Goal: Task Accomplishment & Management: Complete application form

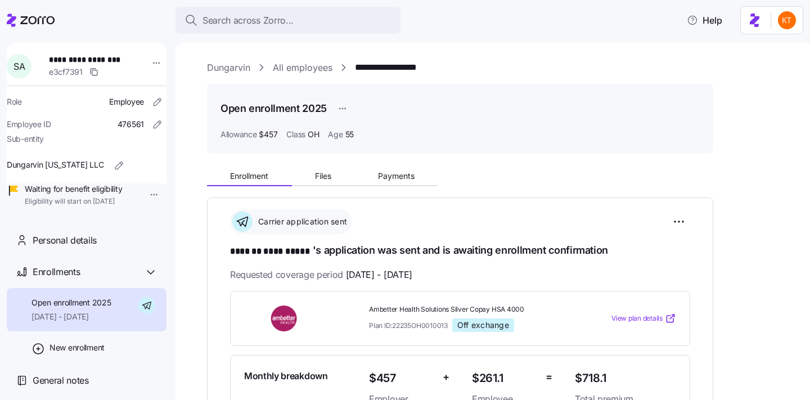
click at [112, 60] on span "**********" at bounding box center [86, 59] width 74 height 11
copy span "******"
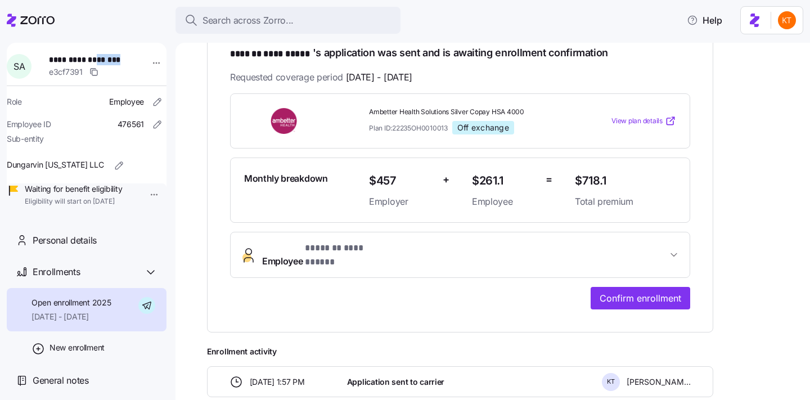
scroll to position [197, 0]
click at [292, 241] on button "**********" at bounding box center [460, 254] width 459 height 45
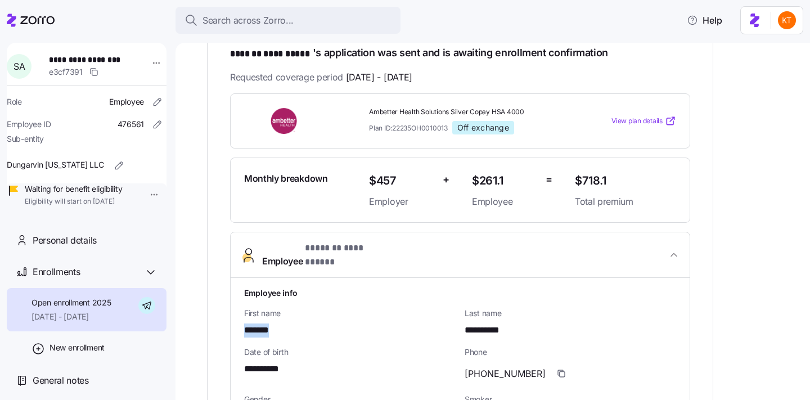
drag, startPoint x: 274, startPoint y: 323, endPoint x: 236, endPoint y: 326, distance: 38.3
click at [465, 346] on span "Phone" at bounding box center [569, 351] width 211 height 11
drag, startPoint x: 483, startPoint y: 321, endPoint x: 459, endPoint y: 321, distance: 24.2
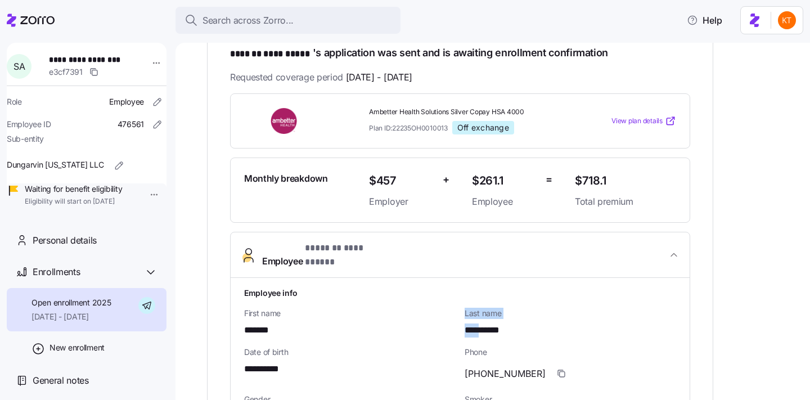
click at [459, 321] on div "First name *******" at bounding box center [350, 322] width 220 height 39
drag, startPoint x: 486, startPoint y: 322, endPoint x: 518, endPoint y: 319, distance: 31.6
click at [518, 323] on div "**********" at bounding box center [569, 330] width 211 height 14
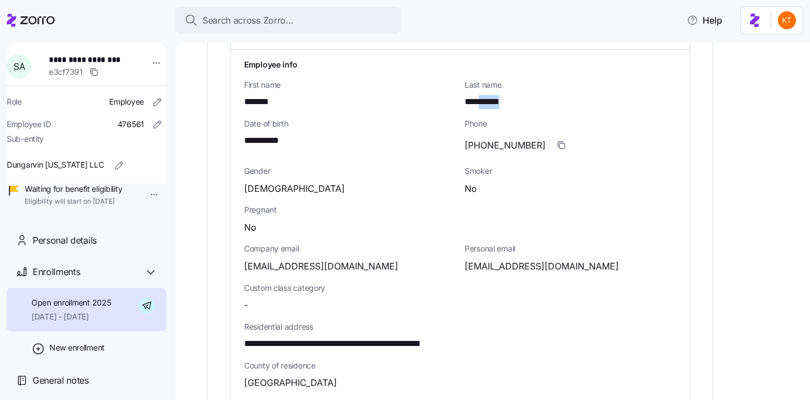
scroll to position [287, 0]
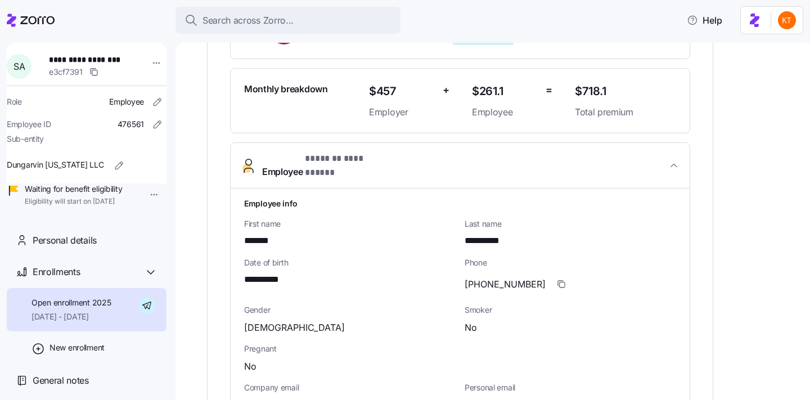
click at [91, 60] on span "**********" at bounding box center [86, 59] width 74 height 11
copy span "***"
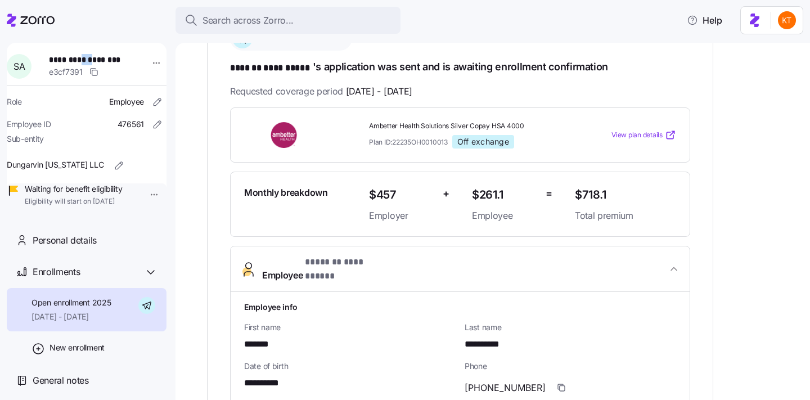
scroll to position [109, 0]
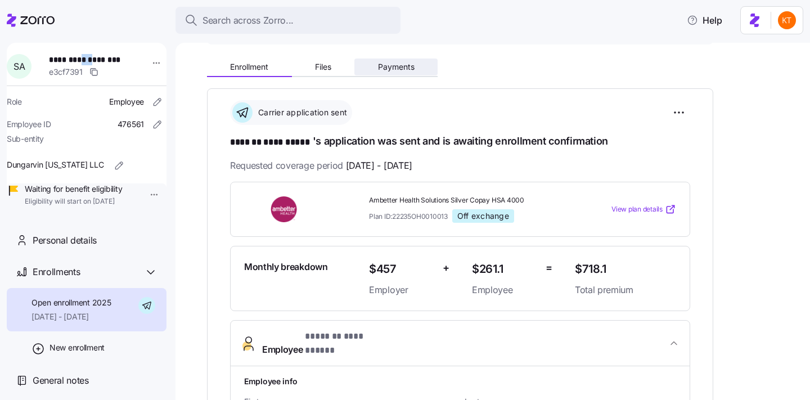
click at [396, 72] on button "Payments" at bounding box center [395, 66] width 83 height 17
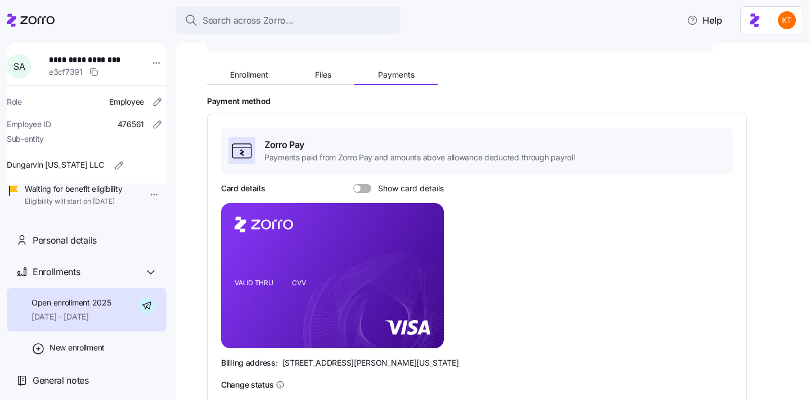
scroll to position [160, 0]
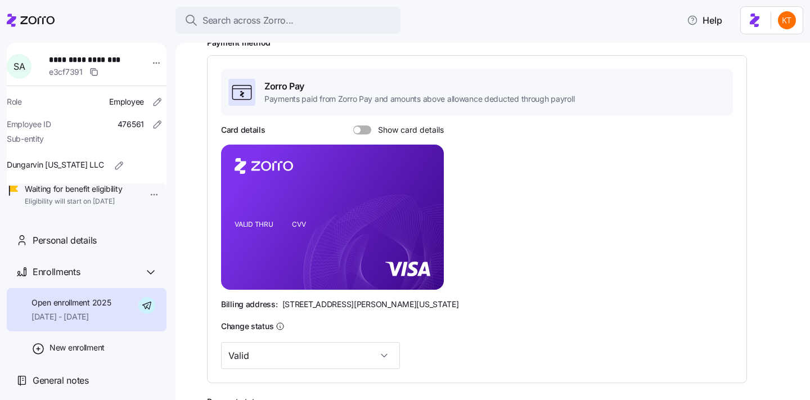
click at [363, 121] on div "Zorro Pay Payments paid from Zorro Pay and amounts above allowance deducted thr…" at bounding box center [477, 219] width 512 height 300
click at [366, 130] on span at bounding box center [365, 129] width 11 height 9
click at [353, 125] on input "Show card details" at bounding box center [353, 125] width 0 height 0
click at [426, 198] on icon "copy-to-clipboard" at bounding box center [424, 198] width 6 height 6
click at [112, 247] on div "Personal details" at bounding box center [95, 240] width 125 height 14
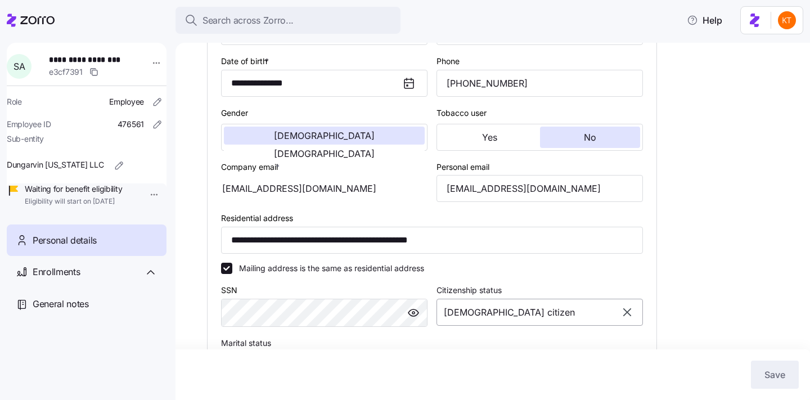
scroll to position [250, 0]
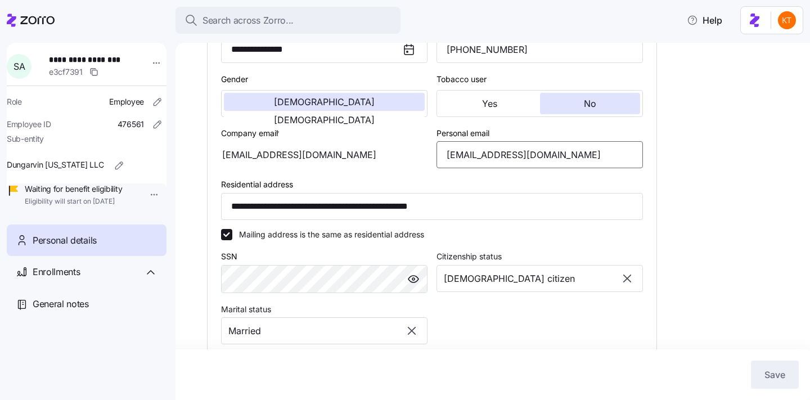
click at [488, 168] on input "stadugyamfi@yahoo.com" at bounding box center [539, 154] width 206 height 27
type input "OH"
click at [488, 168] on input "stadugyamfi@yahoo.com" at bounding box center [539, 154] width 206 height 27
click at [89, 279] on div "Enrollments" at bounding box center [95, 272] width 125 height 14
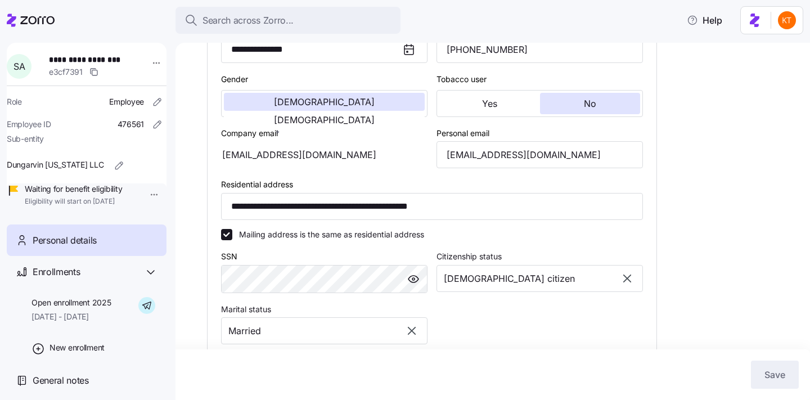
click at [104, 331] on div "Open enrollment 2025 [DATE] - [DATE]" at bounding box center [87, 309] width 160 height 43
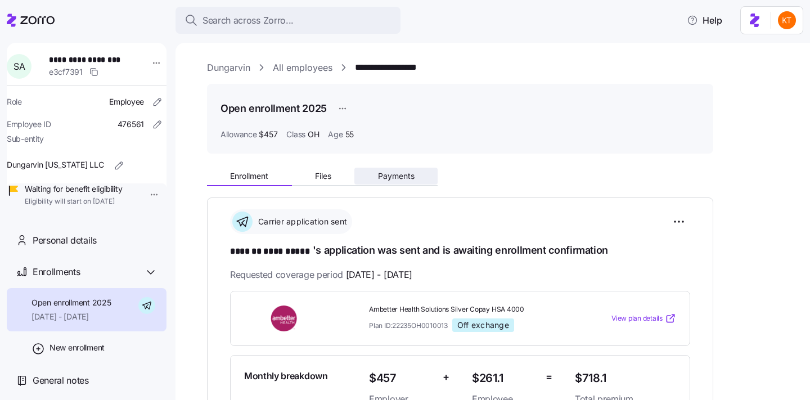
click at [381, 173] on span "Payments" at bounding box center [396, 176] width 37 height 8
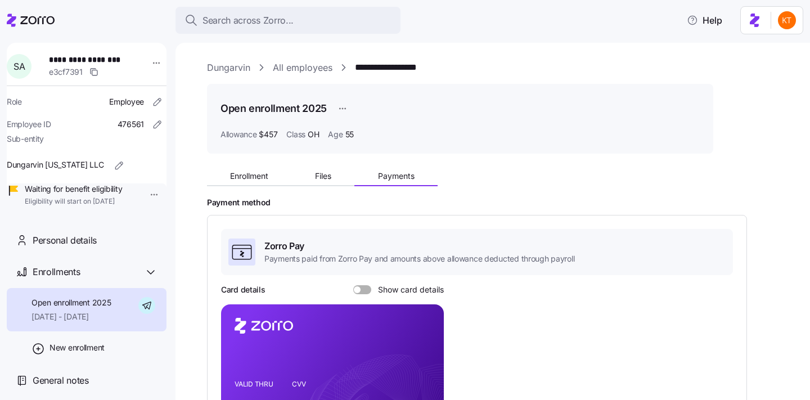
click at [369, 287] on span at bounding box center [365, 289] width 11 height 9
click at [353, 285] on input "Show card details" at bounding box center [353, 285] width 0 height 0
click at [422, 355] on icon "copy-to-clipboard" at bounding box center [423, 356] width 10 height 10
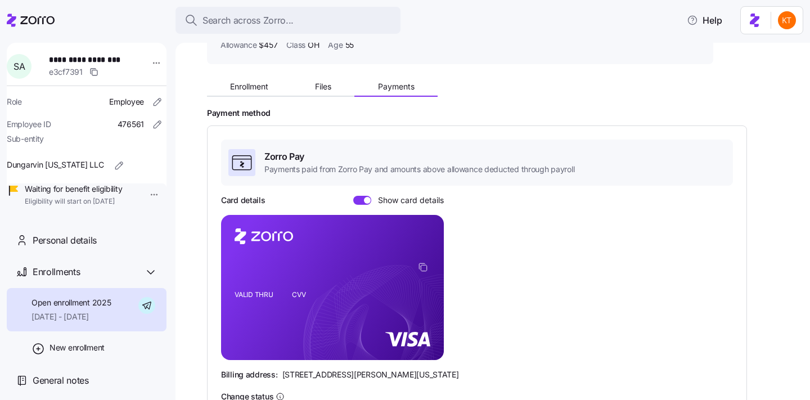
scroll to position [158, 0]
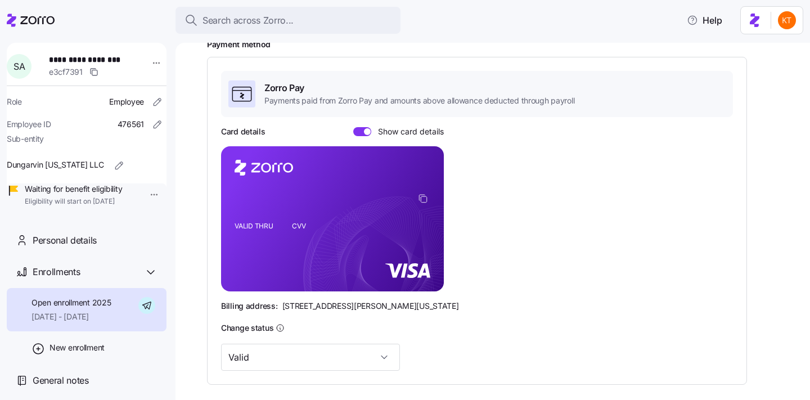
click at [297, 283] on rect at bounding box center [332, 218] width 223 height 145
click at [103, 240] on div "Personal details" at bounding box center [87, 240] width 160 height 32
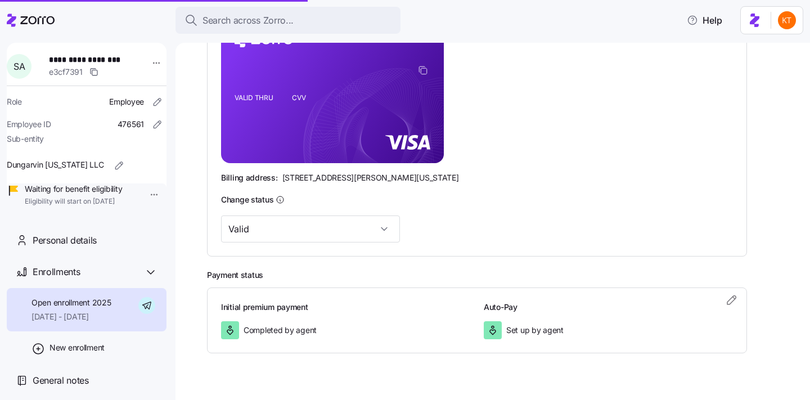
scroll to position [307, 0]
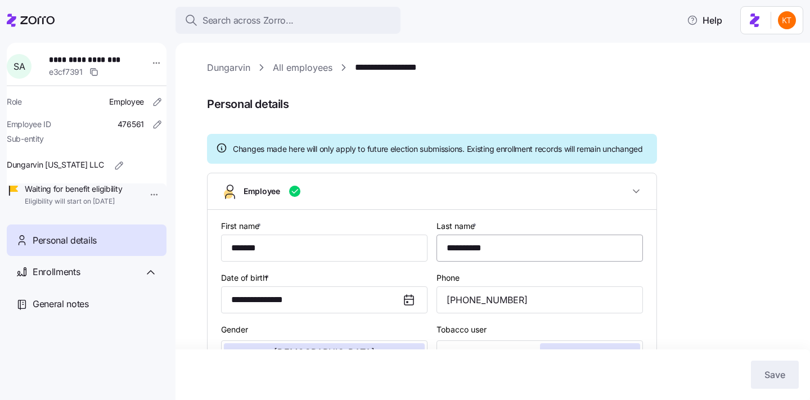
scroll to position [171, 0]
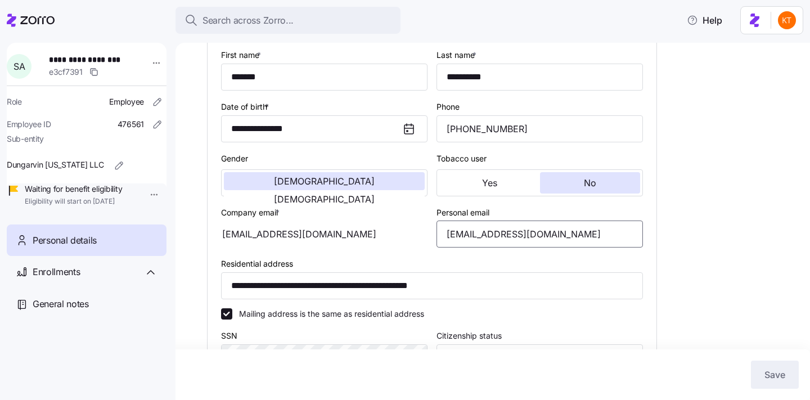
click at [505, 247] on input "stadugyamfi@yahoo.com" at bounding box center [539, 233] width 206 height 27
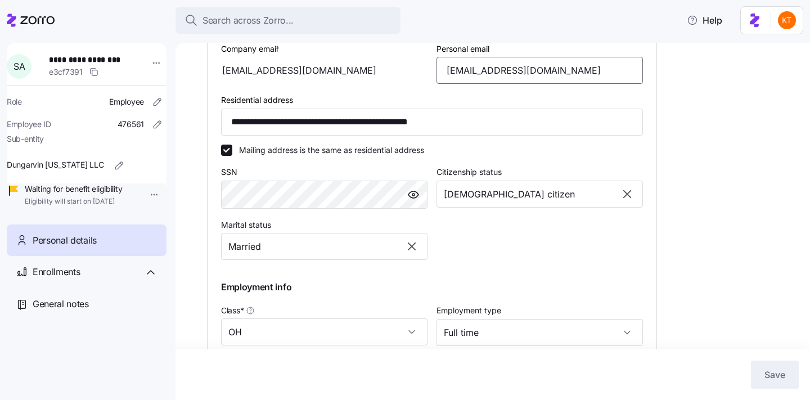
scroll to position [487, 0]
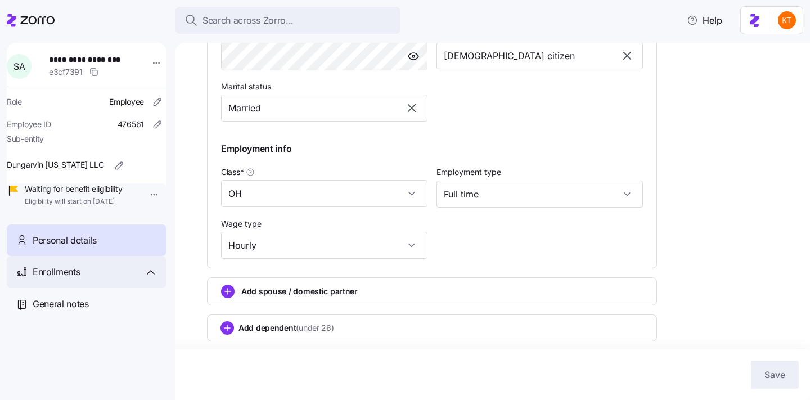
click at [85, 279] on div "Enrollments" at bounding box center [95, 272] width 125 height 14
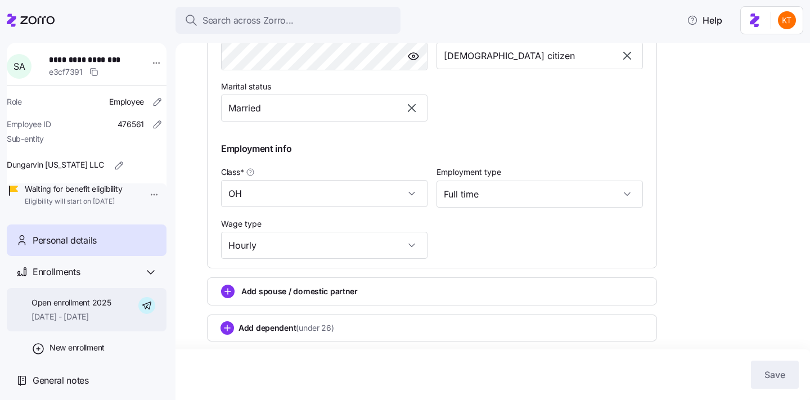
click at [89, 310] on div "Open enrollment 2025 [DATE] - [DATE]" at bounding box center [87, 309] width 160 height 43
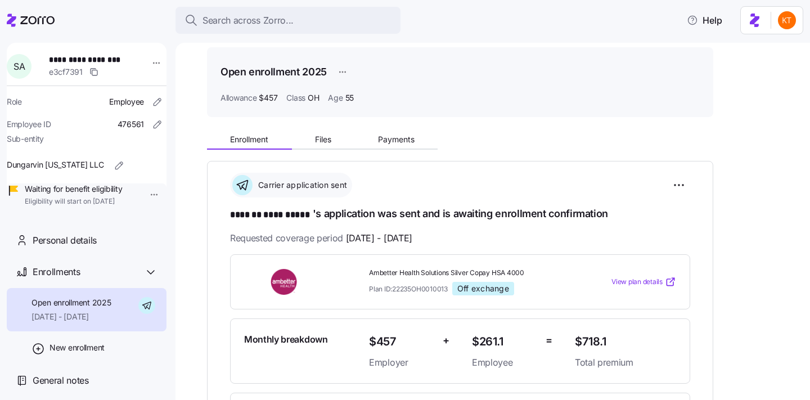
scroll to position [235, 0]
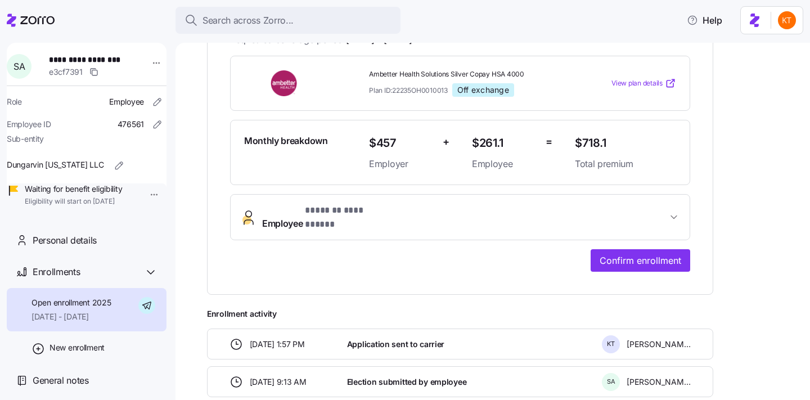
click at [638, 237] on div "**********" at bounding box center [460, 164] width 460 height 216
click at [638, 254] on span "Confirm enrollment" at bounding box center [640, 260] width 82 height 13
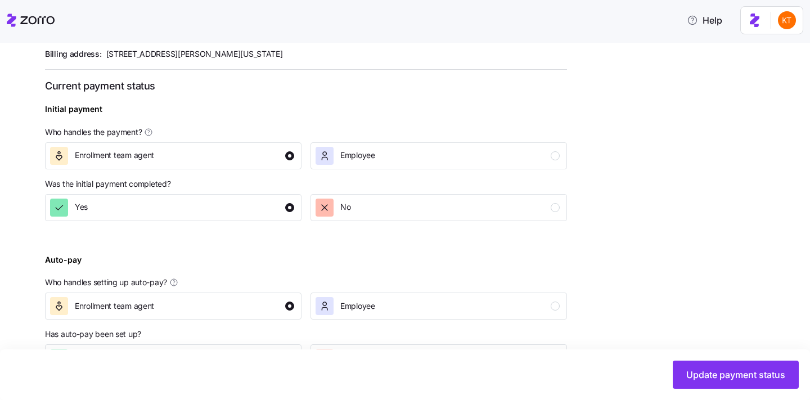
scroll to position [434, 0]
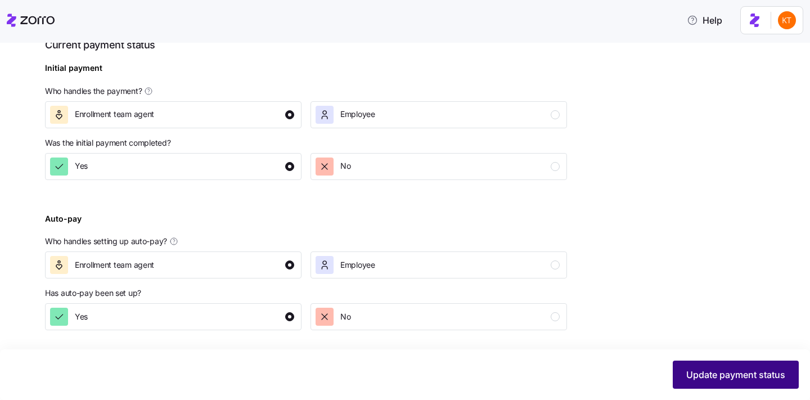
click at [738, 364] on button "Update payment status" at bounding box center [736, 374] width 126 height 28
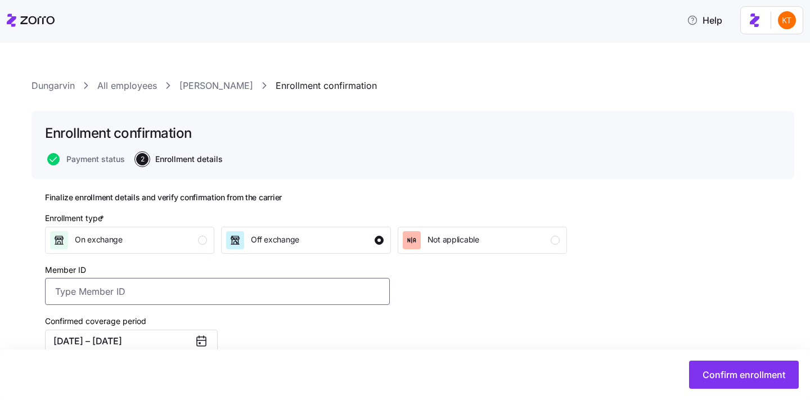
click at [220, 292] on input "Member ID" at bounding box center [217, 291] width 345 height 27
paste input "U73212818"
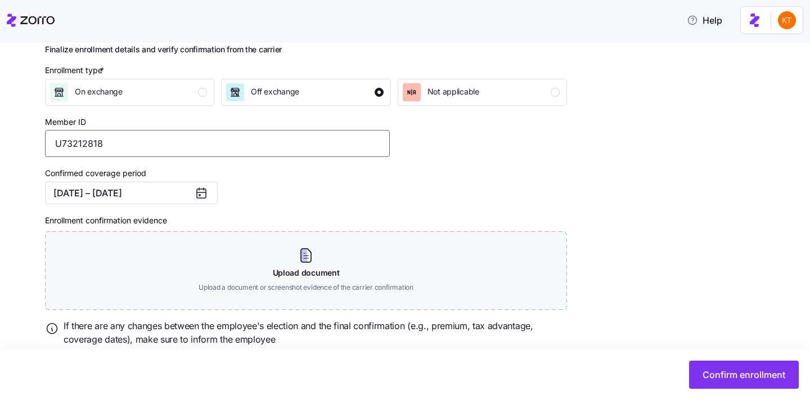
scroll to position [183, 0]
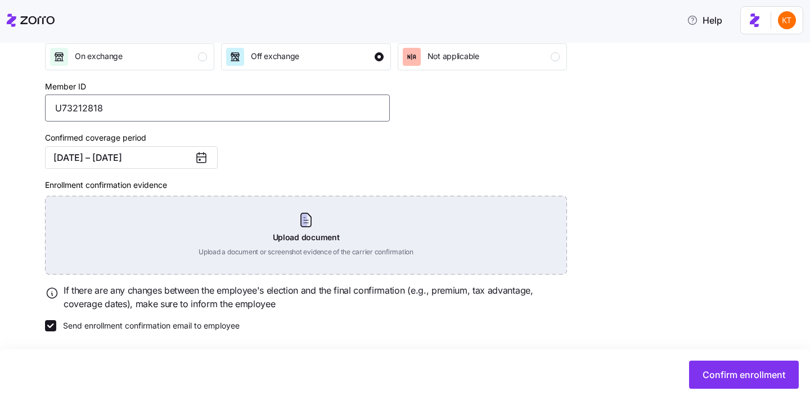
type input "U73212818"
click at [283, 243] on div "Upload document Upload a document or screenshot evidence of the carrier confirm…" at bounding box center [306, 235] width 522 height 79
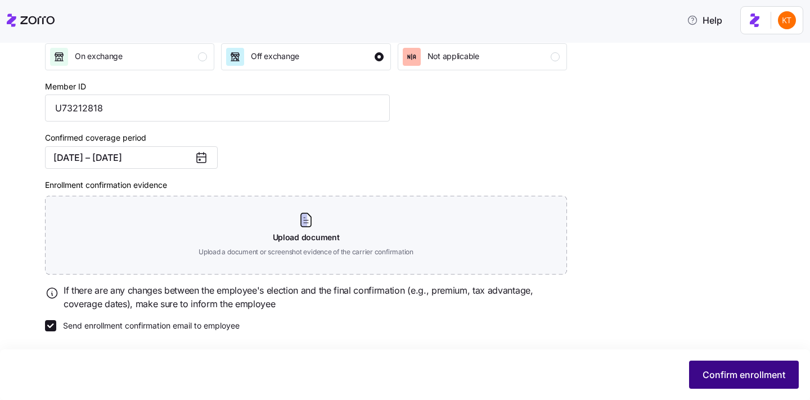
scroll to position [134, 0]
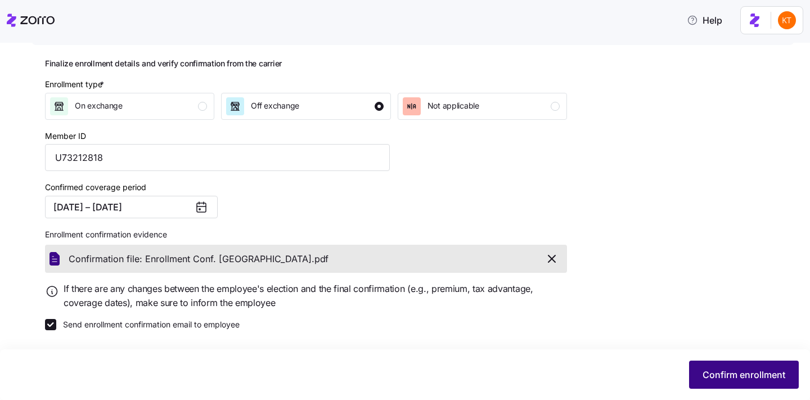
click at [732, 367] on button "Confirm enrollment" at bounding box center [744, 374] width 110 height 28
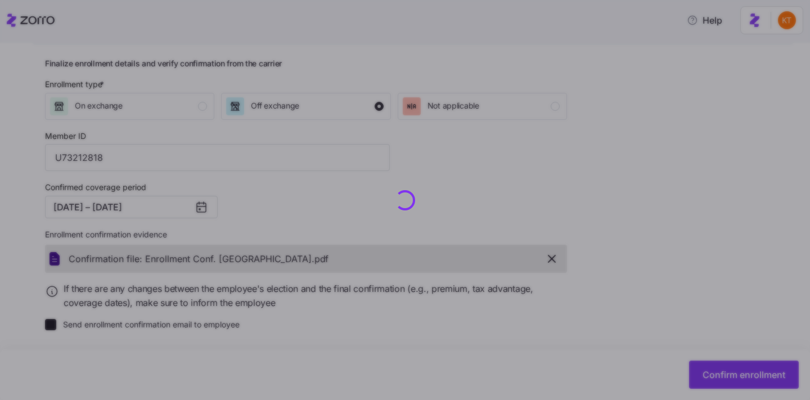
checkbox input "false"
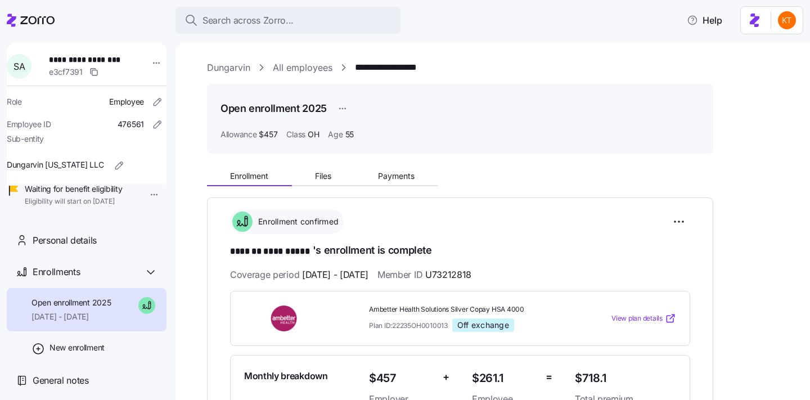
drag, startPoint x: 327, startPoint y: 179, endPoint x: 695, endPoint y: 211, distance: 369.7
click at [327, 179] on span "Files" at bounding box center [323, 176] width 16 height 8
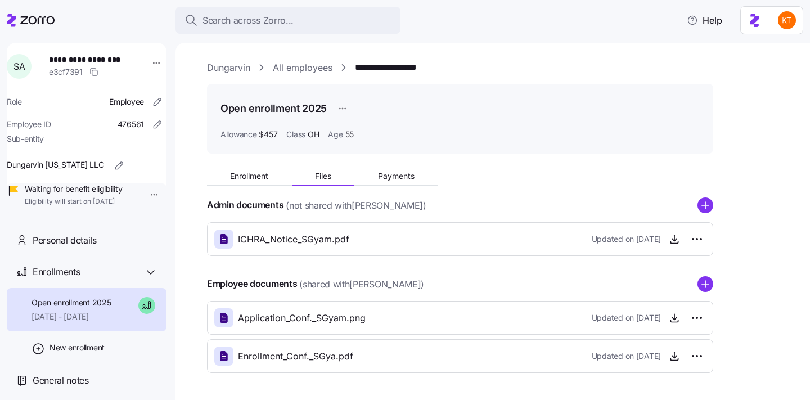
click at [710, 198] on icon "add icon" at bounding box center [705, 205] width 16 height 16
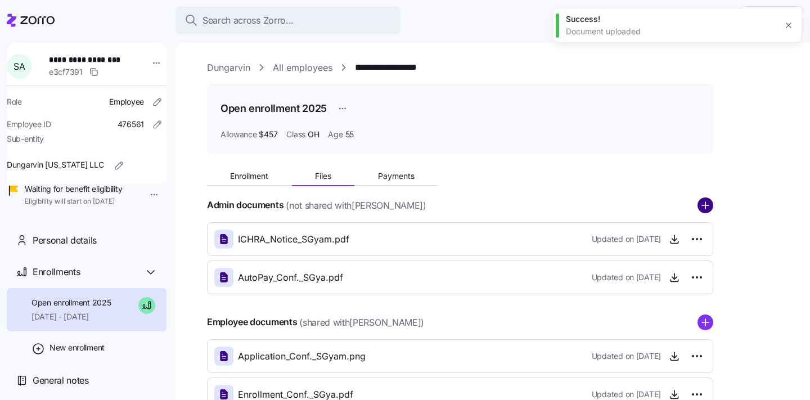
click at [704, 209] on circle "add icon" at bounding box center [705, 205] width 15 height 15
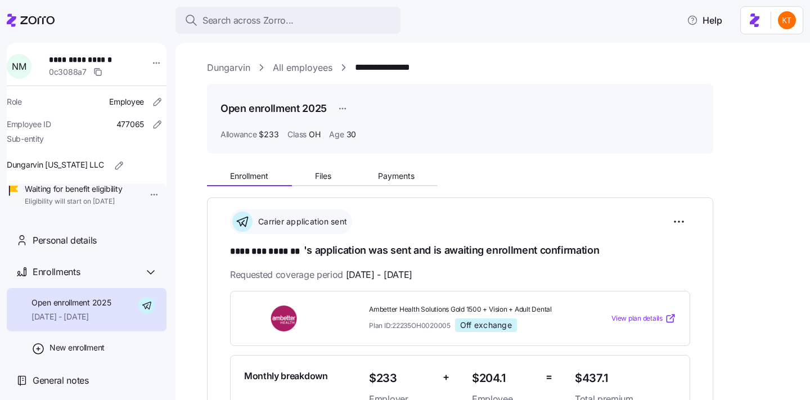
click at [87, 59] on span "**********" at bounding box center [86, 59] width 74 height 11
copy span "*******"
click at [396, 176] on span "Payments" at bounding box center [396, 176] width 37 height 8
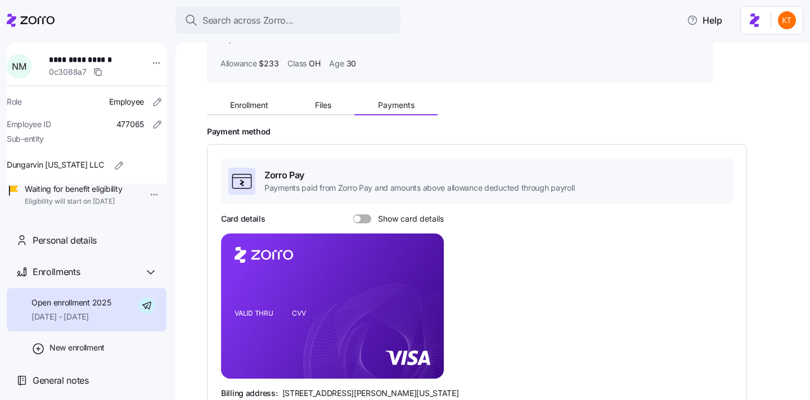
scroll to position [150, 0]
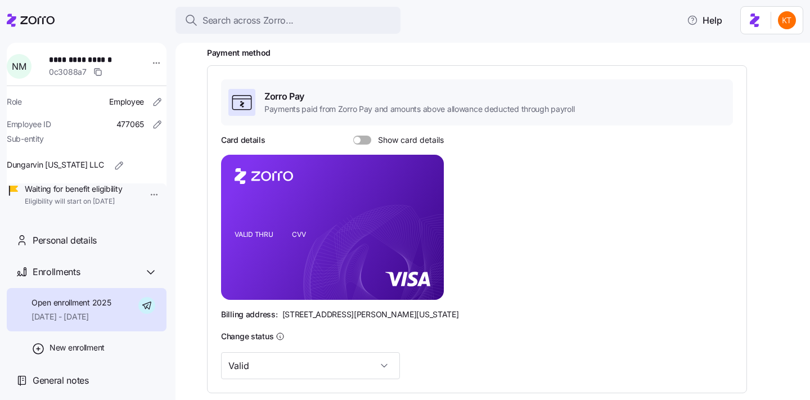
click at [367, 150] on div "Card details Show card details VALID THRU CVV Billing address: 810 Sharon Drive…" at bounding box center [477, 227] width 512 height 186
click at [367, 140] on span at bounding box center [365, 140] width 11 height 9
click at [353, 136] on input "Show card details" at bounding box center [353, 136] width 0 height 0
click at [425, 209] on icon "copy-to-clipboard" at bounding box center [423, 207] width 10 height 10
click at [423, 202] on icon "copy-to-clipboard" at bounding box center [423, 207] width 10 height 10
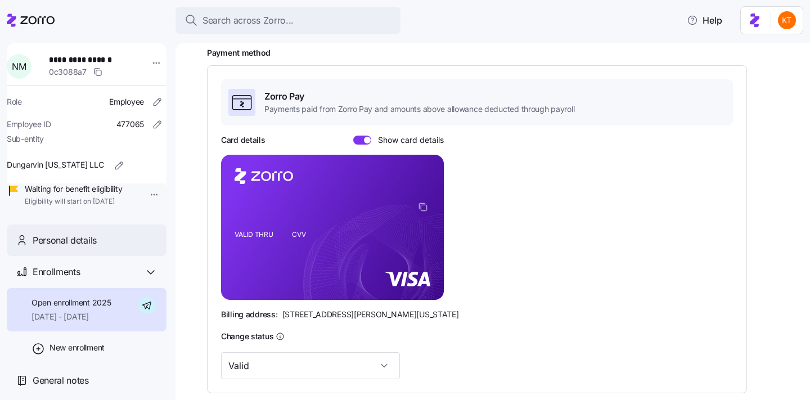
click at [66, 247] on span "Personal details" at bounding box center [65, 240] width 64 height 14
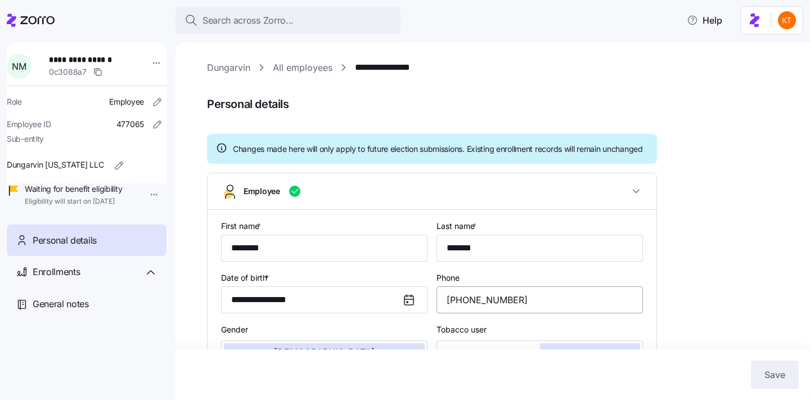
type input "OH"
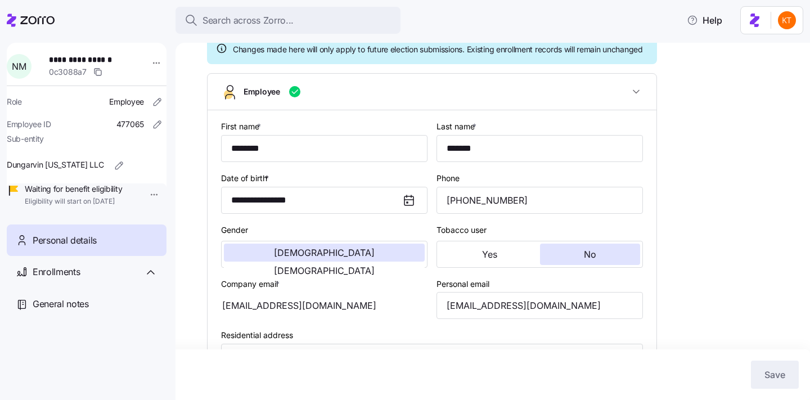
scroll to position [101, 0]
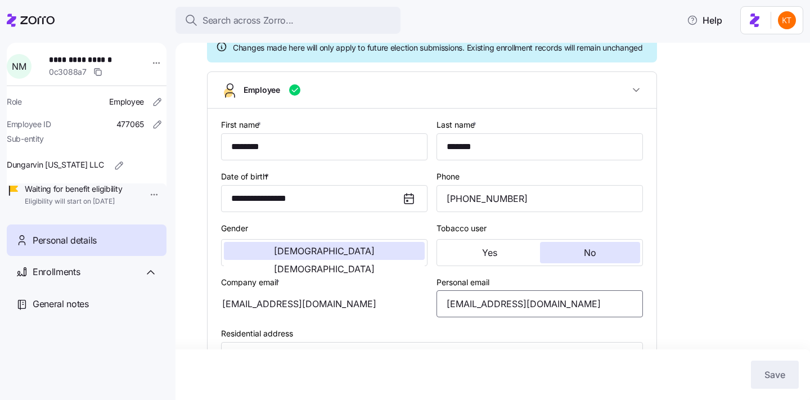
click at [500, 317] on input "nmendoza@dungarvin.com" at bounding box center [539, 303] width 206 height 27
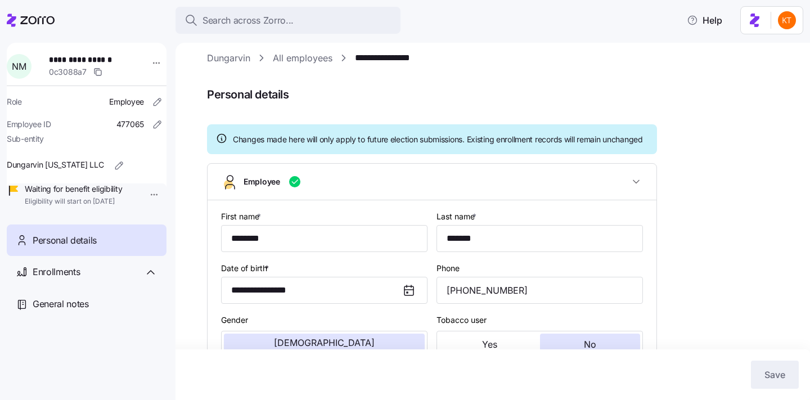
scroll to position [0, 0]
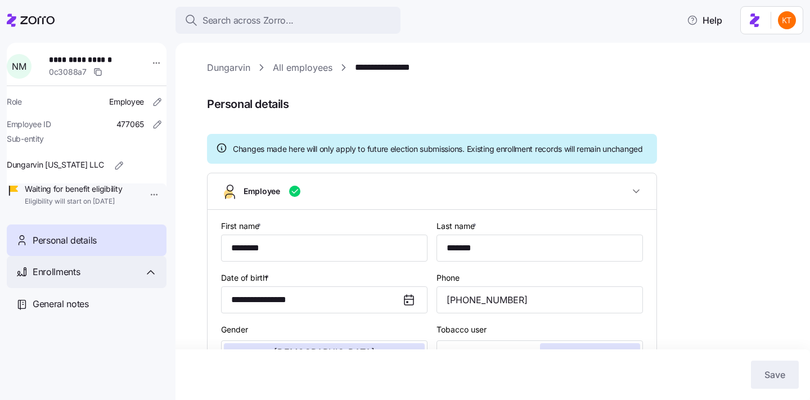
click at [107, 279] on div "Enrollments" at bounding box center [95, 272] width 125 height 14
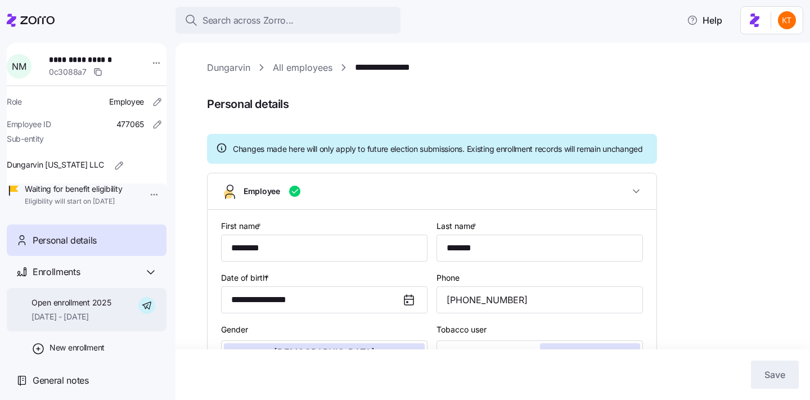
drag, startPoint x: 104, startPoint y: 302, endPoint x: 105, endPoint y: 308, distance: 6.3
click at [103, 312] on div "Open enrollment 2025 [DATE] - [DATE]" at bounding box center [87, 309] width 160 height 43
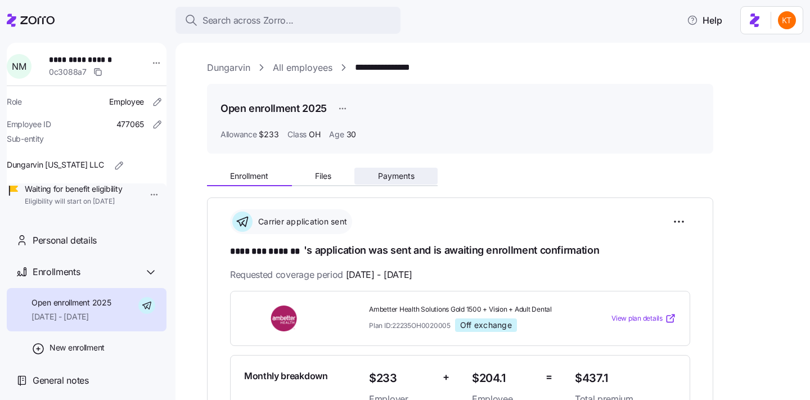
click at [405, 174] on span "Payments" at bounding box center [396, 176] width 37 height 8
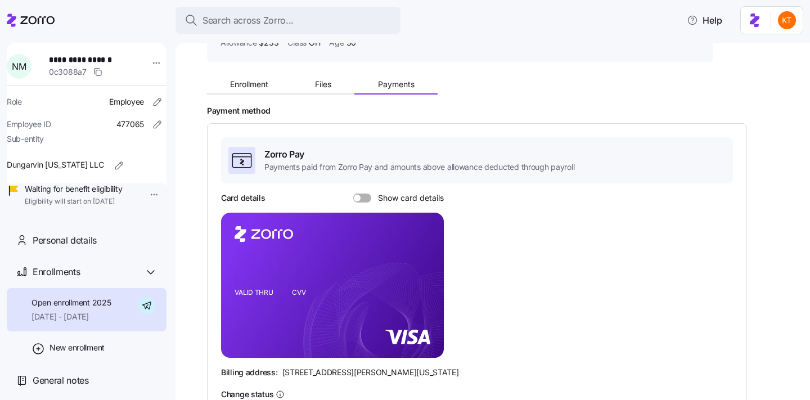
scroll to position [150, 0]
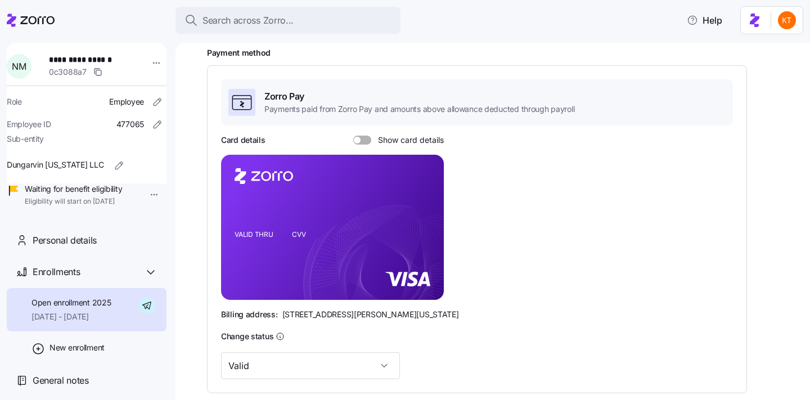
click at [367, 145] on div "Card details Show card details VALID THRU CVV Billing address: 810 Sharon Drive…" at bounding box center [477, 227] width 512 height 186
click at [367, 143] on span at bounding box center [365, 140] width 11 height 9
click at [353, 136] on input "Show card details" at bounding box center [353, 136] width 0 height 0
click at [425, 208] on icon "copy-to-clipboard" at bounding box center [423, 207] width 10 height 10
click at [97, 256] on div "Personal details" at bounding box center [87, 240] width 160 height 32
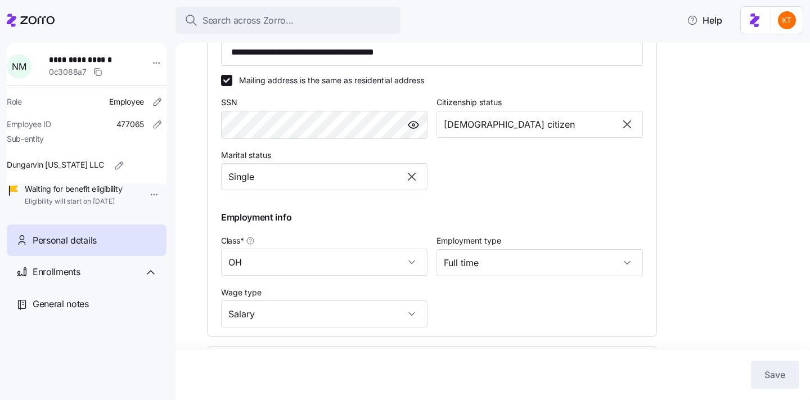
scroll to position [214, 0]
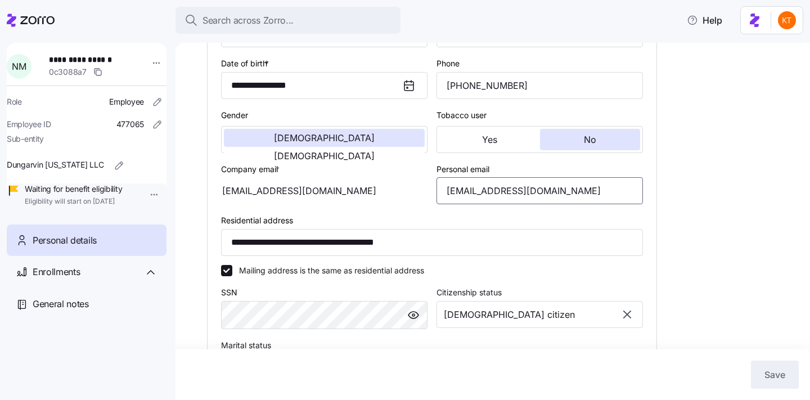
click at [504, 202] on input "nmendoza@dungarvin.com" at bounding box center [539, 190] width 206 height 27
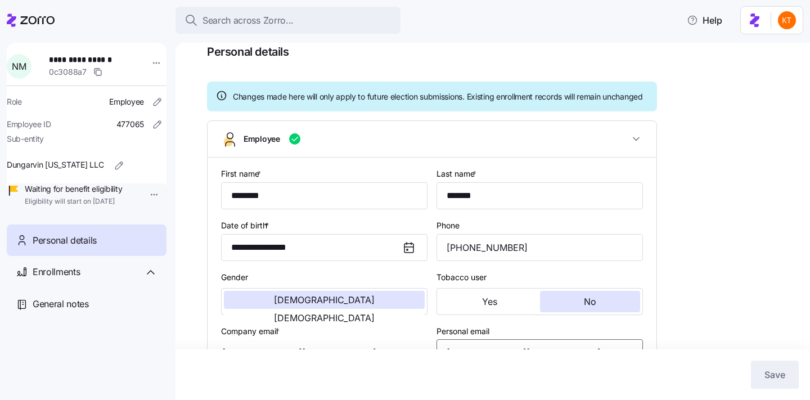
scroll to position [0, 0]
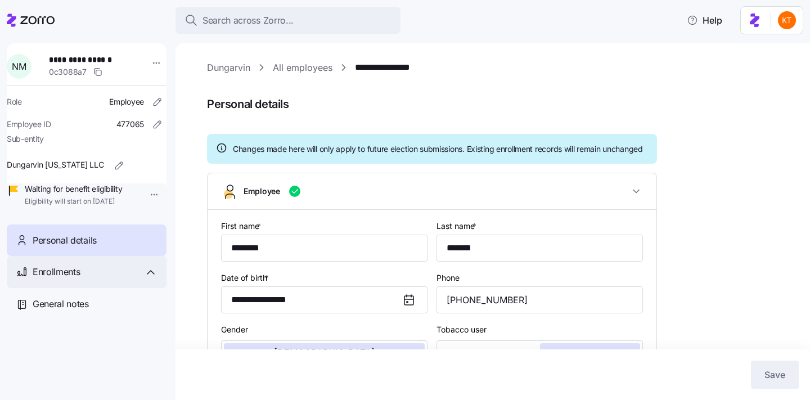
click at [100, 278] on div "Enrollments" at bounding box center [87, 272] width 160 height 32
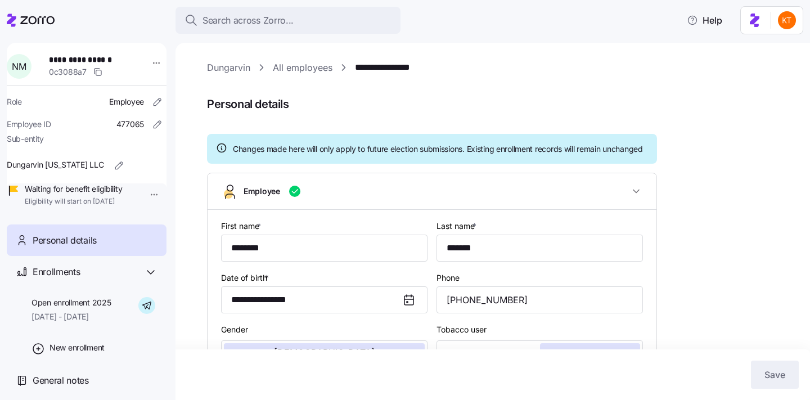
click at [105, 308] on span "Open enrollment 2025" at bounding box center [70, 302] width 79 height 11
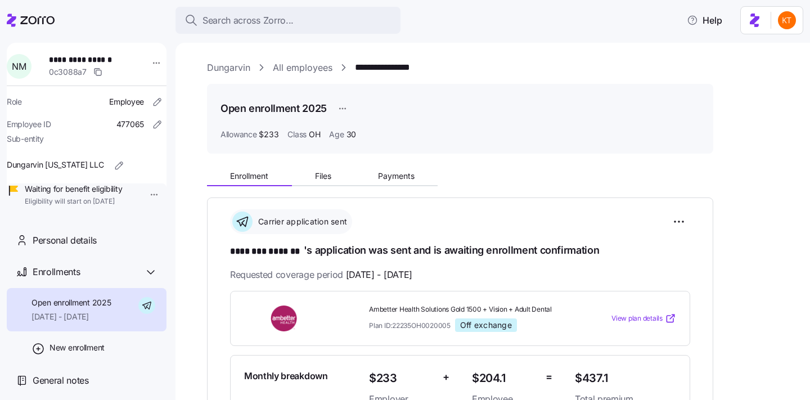
scroll to position [189, 0]
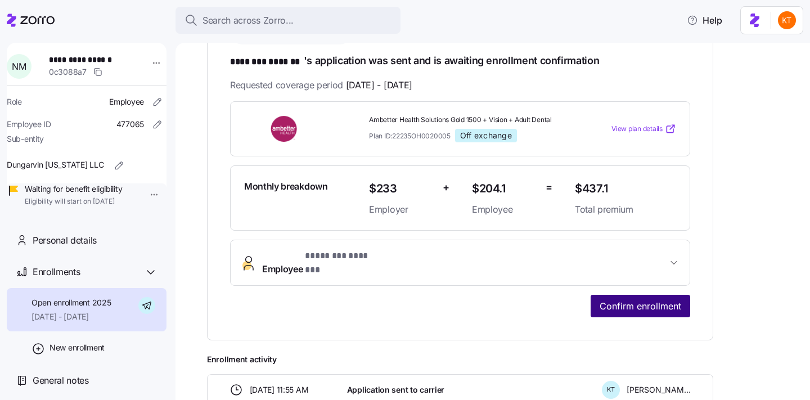
click at [640, 299] on span "Confirm enrollment" at bounding box center [640, 305] width 82 height 13
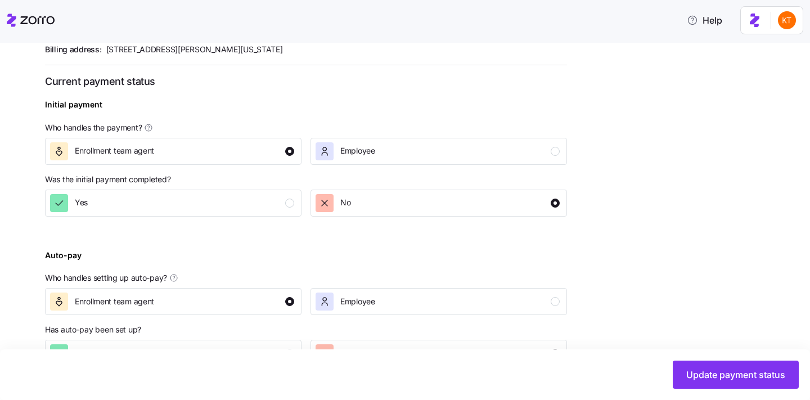
scroll to position [434, 0]
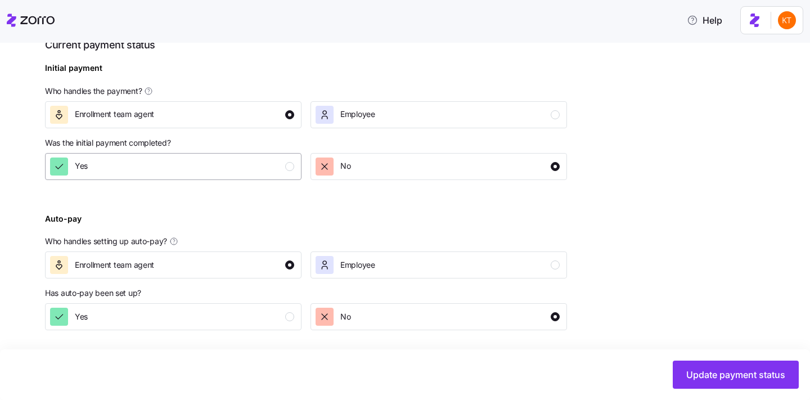
click at [265, 169] on div "Yes" at bounding box center [172, 166] width 244 height 18
click at [294, 315] on div "button" at bounding box center [289, 316] width 9 height 9
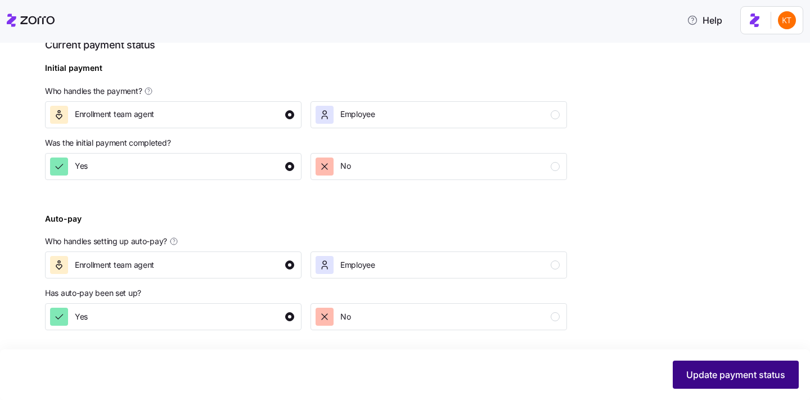
click at [699, 377] on span "Update payment status" at bounding box center [735, 374] width 99 height 13
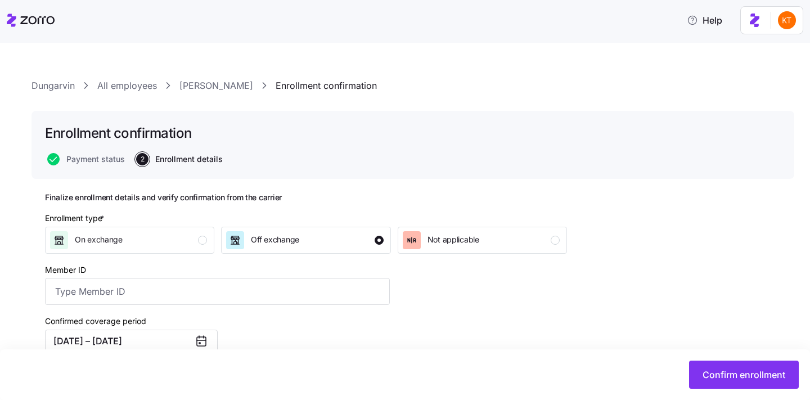
scroll to position [186, 0]
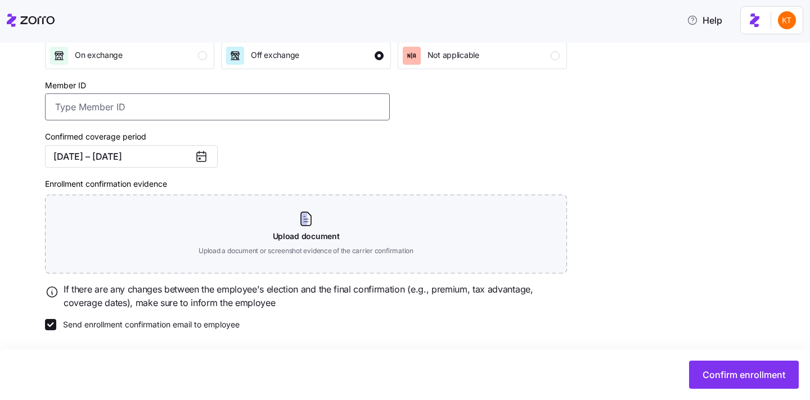
click at [321, 110] on input "Member ID" at bounding box center [217, 106] width 345 height 27
paste input "U73212808"
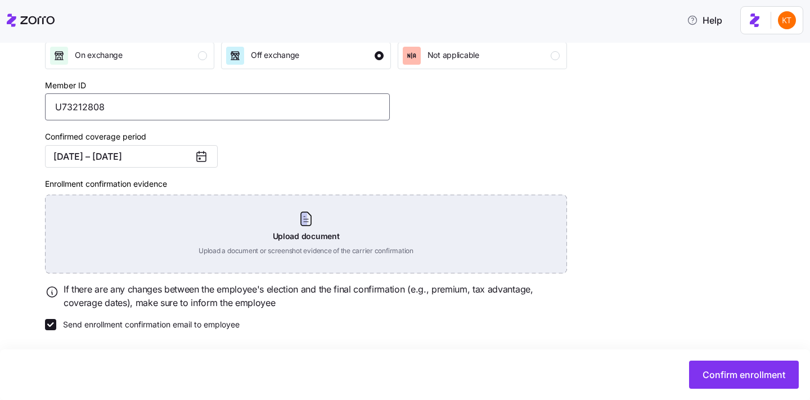
type input "U73212808"
click at [296, 243] on div "Upload document Upload a document or screenshot evidence of the carrier confirm…" at bounding box center [306, 234] width 522 height 79
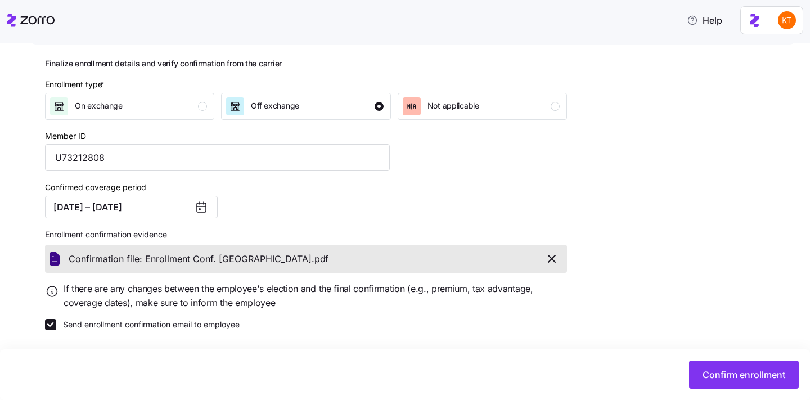
scroll to position [134, 0]
click at [717, 379] on span "Confirm enrollment" at bounding box center [743, 374] width 83 height 13
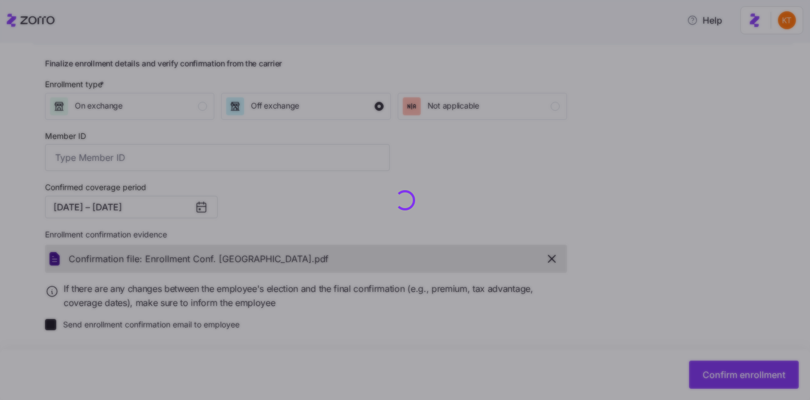
type input "U73212808"
checkbox input "false"
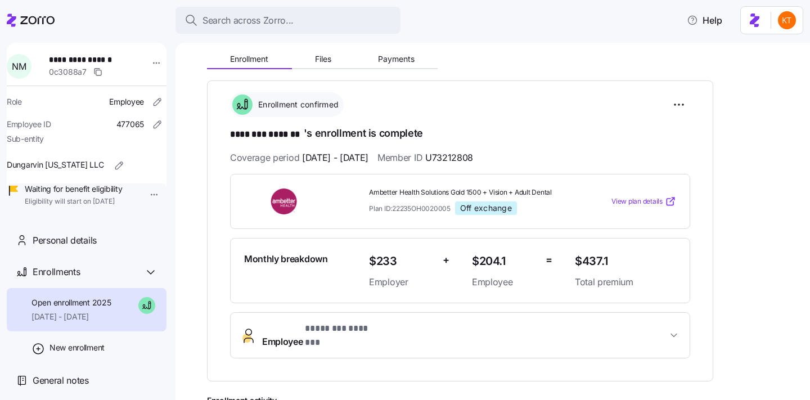
scroll to position [138, 0]
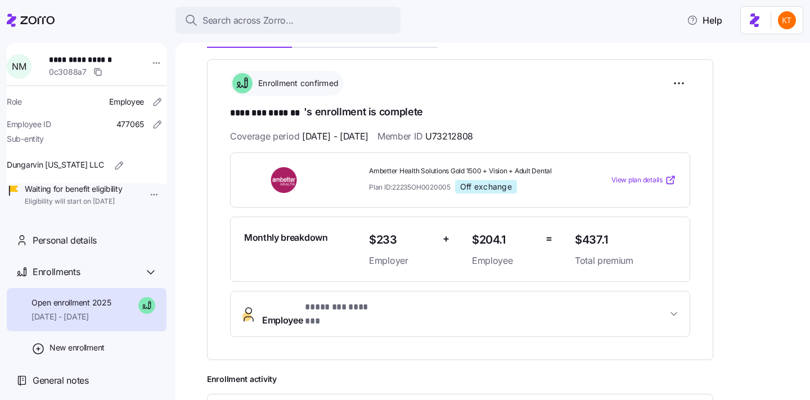
click at [500, 312] on span "Employee * ******** ******* *" at bounding box center [464, 313] width 405 height 27
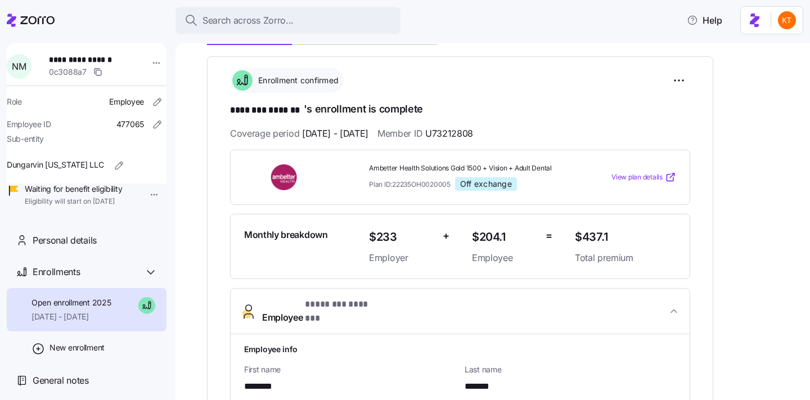
scroll to position [91, 0]
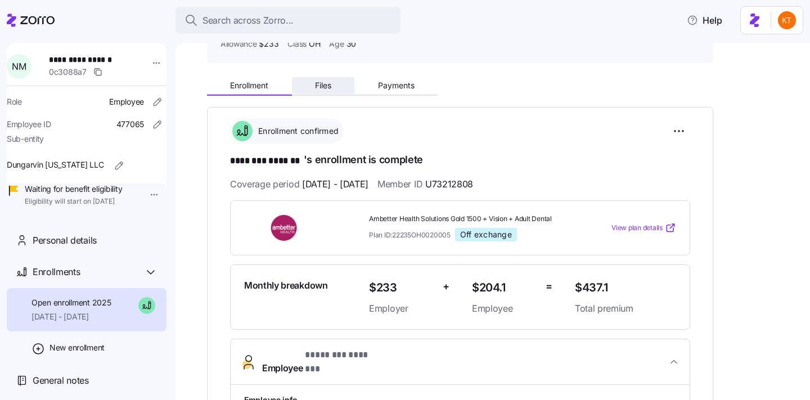
click at [331, 83] on span "Files" at bounding box center [323, 86] width 16 height 8
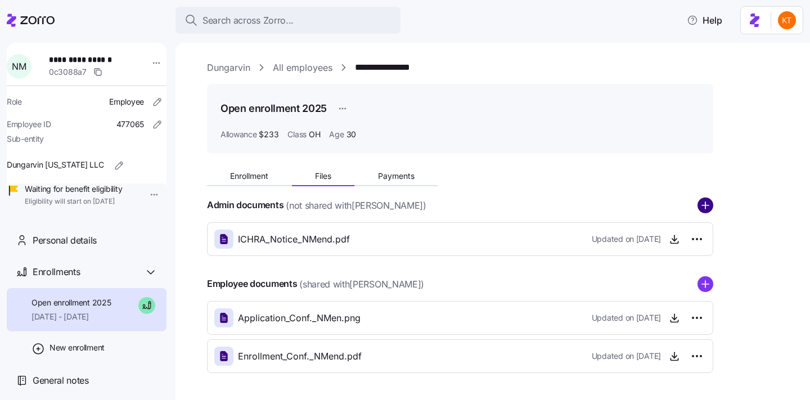
click at [703, 209] on circle "add icon" at bounding box center [705, 205] width 15 height 15
click at [707, 206] on circle "add icon" at bounding box center [705, 205] width 15 height 15
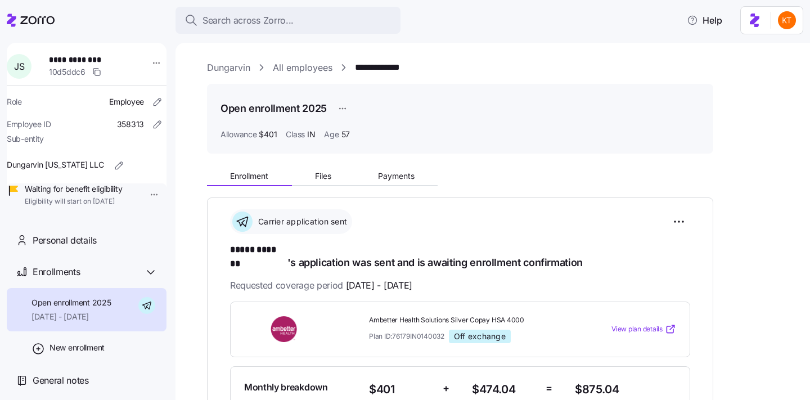
click at [76, 56] on span "**********" at bounding box center [86, 59] width 74 height 11
copy span "*******"
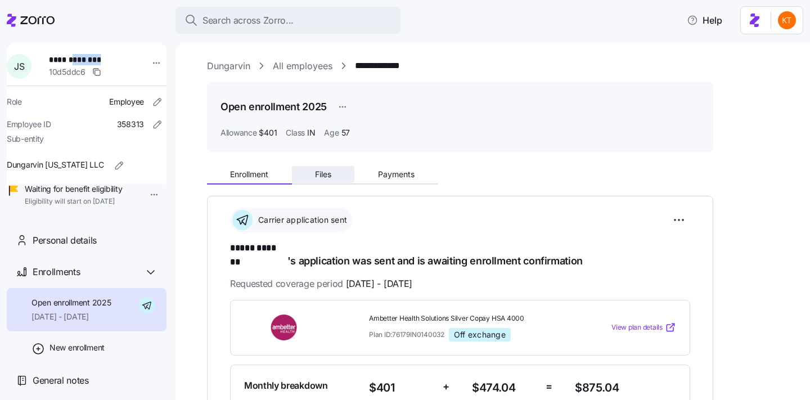
scroll to position [2, 0]
drag, startPoint x: 92, startPoint y: 249, endPoint x: 464, endPoint y: 253, distance: 371.7
click at [92, 247] on span "Personal details" at bounding box center [65, 240] width 64 height 14
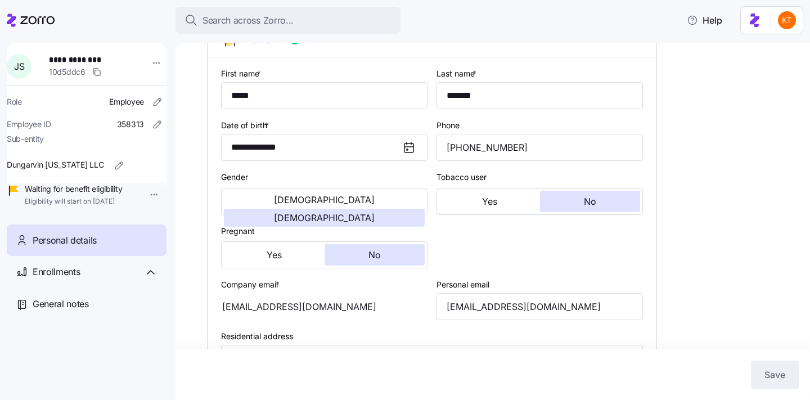
scroll to position [156, 0]
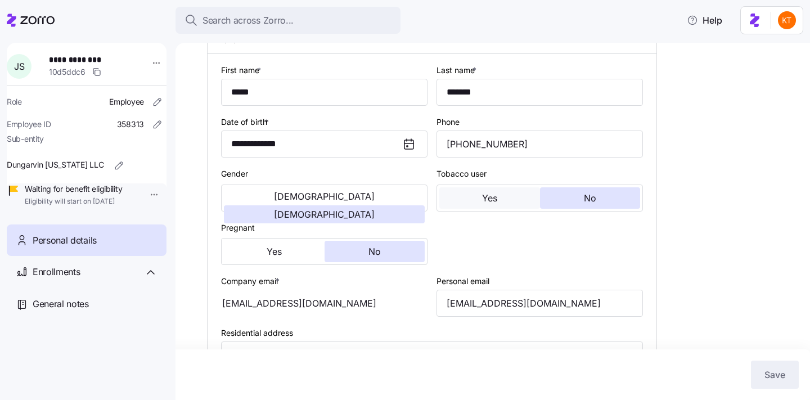
type input "IN"
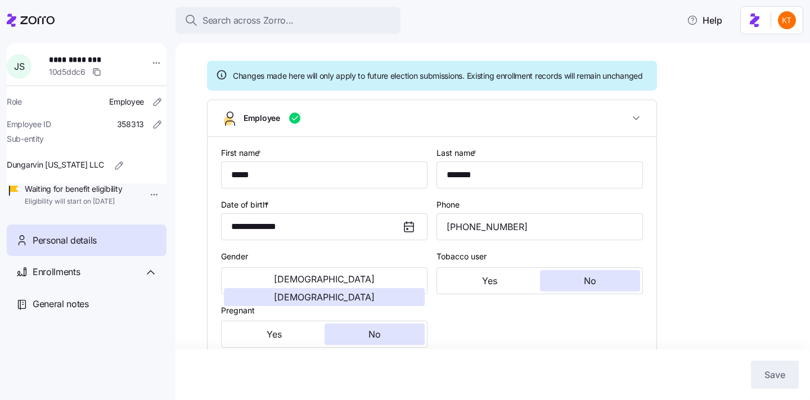
scroll to position [0, 0]
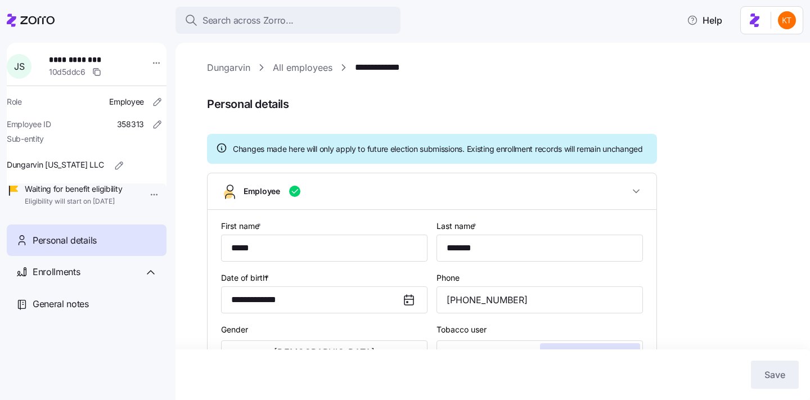
click at [89, 58] on span "**********" at bounding box center [88, 59] width 79 height 11
click at [70, 311] on span "General notes" at bounding box center [61, 304] width 56 height 14
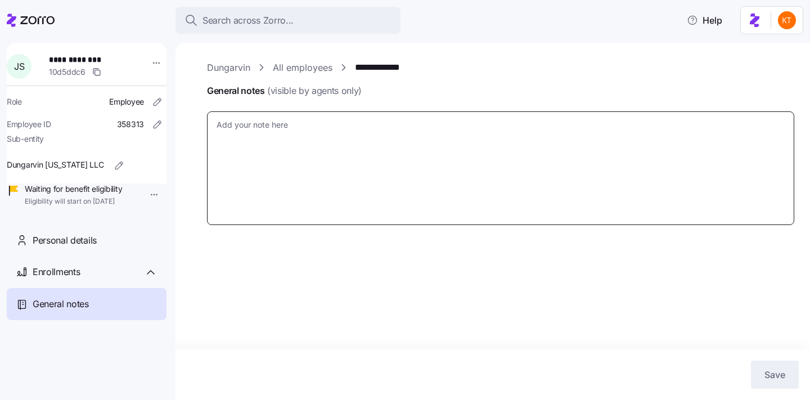
click at [297, 181] on textarea "General notes (visible by agents only)" at bounding box center [500, 168] width 587 height 114
click at [261, 141] on textarea "General notes (visible by agents only)" at bounding box center [500, 168] width 587 height 114
type textarea "x"
type textarea "P"
type textarea "x"
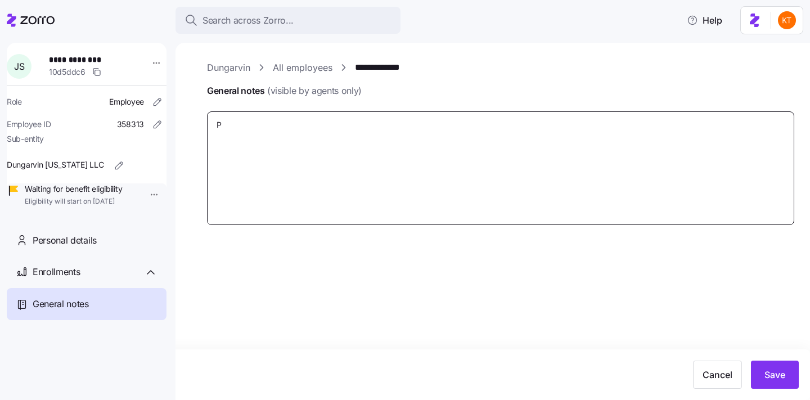
type textarea "Po"
type textarea "x"
type textarea "Pol"
type textarea "x"
type textarea "Poli"
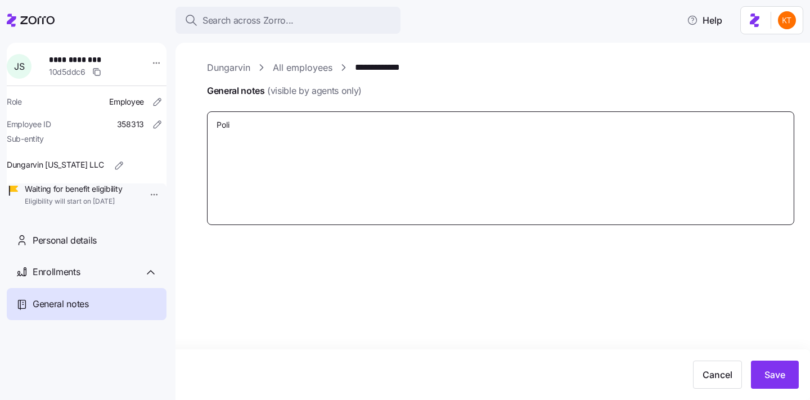
type textarea "x"
type textarea "Polic"
type textarea "x"
type textarea "Policy"
type textarea "x"
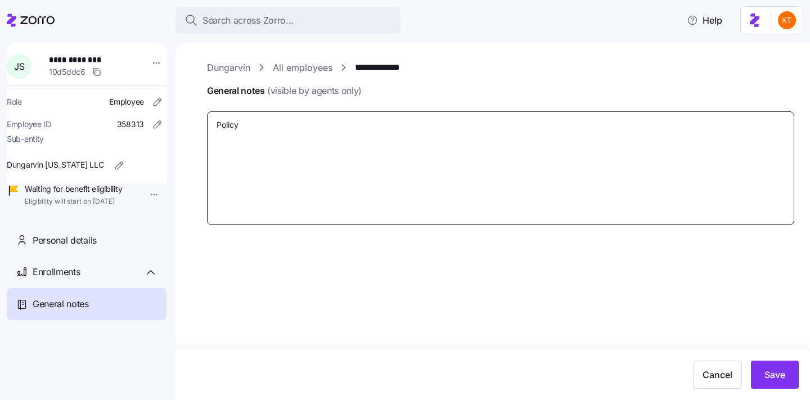
type textarea "Policy#"
type textarea "x"
type textarea "Policy#-"
type textarea "x"
type textarea "Policy#"
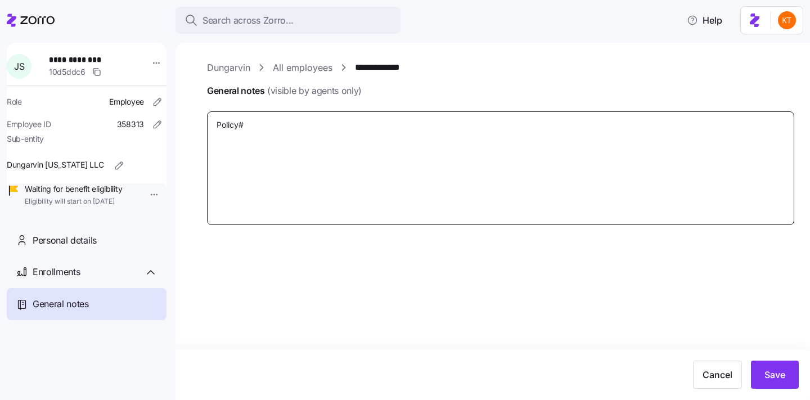
type textarea "x"
type textarea "Policy#U"
type textarea "x"
type textarea "Policy#U9"
type textarea "x"
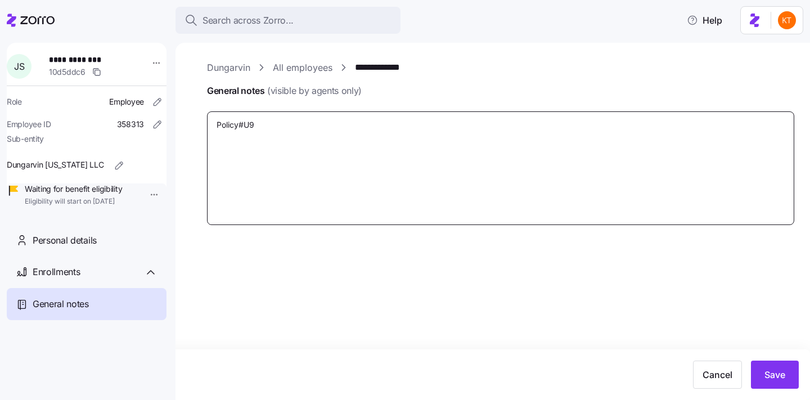
type textarea "Policy#U90"
type textarea "x"
type textarea "Policy#U902"
type textarea "x"
type textarea "Policy#U9024"
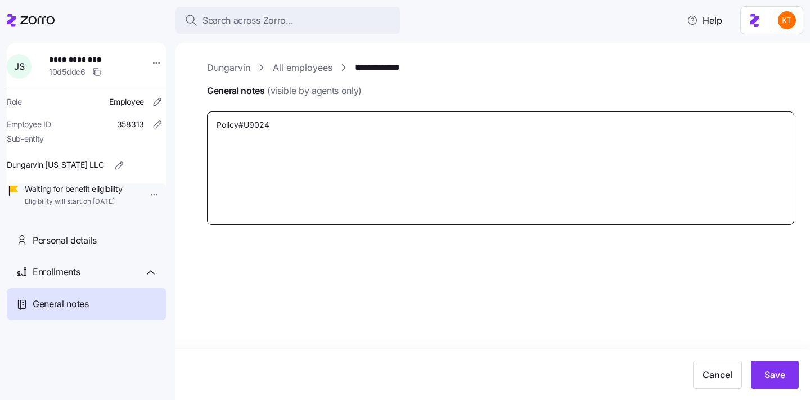
type textarea "x"
type textarea "Policy#U90242"
type textarea "x"
type textarea "Policy#U902420"
type textarea "x"
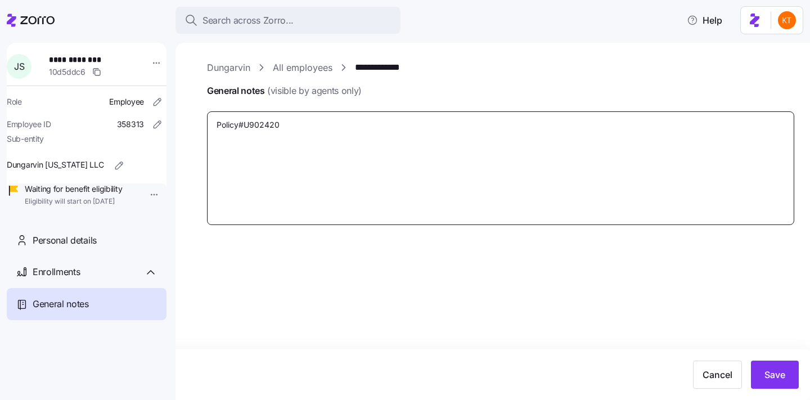
type textarea "Policy#U9024206"
type textarea "x"
type textarea "Policy#U90242068"
click at [258, 125] on textarea "Policy#U90242068" at bounding box center [500, 168] width 587 height 114
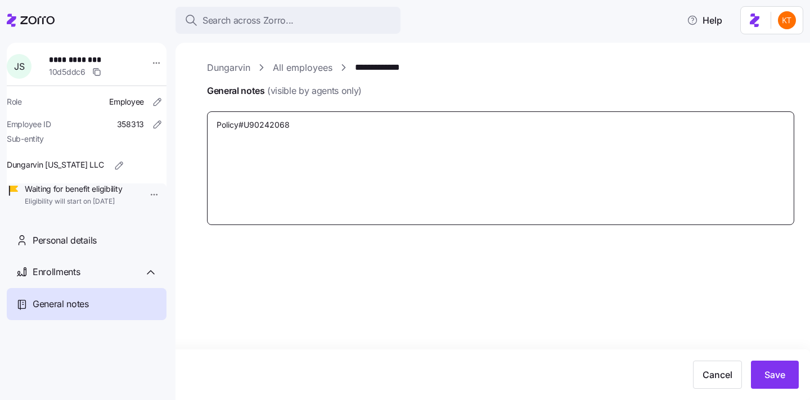
click at [258, 125] on textarea "Policy#U90242068" at bounding box center [500, 168] width 587 height 114
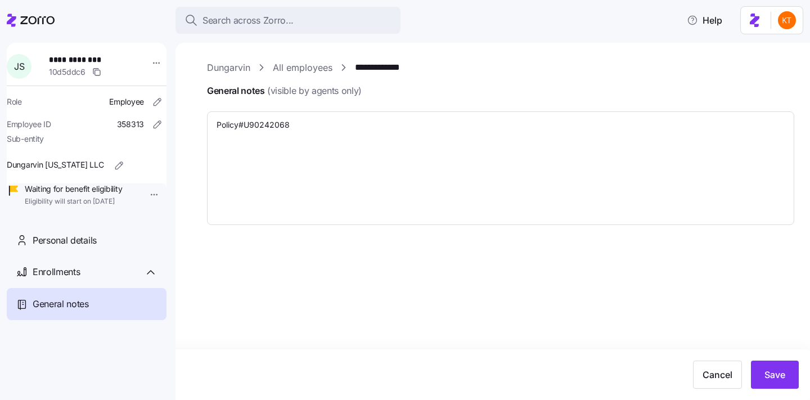
click at [335, 105] on label "General notes (visible by agents only)" at bounding box center [284, 96] width 155 height 25
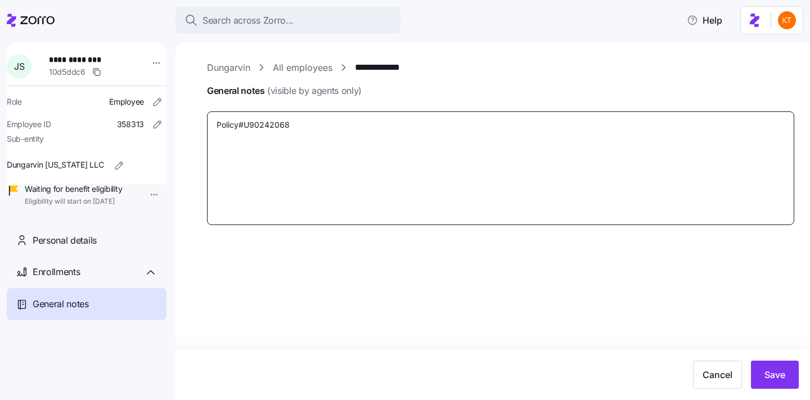
click at [335, 111] on textarea "Policy#U90242068" at bounding box center [500, 168] width 587 height 114
click at [272, 127] on textarea "Policy#U90242068" at bounding box center [500, 168] width 587 height 114
drag, startPoint x: 294, startPoint y: 124, endPoint x: 242, endPoint y: 127, distance: 51.2
click at [242, 127] on textarea "Policy#U90242068" at bounding box center [500, 168] width 587 height 114
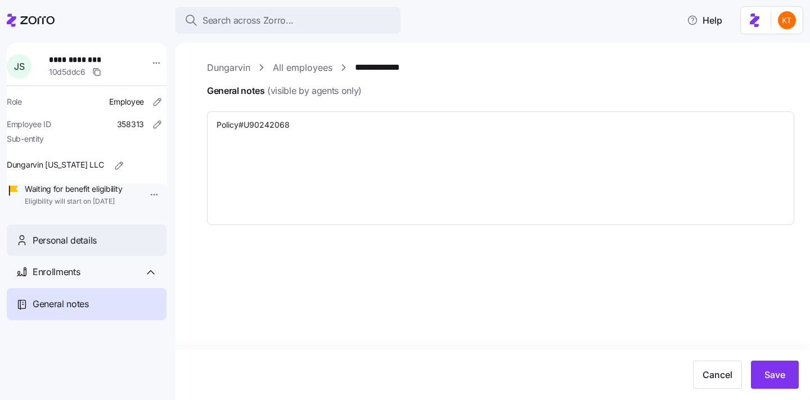
click at [64, 247] on span "Personal details" at bounding box center [65, 240] width 64 height 14
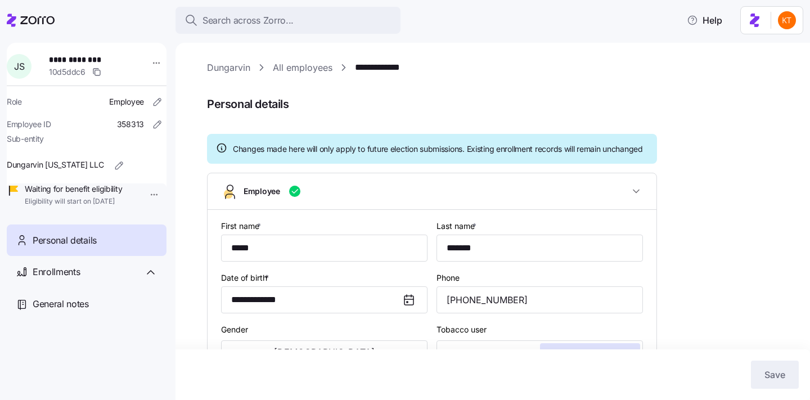
click at [88, 279] on div "Enrollments" at bounding box center [95, 272] width 125 height 14
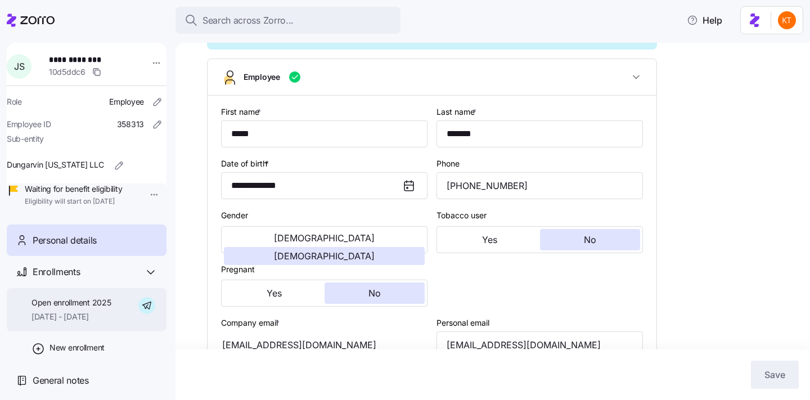
click at [85, 305] on div "Open enrollment 2025 [DATE] - [DATE]" at bounding box center [87, 309] width 160 height 43
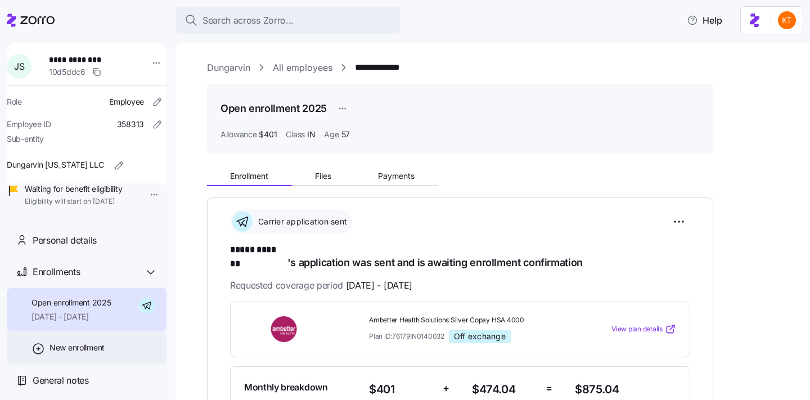
scroll to position [9, 0]
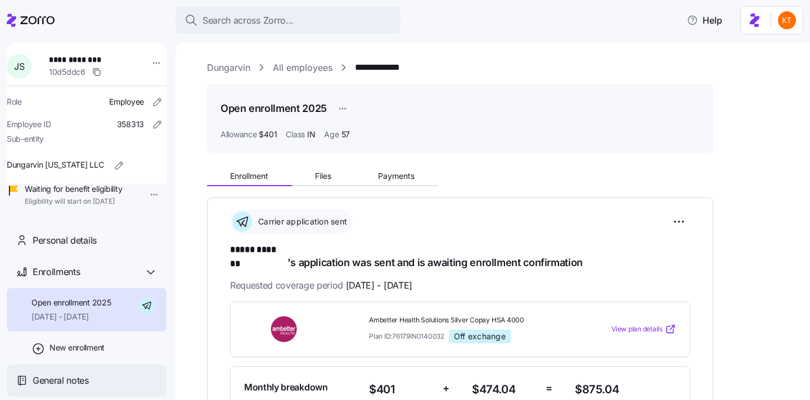
click at [100, 379] on div "General notes" at bounding box center [87, 380] width 160 height 32
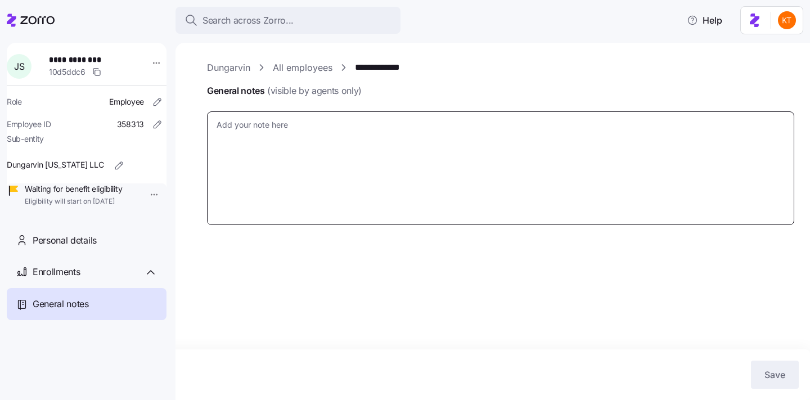
click at [262, 140] on textarea "General notes (visible by agents only)" at bounding box center [500, 168] width 587 height 114
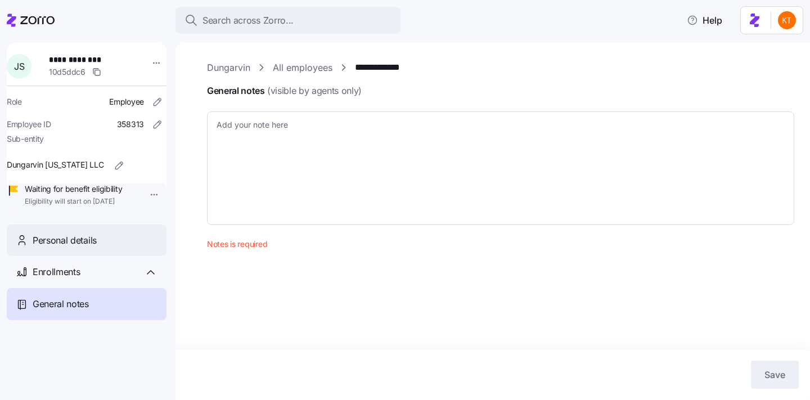
click at [71, 247] on span "Personal details" at bounding box center [65, 240] width 64 height 14
type textarea "x"
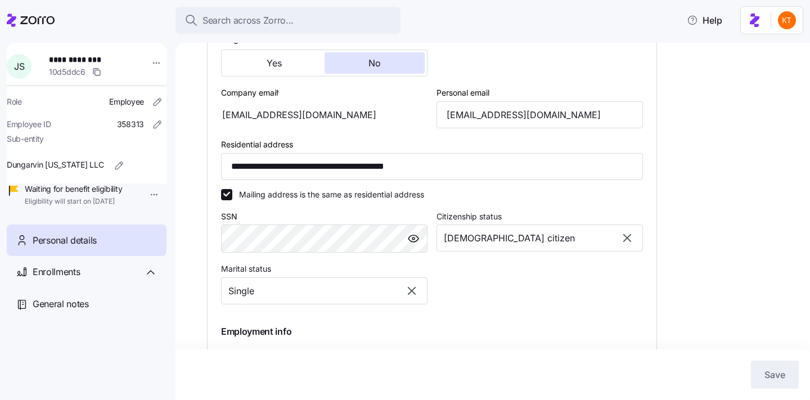
scroll to position [541, 0]
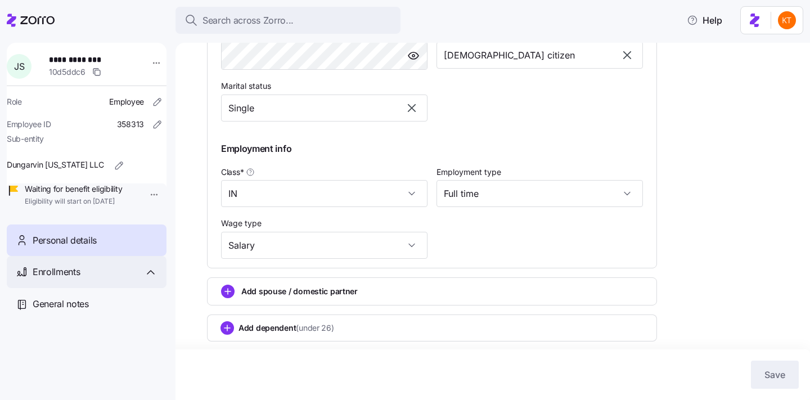
click at [106, 288] on div "Enrollments" at bounding box center [87, 272] width 160 height 32
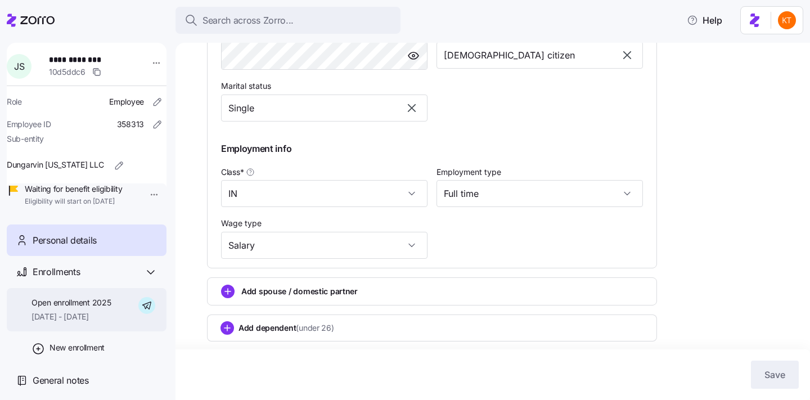
click at [97, 322] on span "[DATE] - [DATE]" at bounding box center [70, 316] width 79 height 11
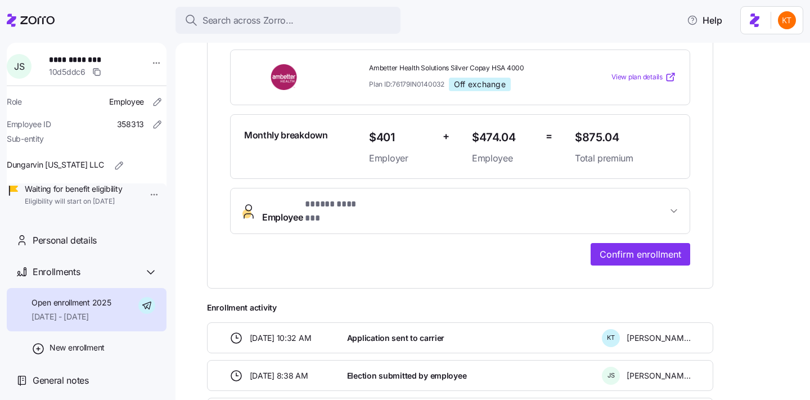
scroll to position [327, 0]
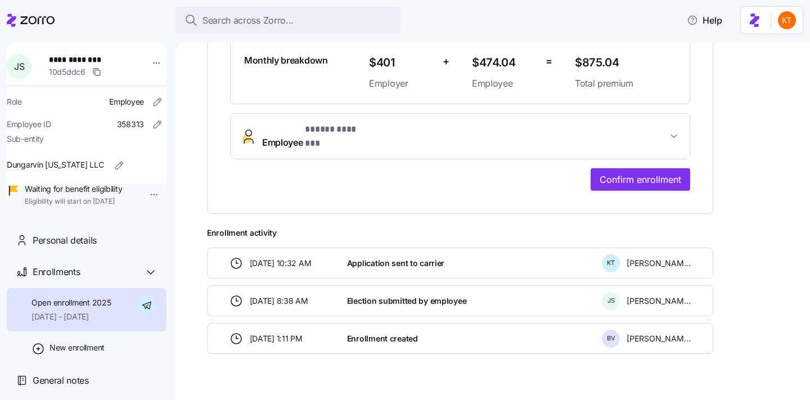
click at [643, 179] on div "**********" at bounding box center [460, 42] width 506 height 343
click at [643, 172] on div "**********" at bounding box center [460, 42] width 506 height 343
click at [646, 145] on div "**********" at bounding box center [460, 83] width 460 height 216
click at [646, 173] on span "Confirm enrollment" at bounding box center [640, 179] width 82 height 13
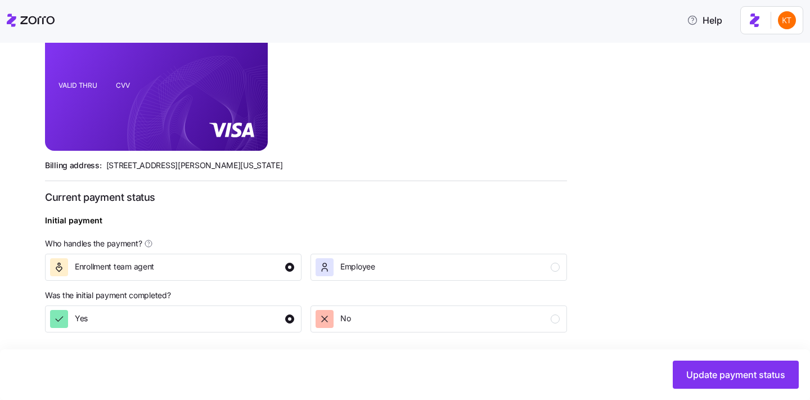
scroll to position [434, 0]
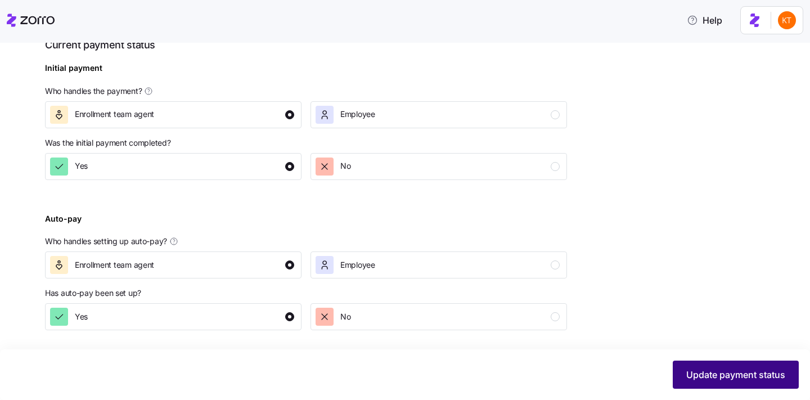
click at [715, 381] on span "Update payment status" at bounding box center [735, 374] width 99 height 13
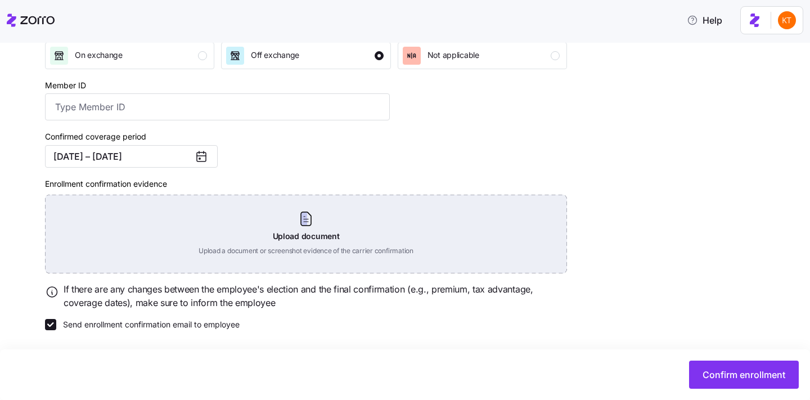
scroll to position [21, 0]
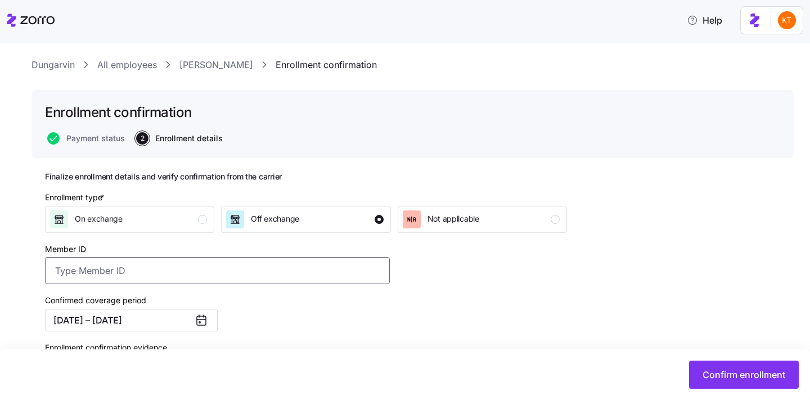
click at [233, 265] on input "Member ID" at bounding box center [217, 270] width 345 height 27
click at [232, 274] on input "Member ID" at bounding box center [217, 270] width 345 height 27
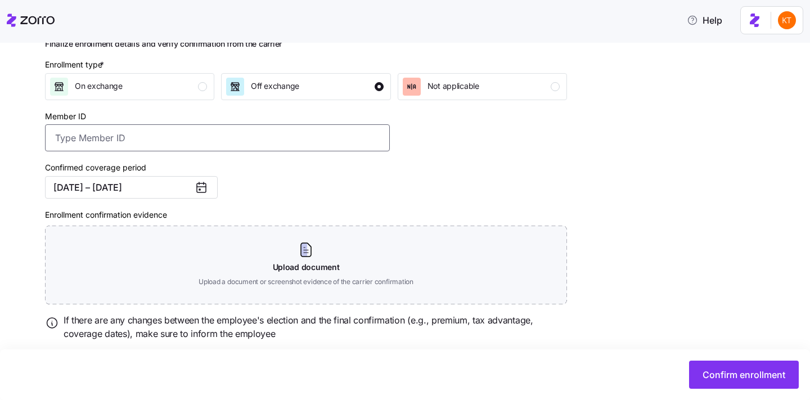
scroll to position [186, 0]
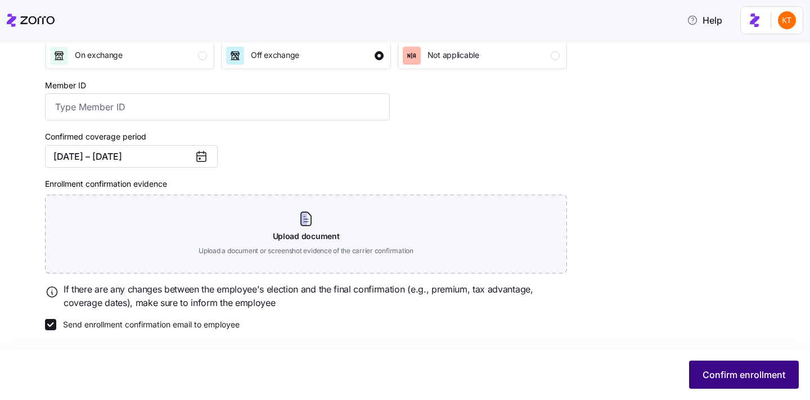
click at [719, 374] on span "Confirm enrollment" at bounding box center [743, 374] width 83 height 13
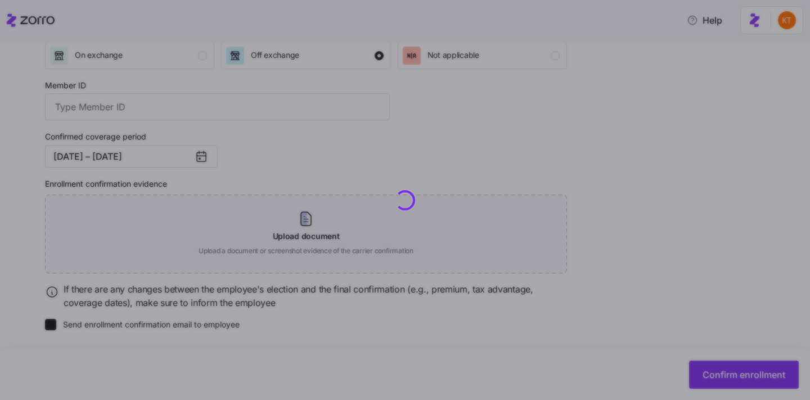
checkbox input "false"
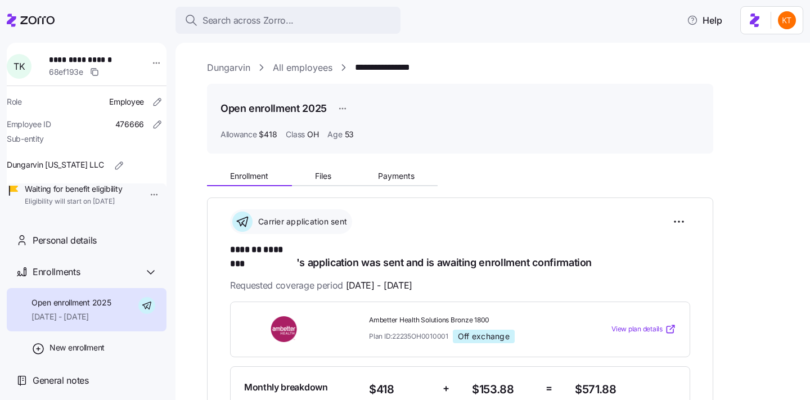
click at [105, 60] on span "**********" at bounding box center [86, 59] width 74 height 11
copy span "********"
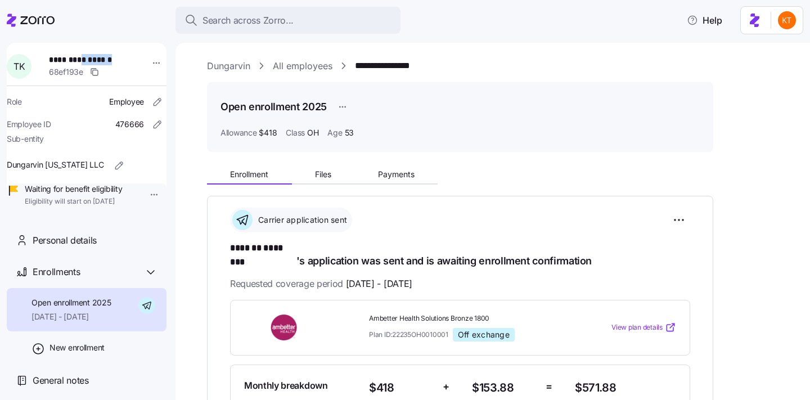
scroll to position [2, 0]
click at [404, 177] on span "Payments" at bounding box center [396, 174] width 37 height 8
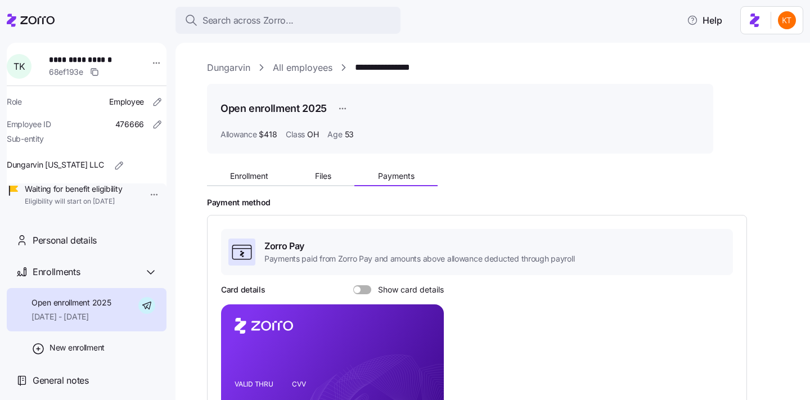
click at [372, 289] on span "Show card details" at bounding box center [407, 289] width 73 height 9
click at [353, 285] on input "Show card details" at bounding box center [353, 285] width 0 height 0
click at [423, 358] on icon "copy-to-clipboard" at bounding box center [423, 356] width 10 height 10
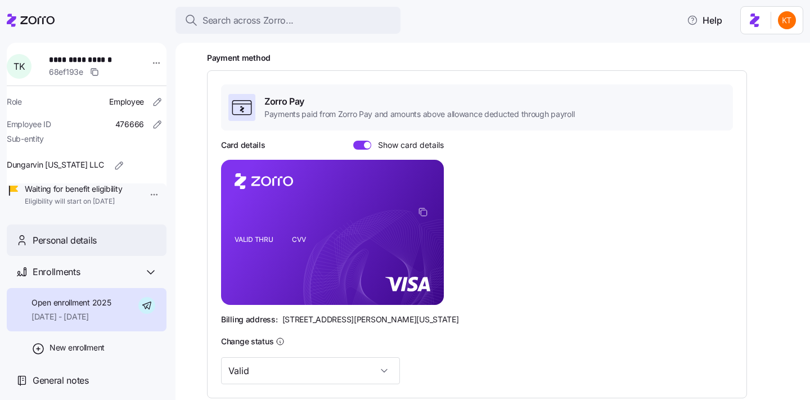
click at [114, 247] on div "Personal details" at bounding box center [95, 240] width 125 height 14
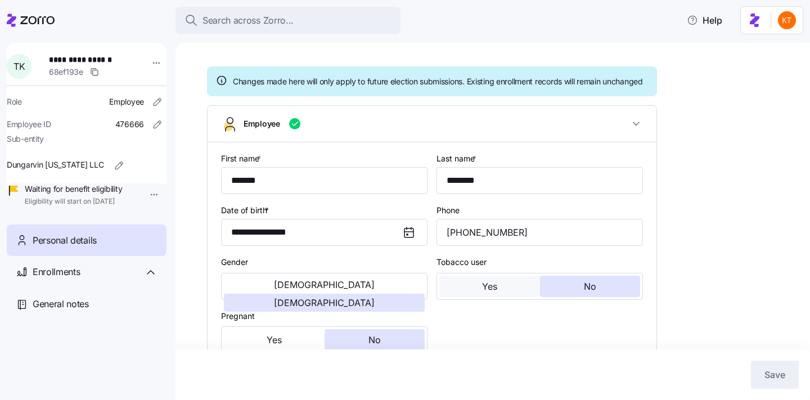
type input "OH"
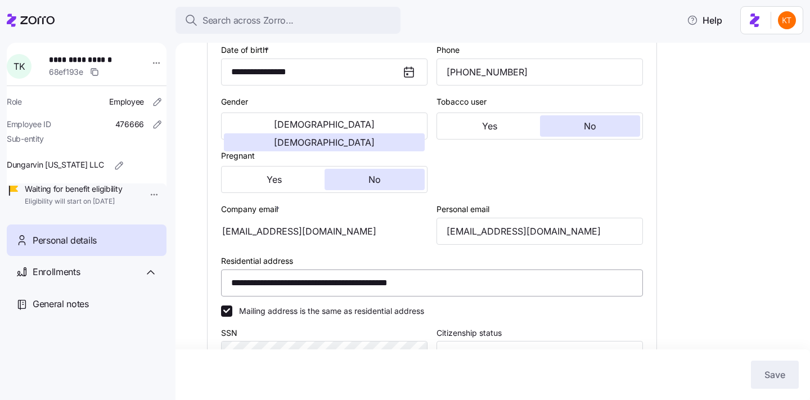
scroll to position [249, 0]
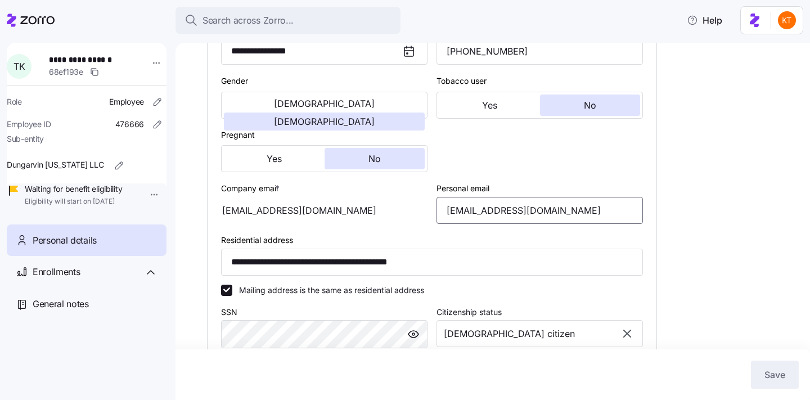
click at [507, 210] on input "[EMAIL_ADDRESS][DOMAIN_NAME]" at bounding box center [539, 210] width 206 height 27
click at [508, 221] on input "[EMAIL_ADDRESS][DOMAIN_NAME]" at bounding box center [539, 210] width 206 height 27
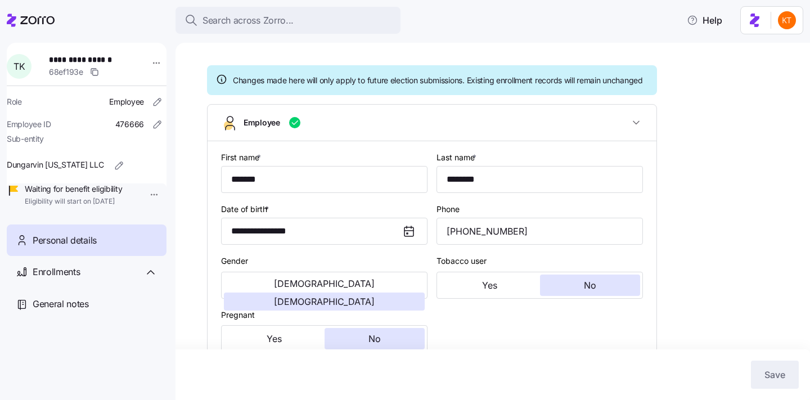
scroll to position [0, 0]
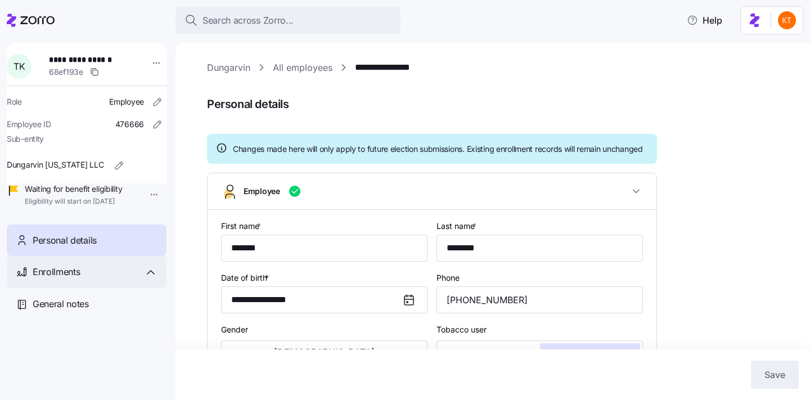
click at [92, 279] on div "Enrollments" at bounding box center [95, 272] width 125 height 14
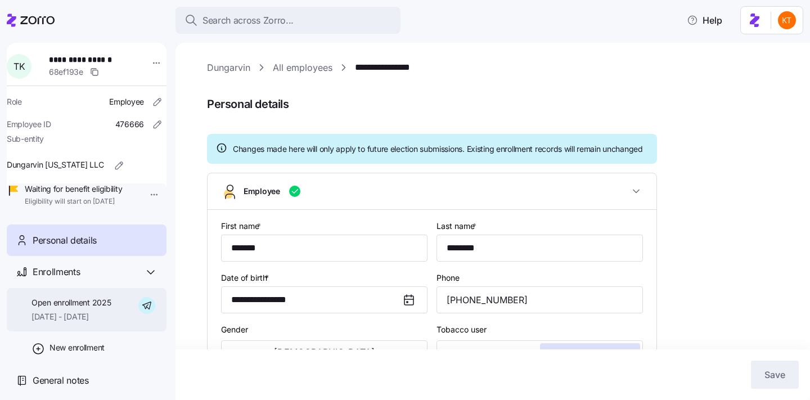
click at [96, 322] on div "Open enrollment 2025 [DATE] - [DATE]" at bounding box center [70, 309] width 79 height 25
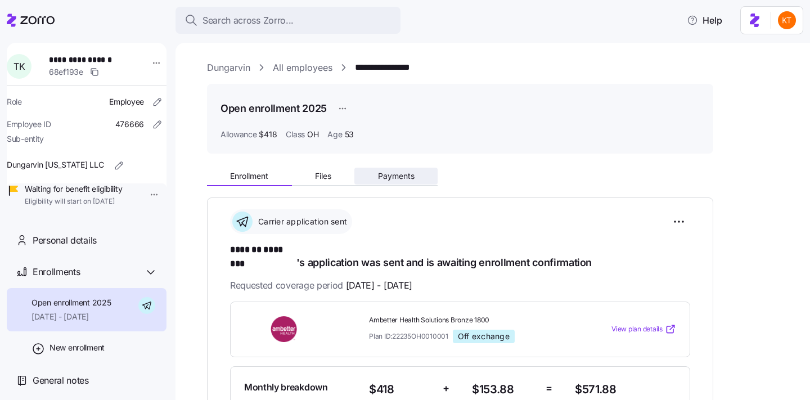
click at [409, 172] on span "Payments" at bounding box center [396, 176] width 37 height 8
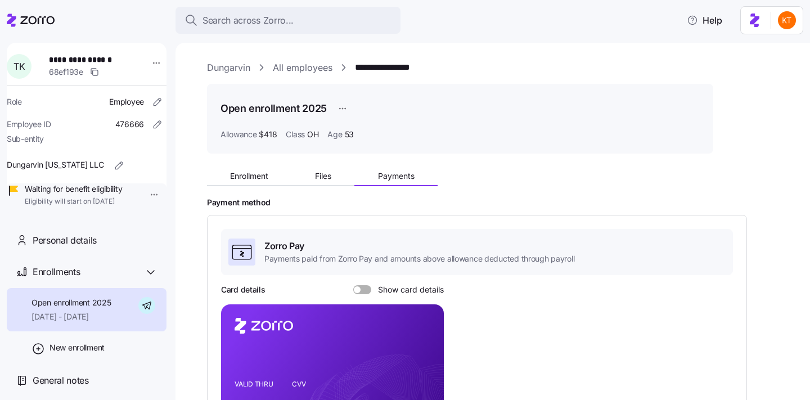
scroll to position [195, 0]
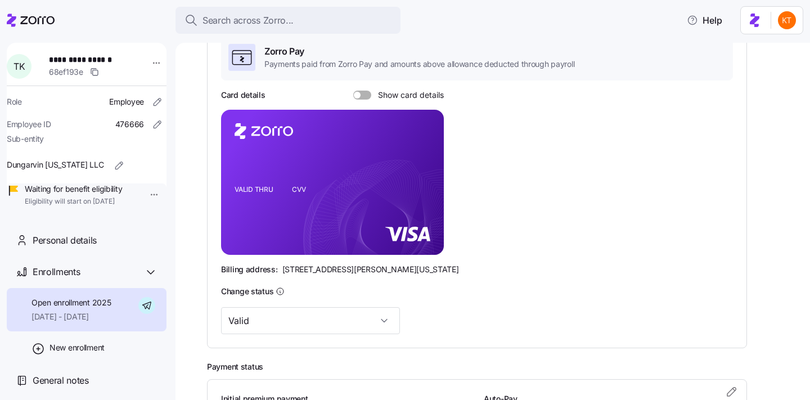
click at [366, 93] on span at bounding box center [365, 95] width 11 height 9
click at [353, 91] on input "Show card details" at bounding box center [353, 91] width 0 height 0
click at [419, 164] on icon "copy-to-clipboard" at bounding box center [423, 162] width 10 height 10
click at [84, 247] on span "Personal details" at bounding box center [65, 240] width 64 height 14
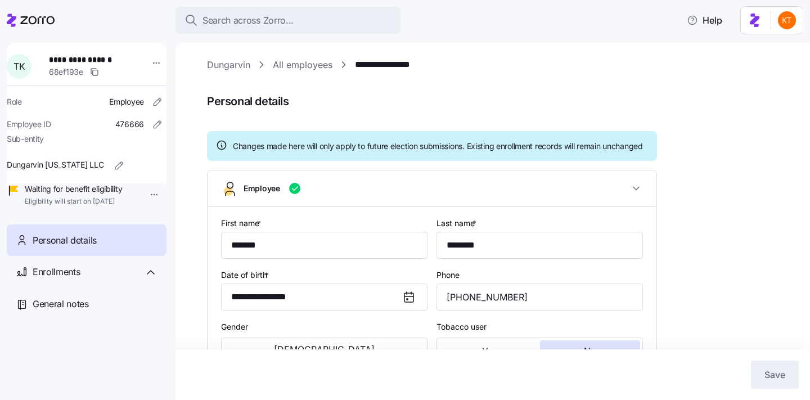
scroll to position [407, 0]
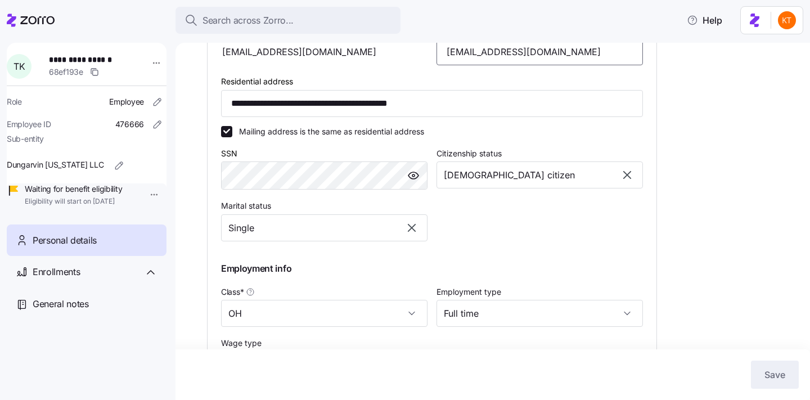
click at [510, 65] on input "[EMAIL_ADDRESS][DOMAIN_NAME]" at bounding box center [539, 51] width 206 height 27
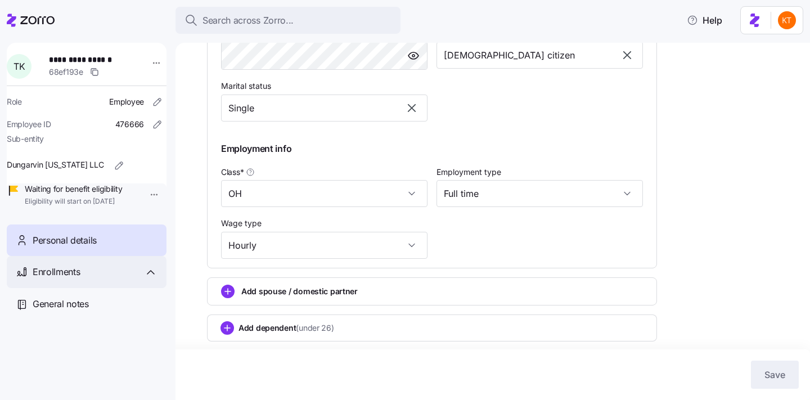
click at [127, 279] on div "Enrollments" at bounding box center [95, 272] width 125 height 14
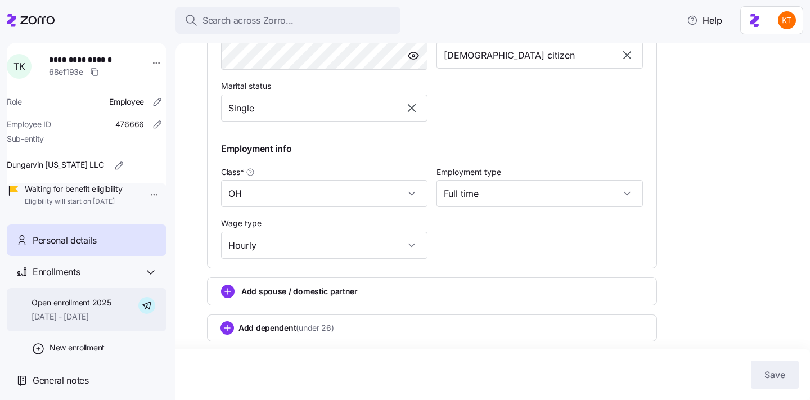
click at [111, 308] on span "Open enrollment 2025" at bounding box center [70, 302] width 79 height 11
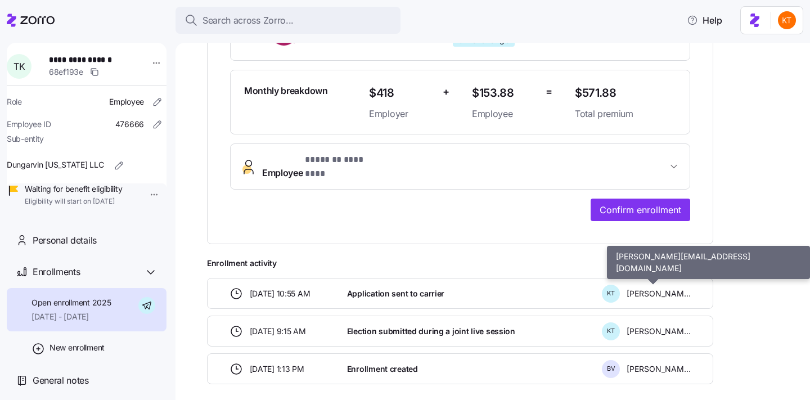
scroll to position [327, 0]
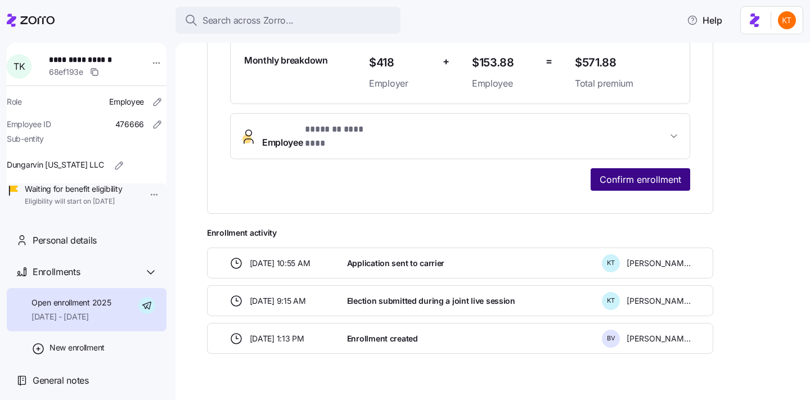
click at [655, 173] on span "Confirm enrollment" at bounding box center [640, 179] width 82 height 13
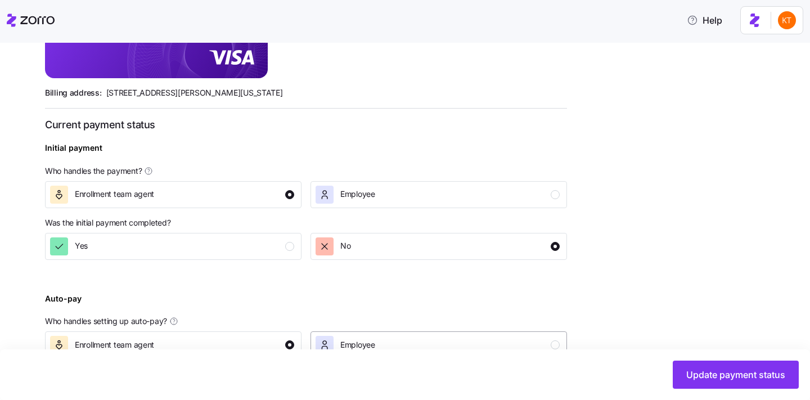
scroll to position [434, 0]
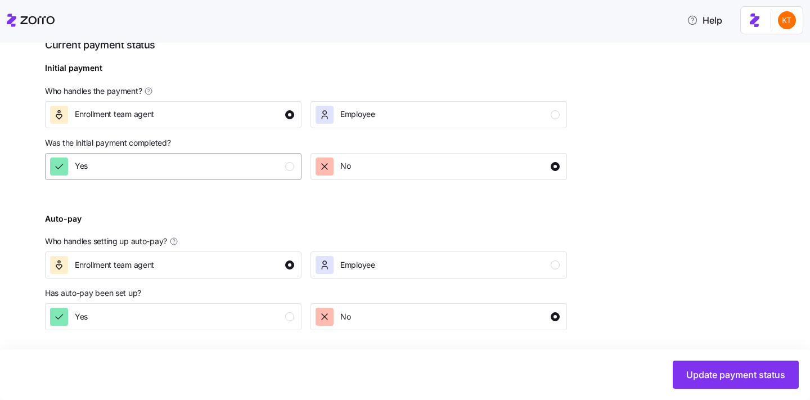
click at [271, 174] on div "Yes" at bounding box center [172, 166] width 244 height 18
click at [282, 300] on p "Has auto-pay been set up?" at bounding box center [306, 295] width 522 height 16
click at [280, 317] on div "Yes" at bounding box center [172, 317] width 244 height 18
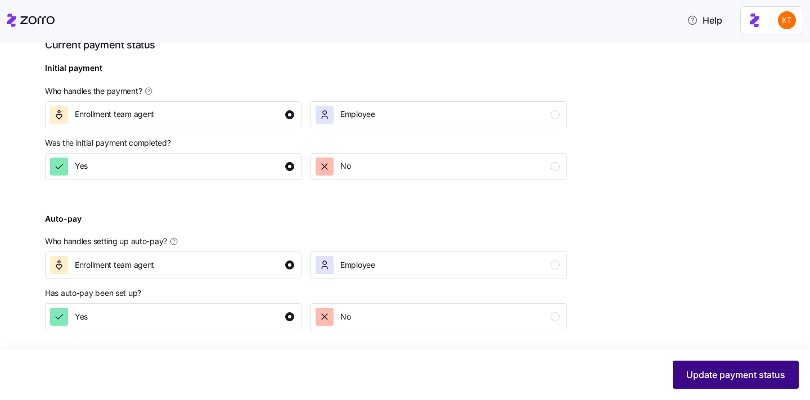
click at [734, 385] on button "Update payment status" at bounding box center [736, 374] width 126 height 28
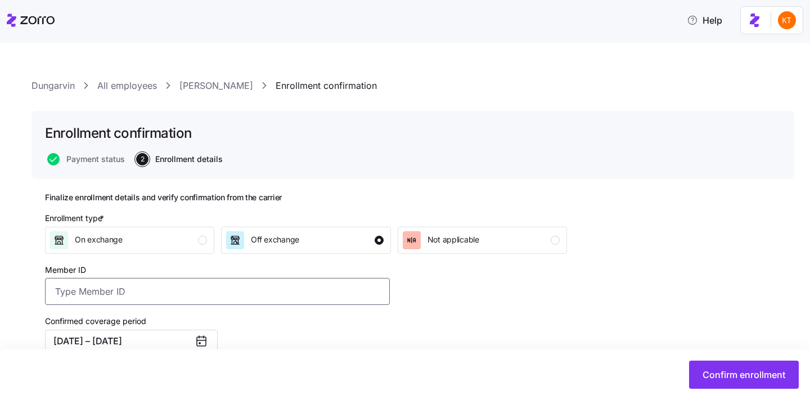
click at [236, 298] on input "Member ID" at bounding box center [217, 291] width 345 height 27
paste input "U73214753"
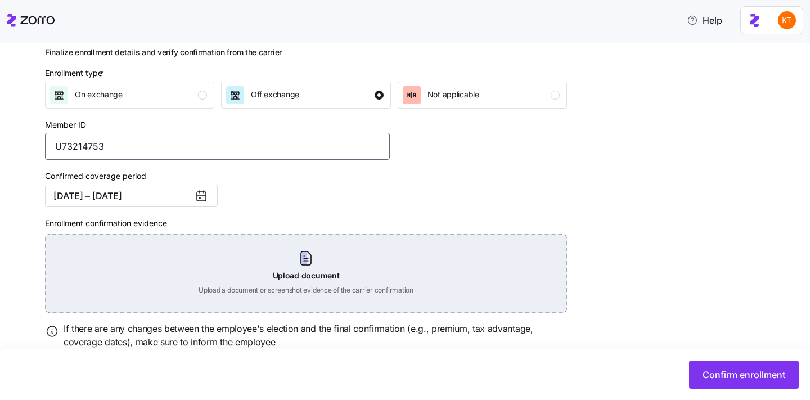
type input "U73214753"
click at [310, 265] on div "Upload document Upload a document or screenshot evidence of the carrier confirm…" at bounding box center [306, 273] width 522 height 79
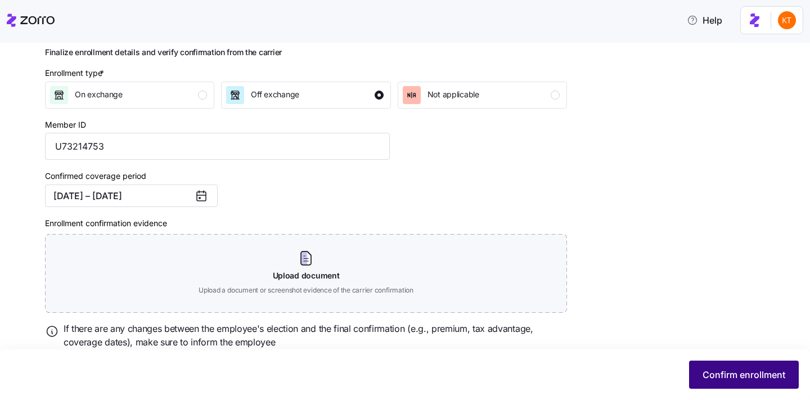
scroll to position [134, 0]
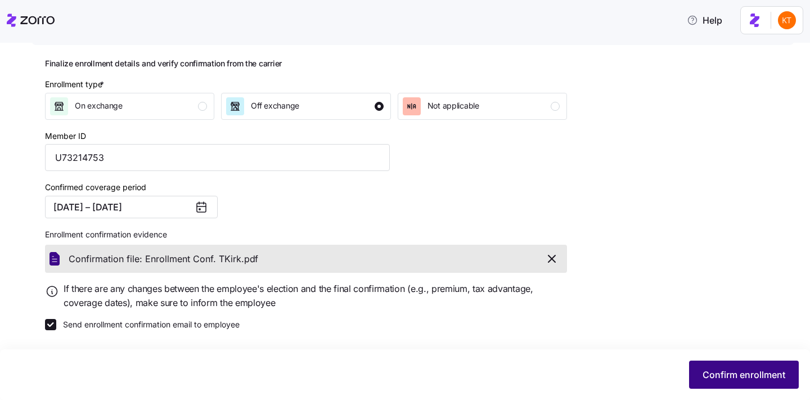
click at [702, 376] on span "Confirm enrollment" at bounding box center [743, 374] width 83 height 13
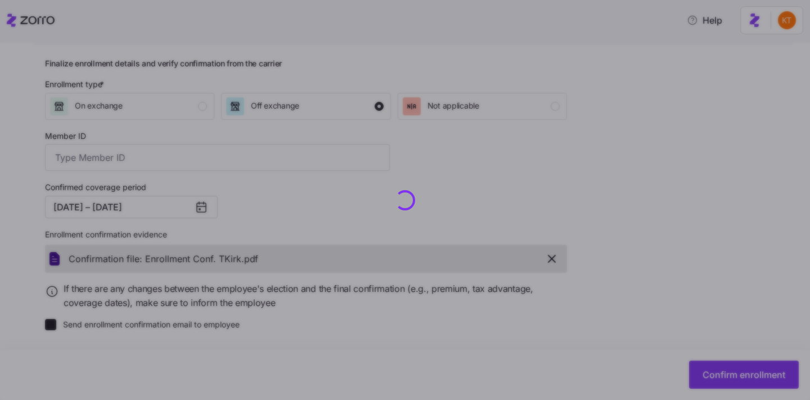
type input "U73214753"
checkbox input "false"
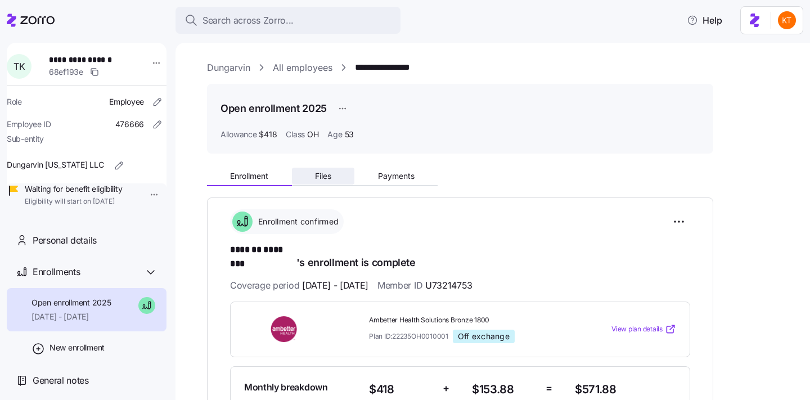
click at [315, 173] on span "Files" at bounding box center [323, 176] width 16 height 8
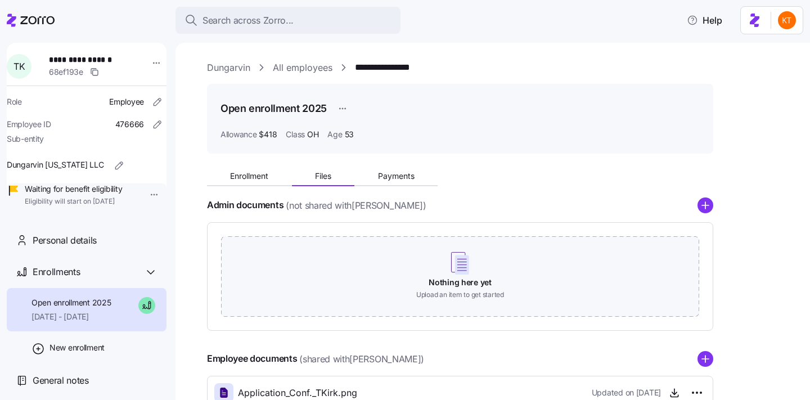
click at [699, 211] on icon "add icon" at bounding box center [705, 205] width 16 height 16
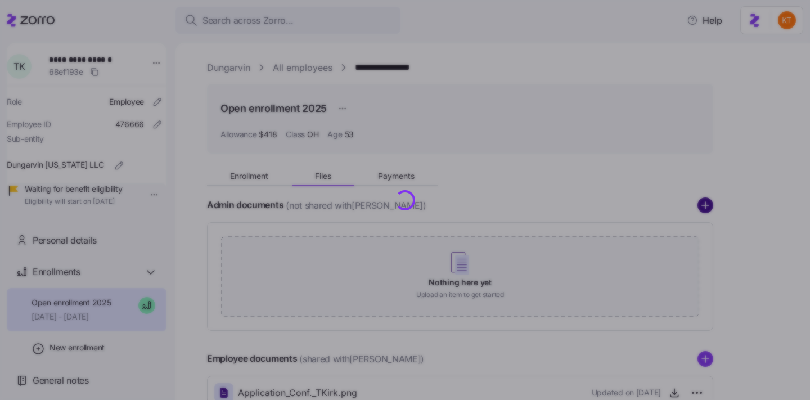
click at [708, 204] on circle "add icon" at bounding box center [705, 205] width 15 height 15
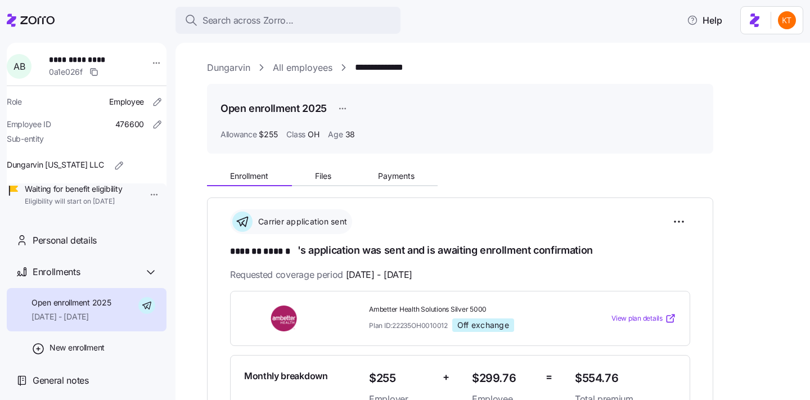
click at [98, 59] on span "**********" at bounding box center [86, 59] width 74 height 11
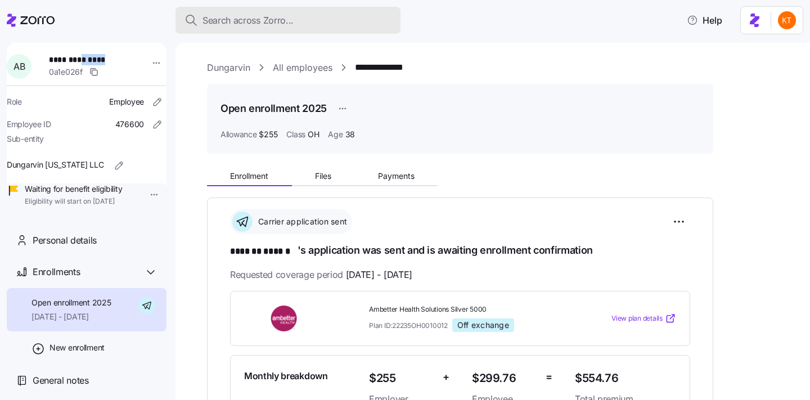
copy span "******"
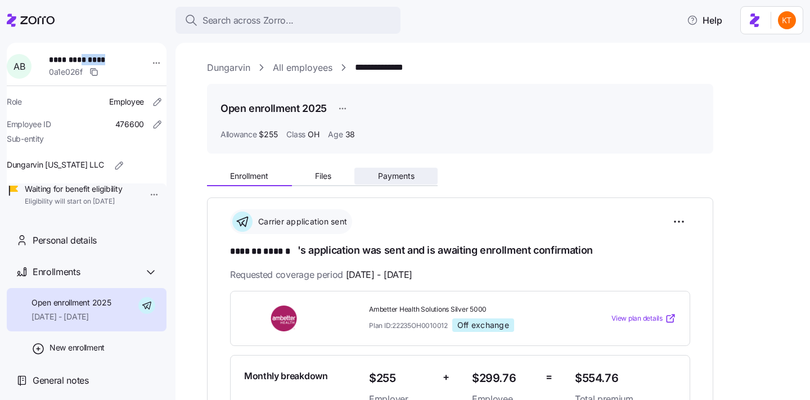
click at [393, 179] on span "Payments" at bounding box center [396, 176] width 37 height 8
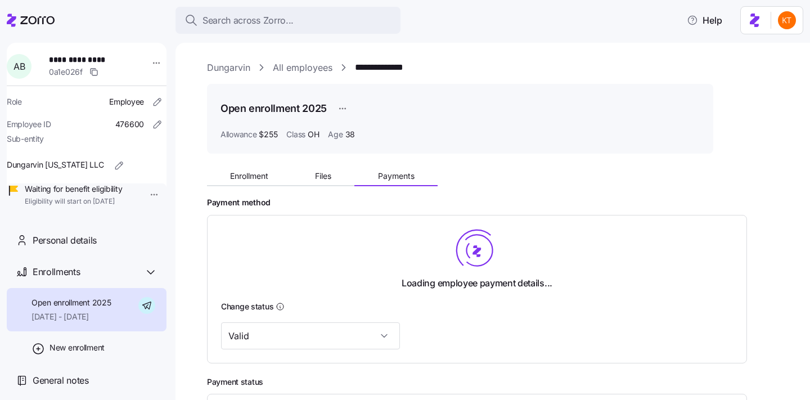
scroll to position [118, 0]
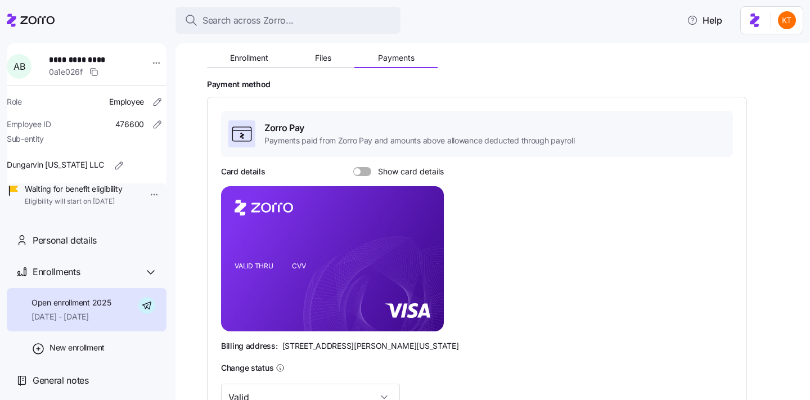
click at [351, 168] on div "Card details Show card details" at bounding box center [332, 171] width 223 height 11
click at [356, 169] on span at bounding box center [357, 171] width 7 height 7
click at [353, 167] on input "Show card details" at bounding box center [353, 167] width 0 height 0
click at [422, 239] on icon "copy-to-clipboard" at bounding box center [423, 238] width 10 height 10
click at [104, 247] on div "Personal details" at bounding box center [95, 240] width 125 height 14
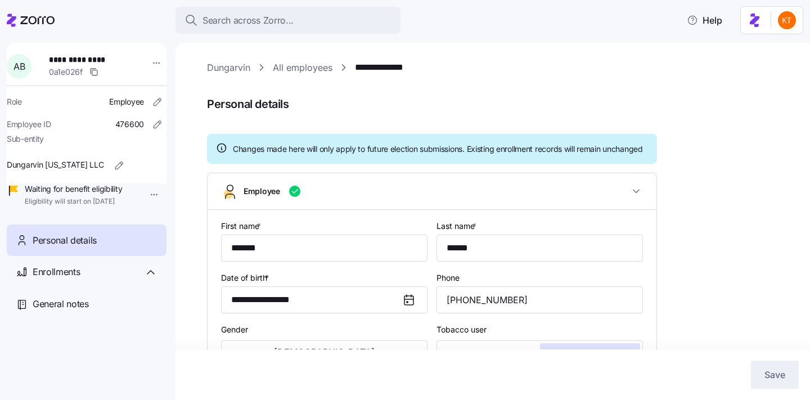
scroll to position [190, 0]
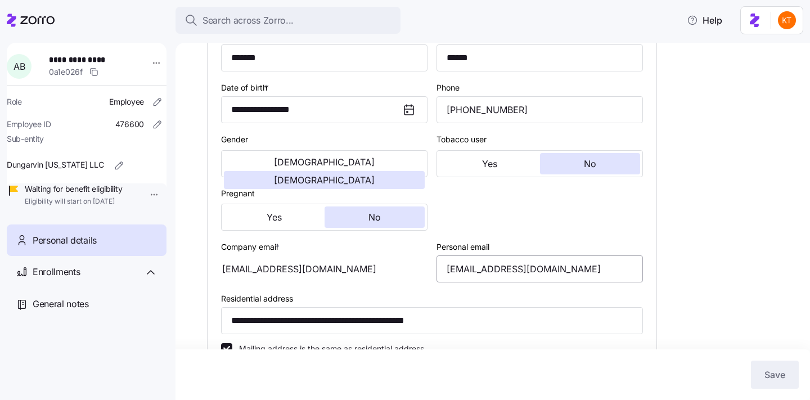
type input "OH"
click at [499, 279] on input "[EMAIL_ADDRESS][DOMAIN_NAME]" at bounding box center [539, 268] width 206 height 27
click at [481, 282] on input "[EMAIL_ADDRESS][DOMAIN_NAME]" at bounding box center [539, 268] width 206 height 27
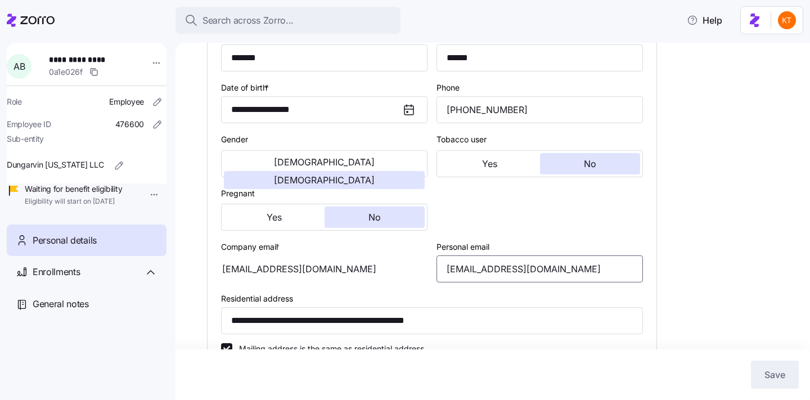
click at [481, 282] on input "[EMAIL_ADDRESS][DOMAIN_NAME]" at bounding box center [539, 268] width 206 height 27
drag, startPoint x: 107, startPoint y: 277, endPoint x: 106, endPoint y: 303, distance: 25.9
click at [107, 277] on div "Enrollments" at bounding box center [87, 272] width 160 height 32
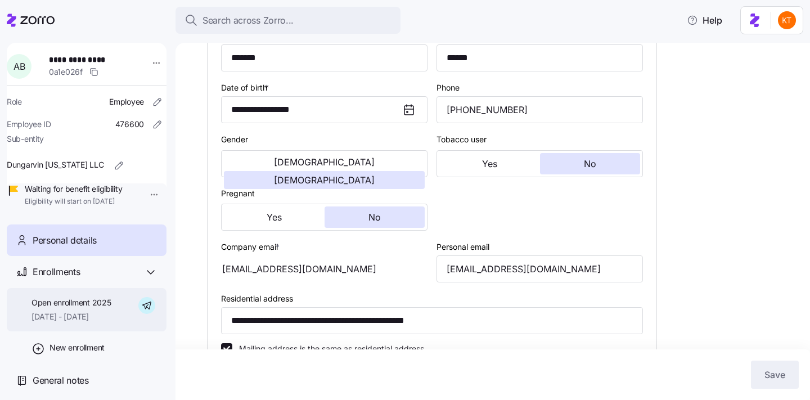
click at [107, 322] on span "[DATE] - [DATE]" at bounding box center [70, 316] width 79 height 11
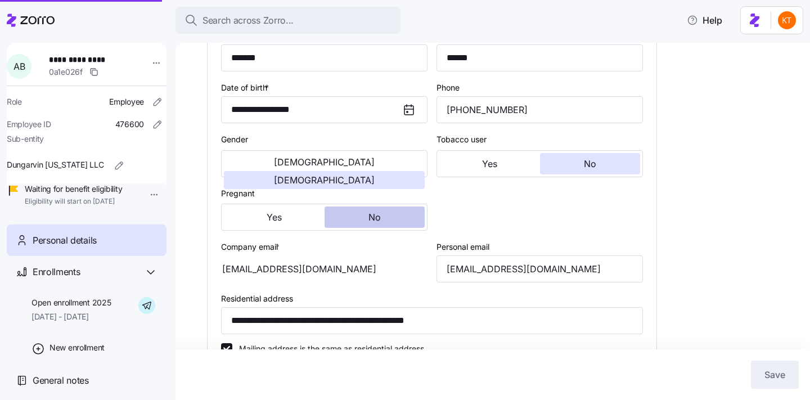
scroll to position [0, 0]
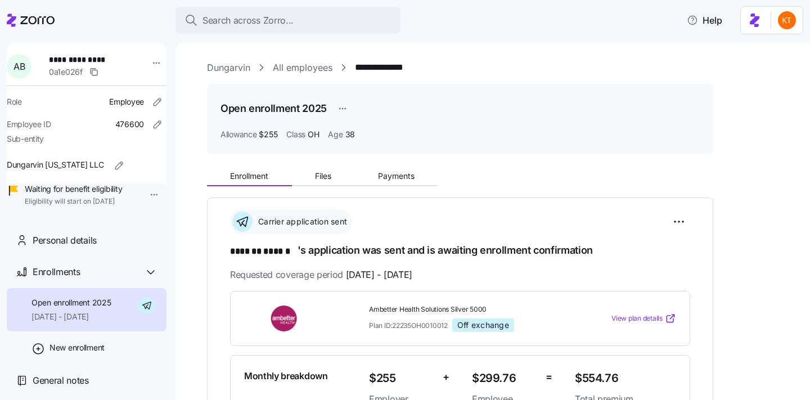
click at [400, 178] on span "Payments" at bounding box center [396, 176] width 37 height 8
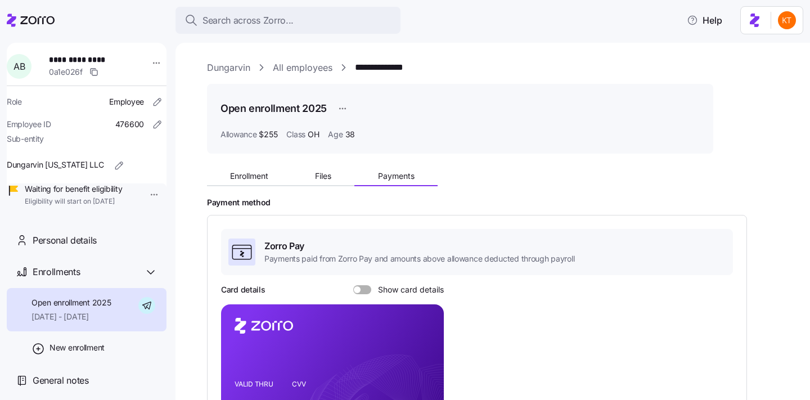
click at [363, 287] on span at bounding box center [365, 289] width 11 height 9
click at [353, 285] on input "Show card details" at bounding box center [353, 285] width 0 height 0
click at [417, 358] on rect at bounding box center [332, 376] width 223 height 145
click at [421, 358] on icon "copy-to-clipboard" at bounding box center [423, 356] width 10 height 10
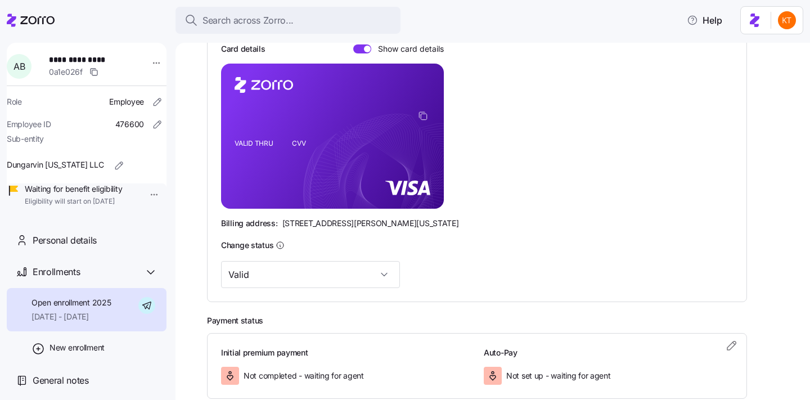
scroll to position [307, 0]
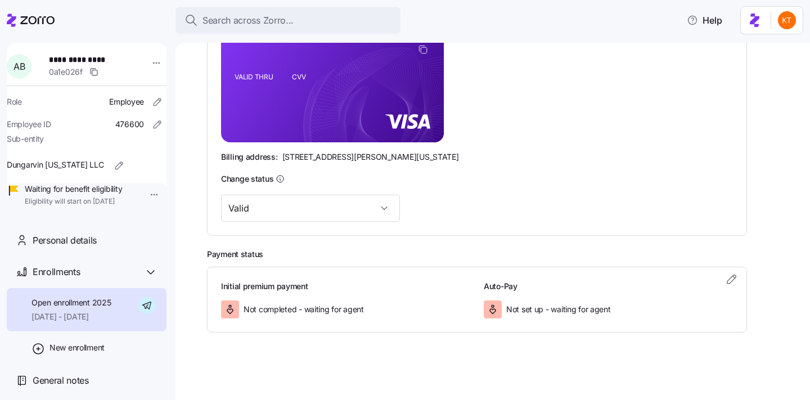
click at [294, 115] on rect at bounding box center [332, 69] width 223 height 145
click at [95, 256] on div "Personal details" at bounding box center [87, 240] width 160 height 32
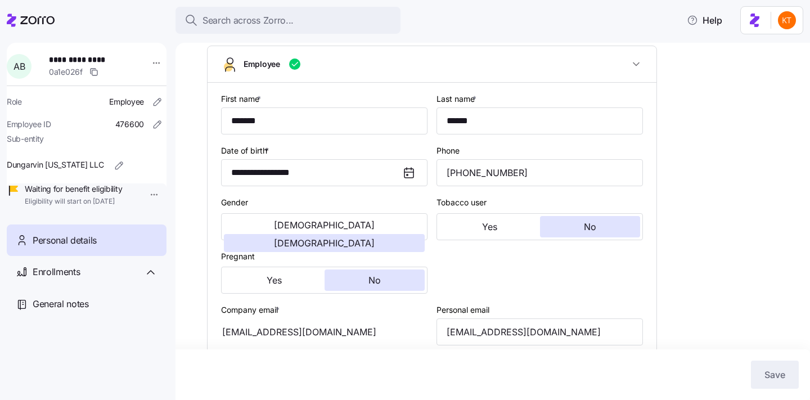
scroll to position [177, 0]
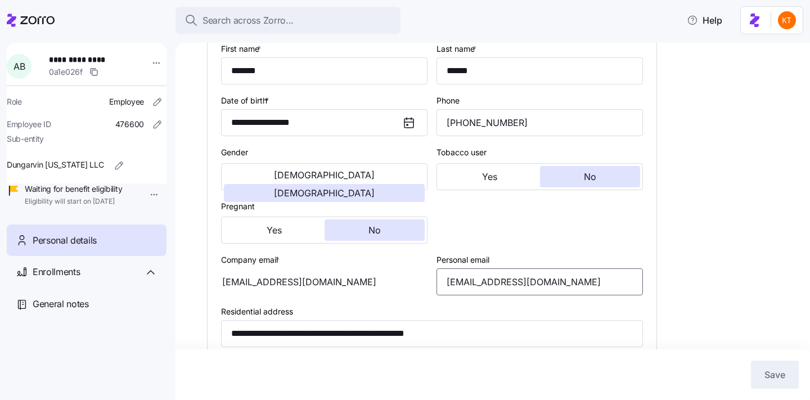
click at [486, 287] on input "[EMAIL_ADDRESS][DOMAIN_NAME]" at bounding box center [539, 281] width 206 height 27
click at [119, 272] on div "Enrollments" at bounding box center [87, 272] width 160 height 32
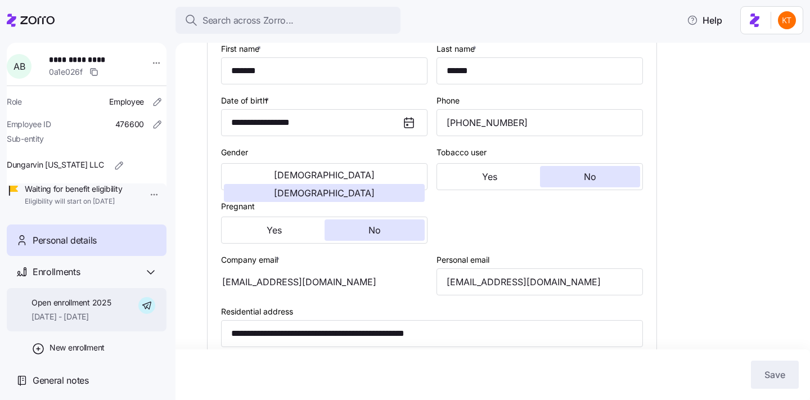
drag, startPoint x: 126, startPoint y: 337, endPoint x: 140, endPoint y: 305, distance: 35.5
click at [126, 331] on div "Open enrollment 2025 [DATE] - [DATE]" at bounding box center [87, 309] width 160 height 43
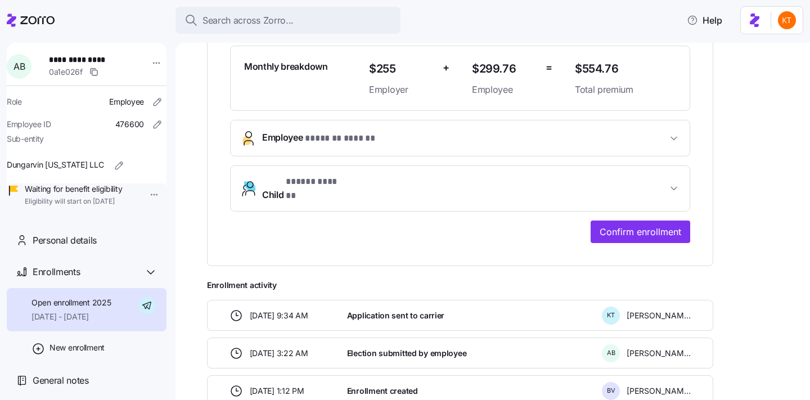
scroll to position [373, 0]
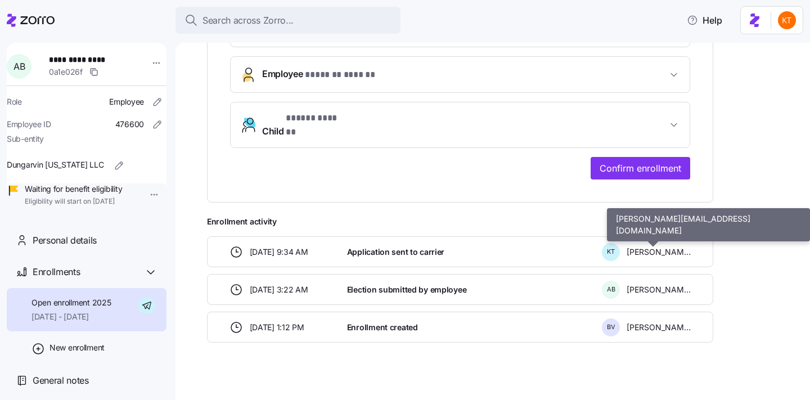
drag, startPoint x: 651, startPoint y: 186, endPoint x: 651, endPoint y: 171, distance: 14.1
click at [651, 184] on div "**********" at bounding box center [460, 14] width 506 height 378
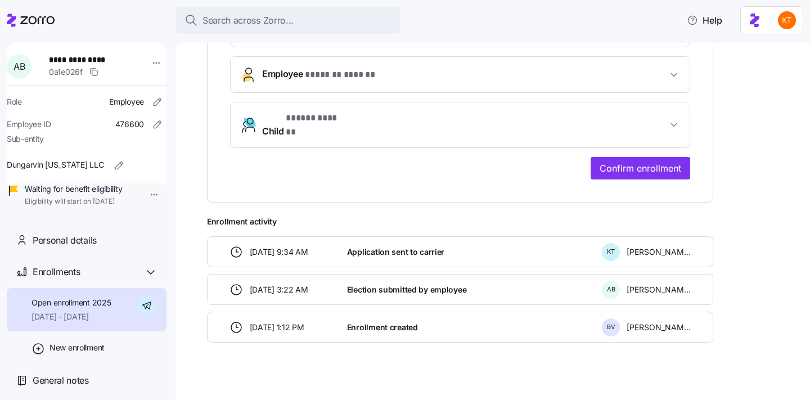
click at [651, 171] on div "**********" at bounding box center [460, 14] width 506 height 378
click at [651, 141] on div "**********" at bounding box center [460, 48] width 460 height 261
click at [649, 161] on span "Confirm enrollment" at bounding box center [640, 167] width 82 height 13
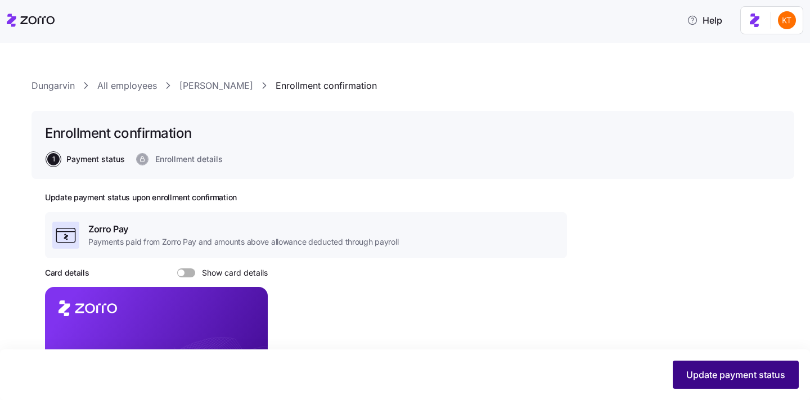
click at [692, 361] on button "Update payment status" at bounding box center [736, 374] width 126 height 28
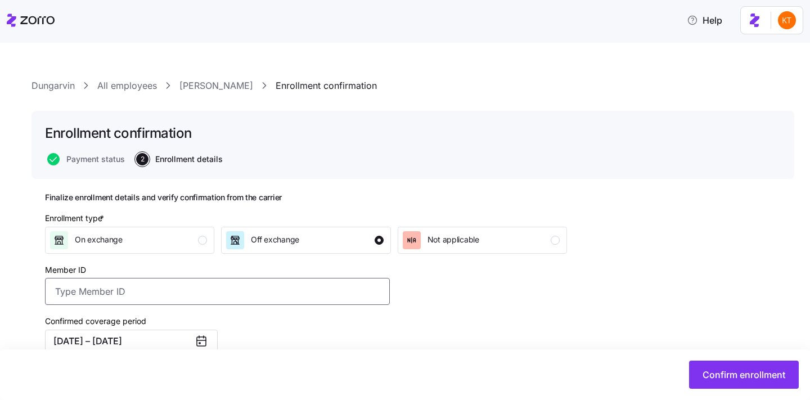
click at [310, 292] on input "Member ID" at bounding box center [217, 291] width 345 height 27
paste input "U73222973"
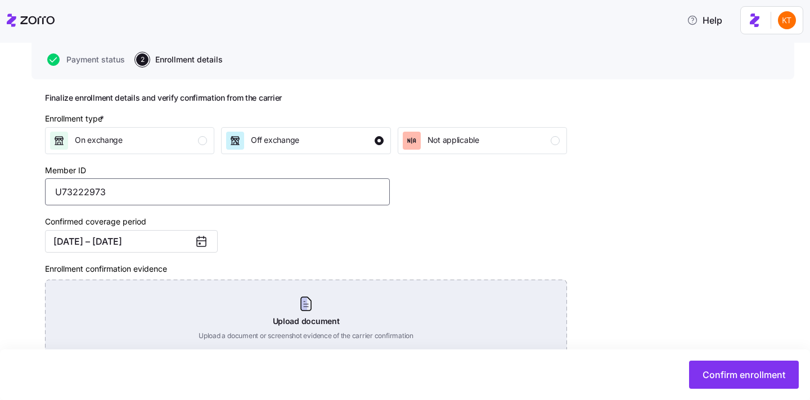
scroll to position [166, 0]
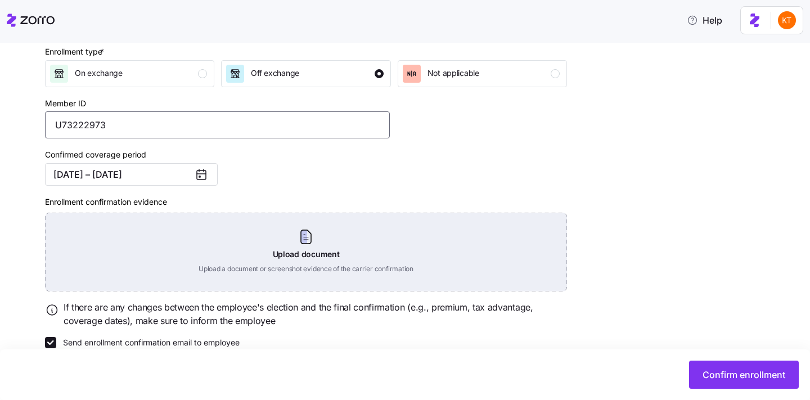
type input "U73222973"
click at [311, 232] on div "Upload document Upload a document or screenshot evidence of the carrier confirm…" at bounding box center [306, 252] width 522 height 79
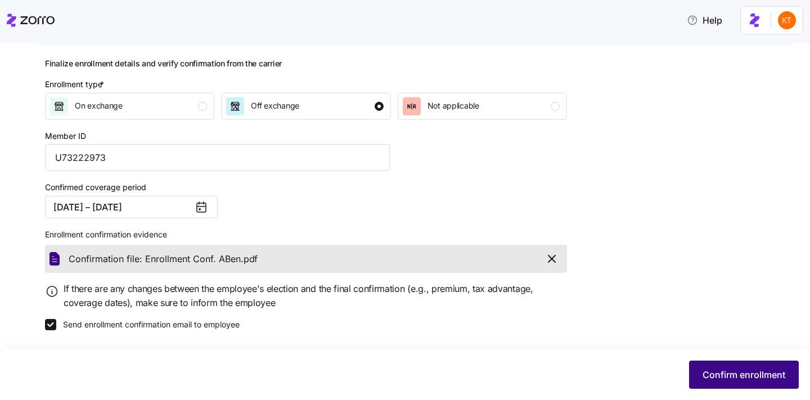
scroll to position [134, 0]
click at [729, 375] on span "Confirm enrollment" at bounding box center [743, 374] width 83 height 13
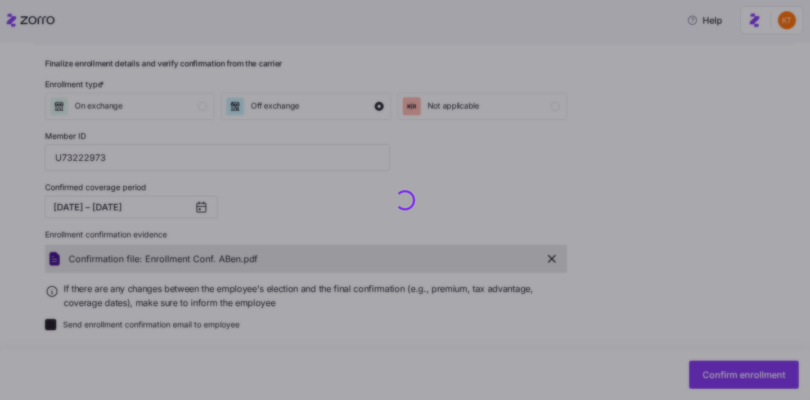
checkbox input "false"
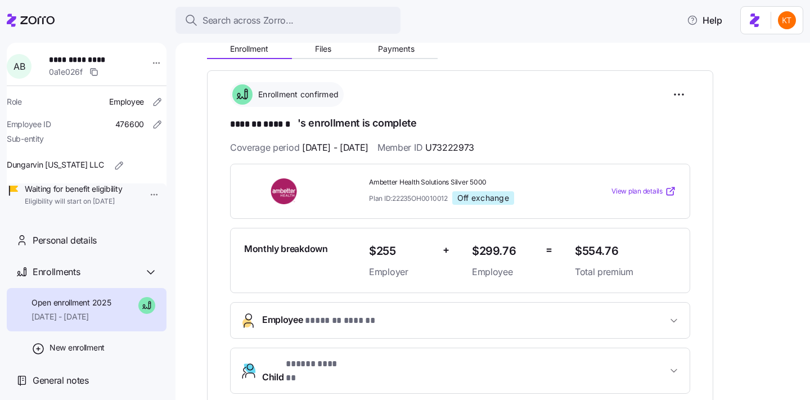
scroll to position [109, 0]
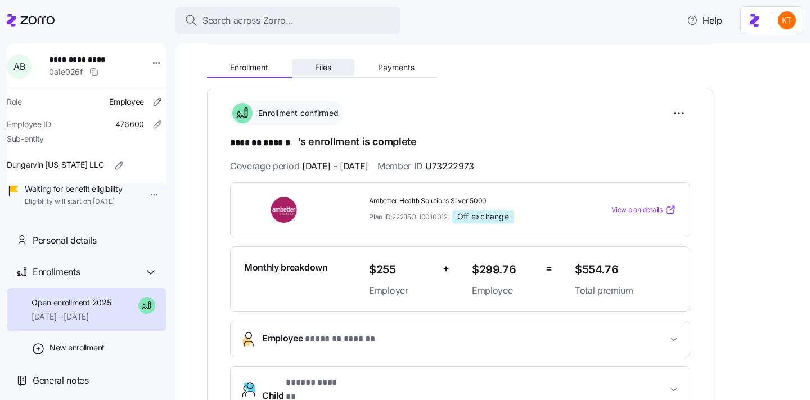
click at [318, 64] on span "Files" at bounding box center [323, 68] width 16 height 8
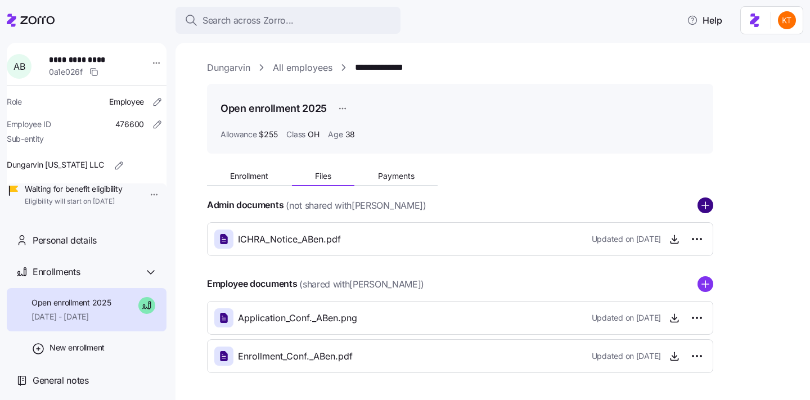
click at [708, 212] on circle "add icon" at bounding box center [705, 205] width 15 height 15
click at [711, 206] on circle "add icon" at bounding box center [705, 205] width 15 height 15
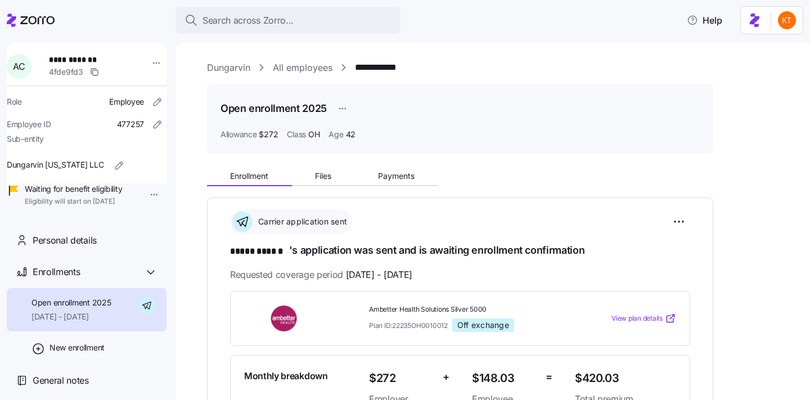
click at [91, 62] on span "**********" at bounding box center [86, 59] width 74 height 11
copy span "******"
click at [394, 166] on div "Enrollment Files Payments" at bounding box center [460, 175] width 506 height 24
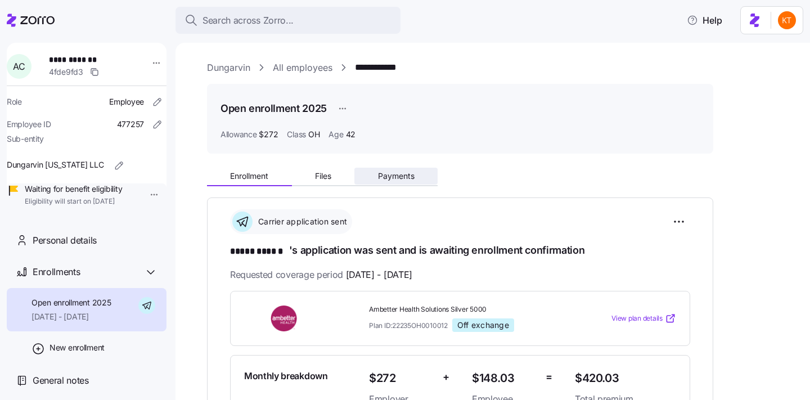
click at [391, 170] on button "Payments" at bounding box center [395, 176] width 83 height 17
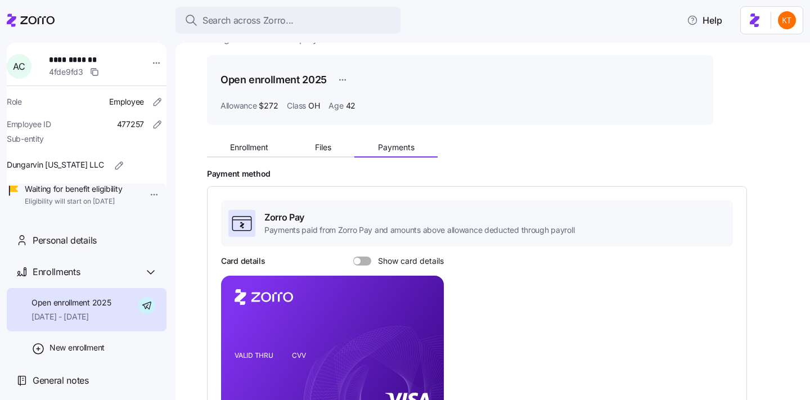
scroll to position [60, 0]
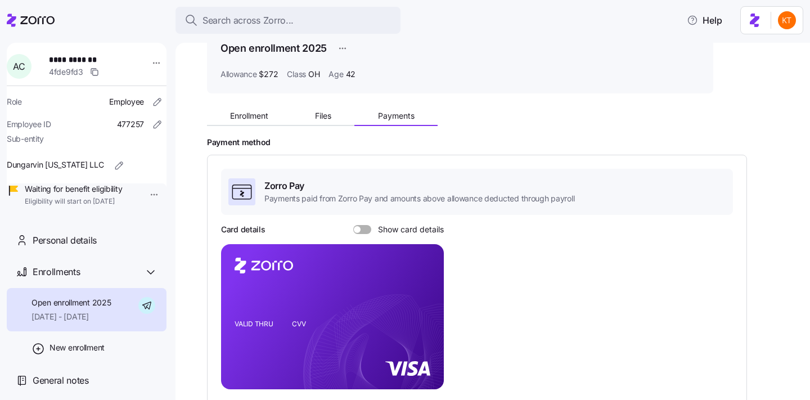
click at [366, 232] on span at bounding box center [365, 229] width 11 height 9
click at [353, 225] on input "Show card details" at bounding box center [353, 225] width 0 height 0
click at [425, 295] on icon "copy-to-clipboard" at bounding box center [423, 296] width 10 height 10
click at [71, 247] on span "Personal details" at bounding box center [65, 240] width 64 height 14
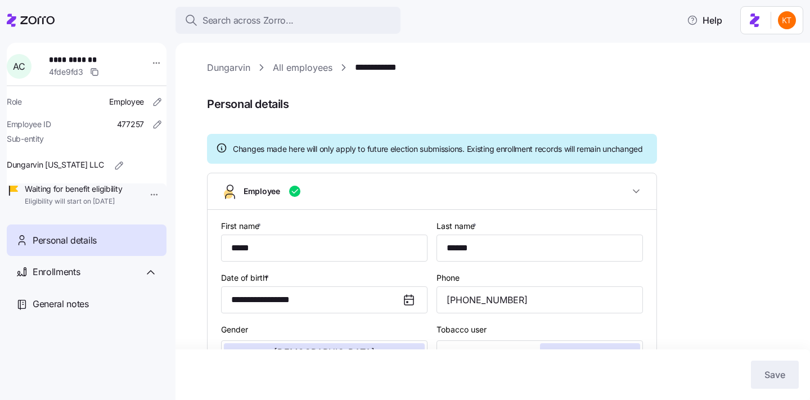
type input "OH"
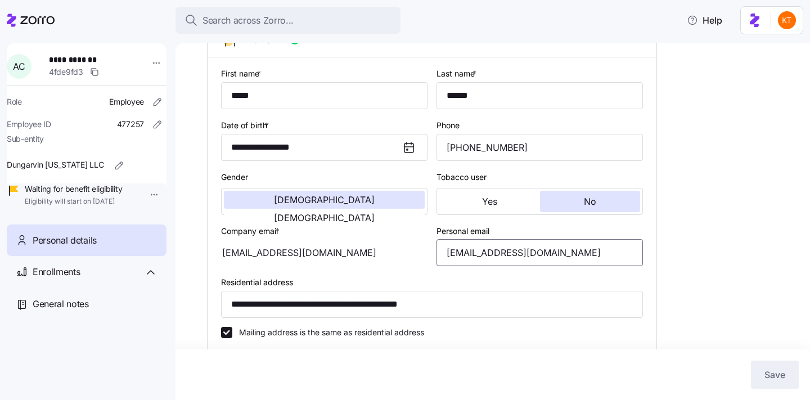
click at [456, 266] on input "contehabass47@gmail.com" at bounding box center [539, 252] width 206 height 27
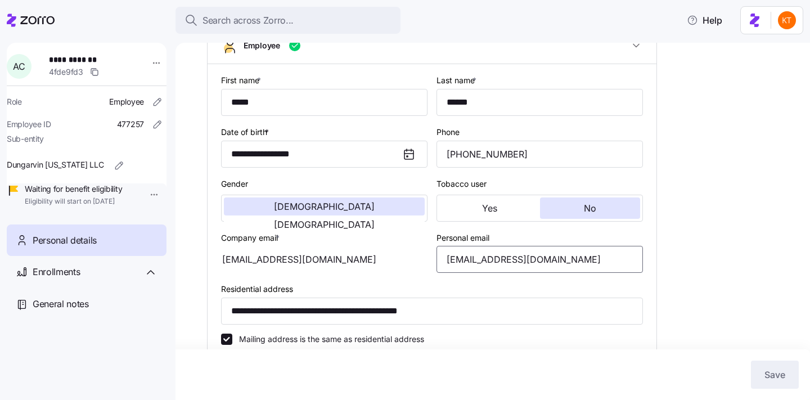
scroll to position [131, 0]
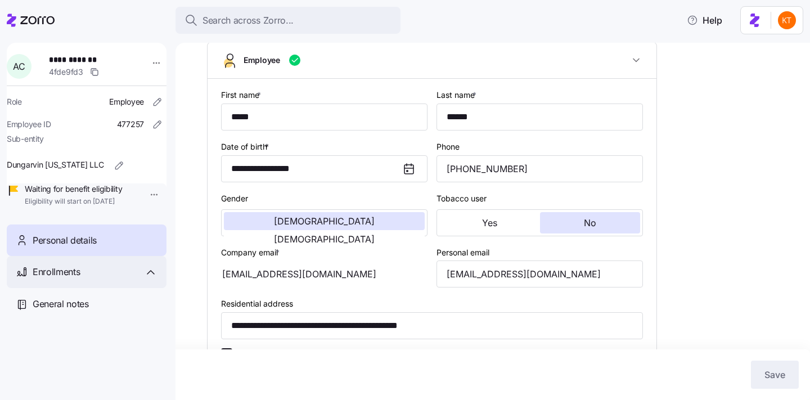
click at [128, 288] on div "Enrollments" at bounding box center [87, 272] width 160 height 32
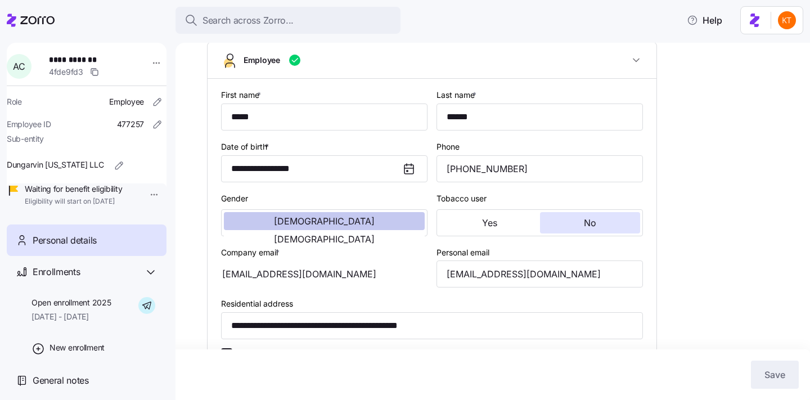
click at [111, 308] on span "Open enrollment 2025" at bounding box center [70, 302] width 79 height 11
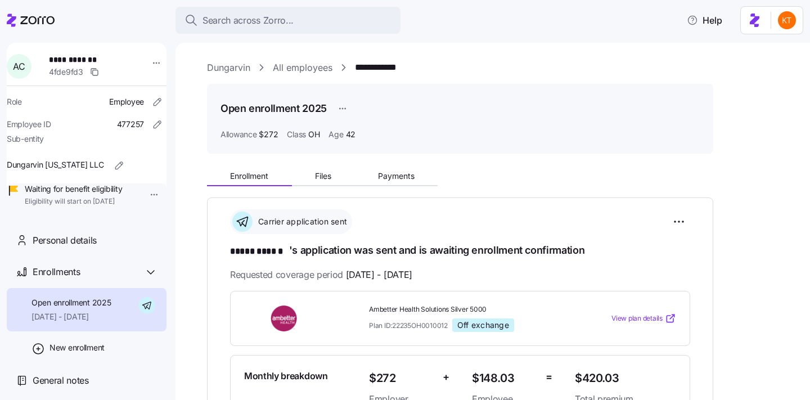
click at [372, 184] on div "Enrollment Files Payments" at bounding box center [322, 177] width 231 height 17
click at [373, 182] on button "Payments" at bounding box center [395, 176] width 83 height 17
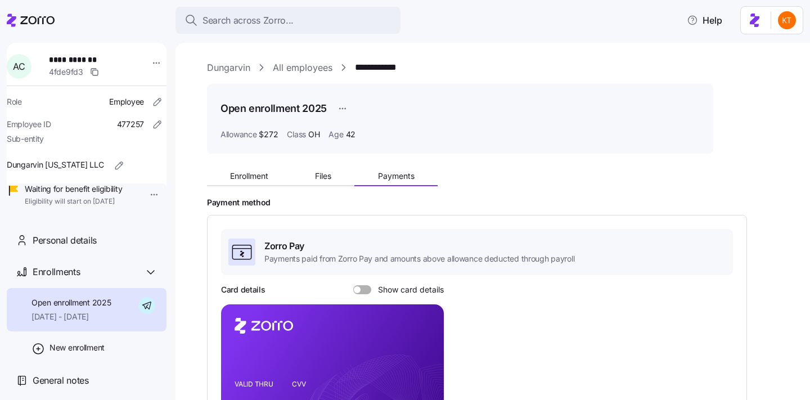
click at [368, 291] on span at bounding box center [365, 289] width 11 height 9
click at [353, 285] on input "Show card details" at bounding box center [353, 285] width 0 height 0
click at [419, 359] on icon "copy-to-clipboard" at bounding box center [423, 356] width 10 height 10
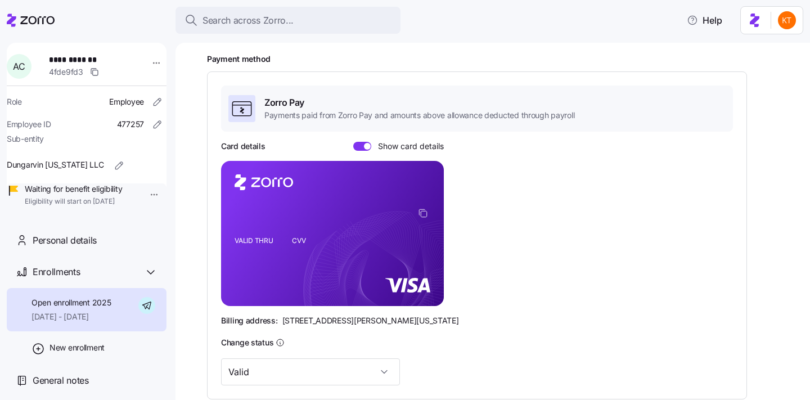
scroll to position [155, 0]
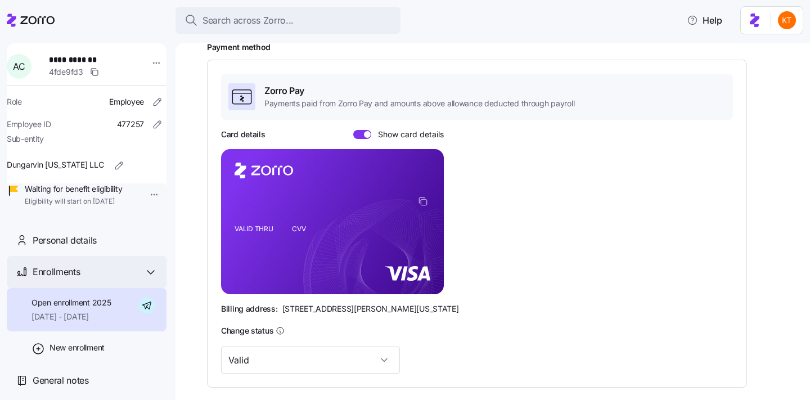
click at [96, 272] on div "Enrollments" at bounding box center [87, 272] width 160 height 32
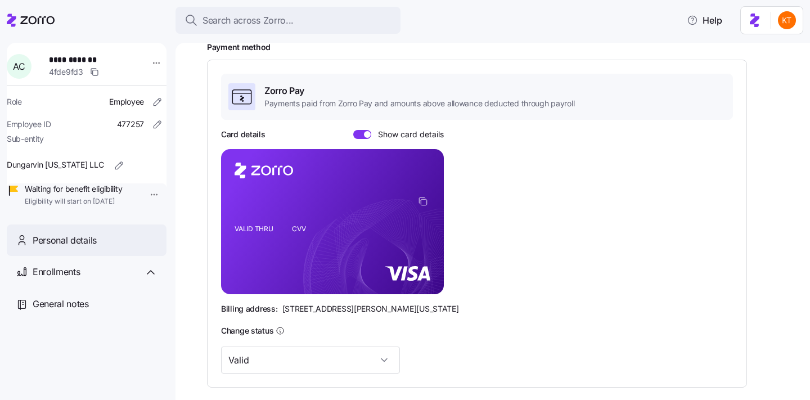
click at [101, 256] on div "Personal details" at bounding box center [87, 240] width 160 height 32
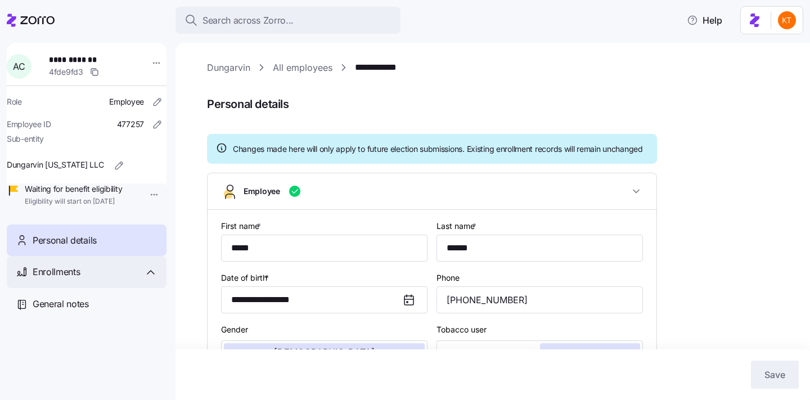
click at [111, 279] on div "Enrollments" at bounding box center [95, 272] width 125 height 14
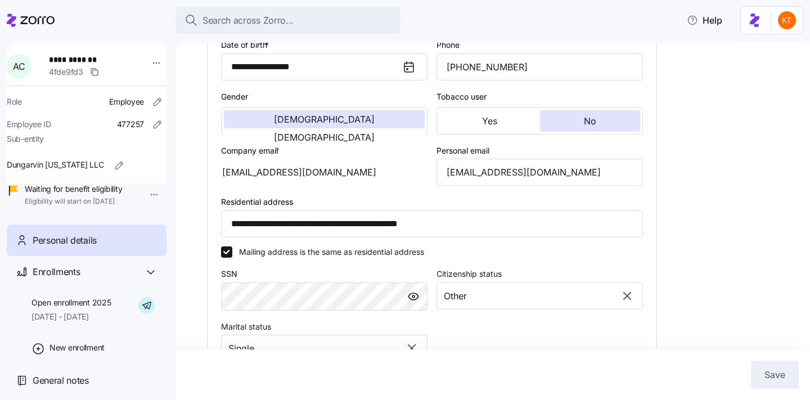
scroll to position [209, 0]
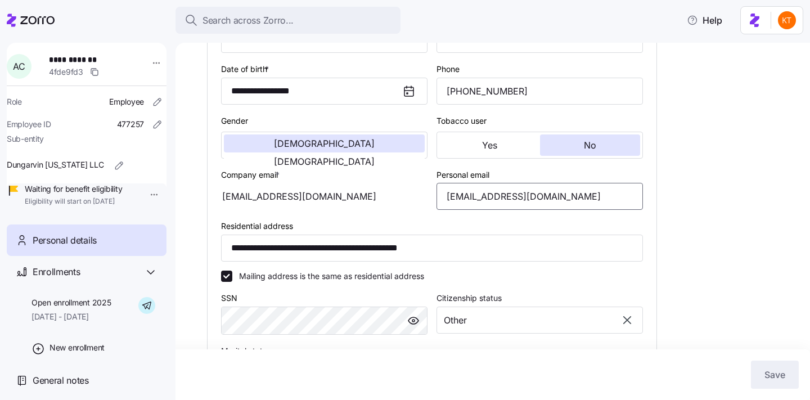
click at [490, 210] on input "contehabass47@gmail.com" at bounding box center [539, 196] width 206 height 27
click at [484, 210] on input "contehabass47@gmail.com" at bounding box center [539, 196] width 206 height 27
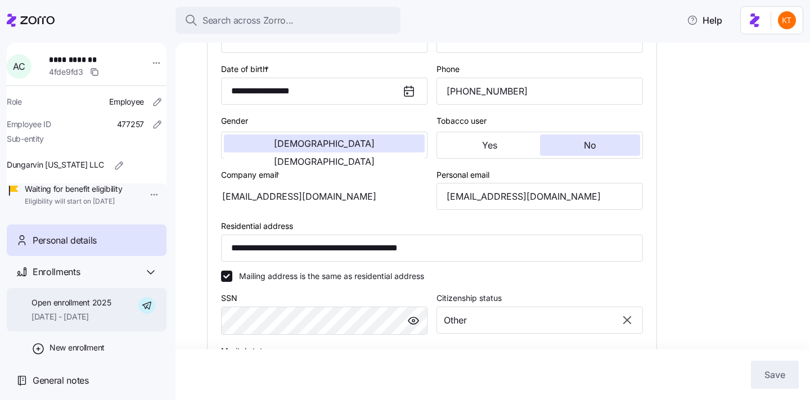
click at [59, 331] on div "Open enrollment 2025 09/01/2025 - 12/31/2025" at bounding box center [87, 309] width 160 height 43
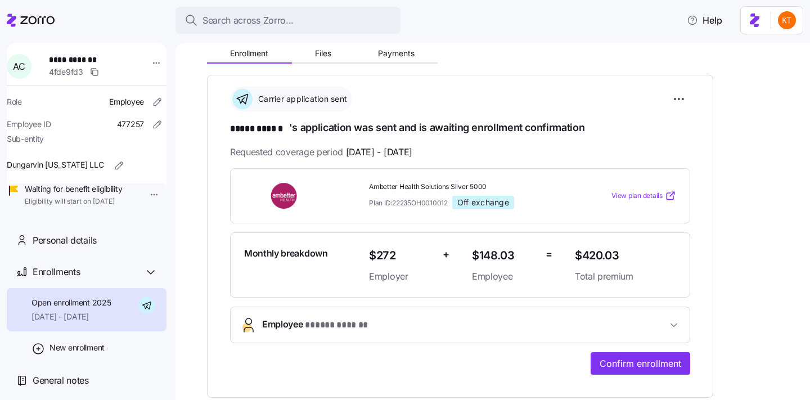
scroll to position [327, 0]
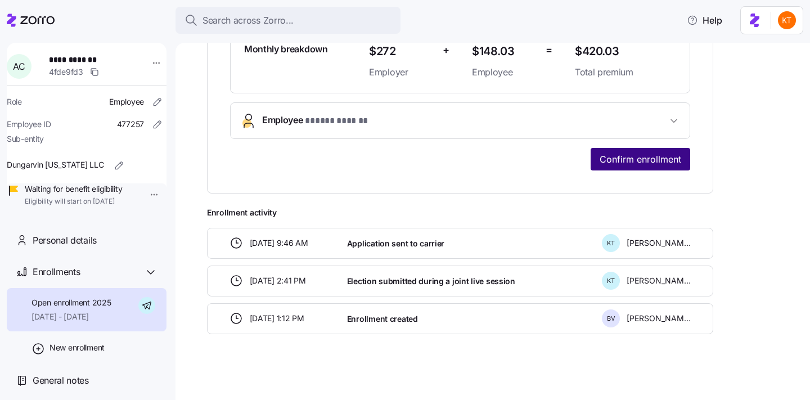
click at [643, 156] on span "Confirm enrollment" at bounding box center [640, 158] width 82 height 13
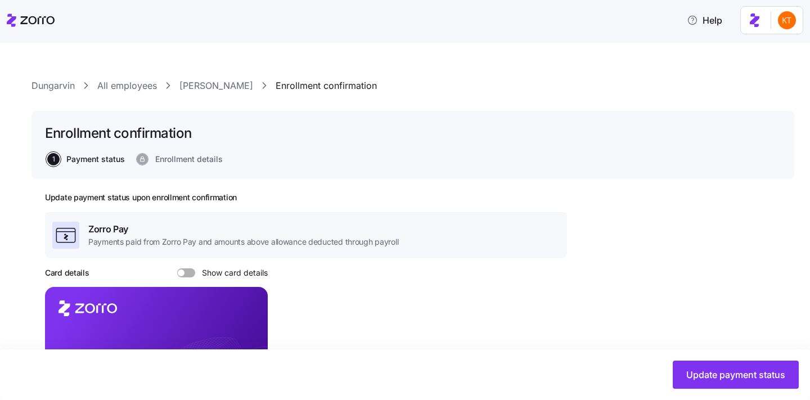
scroll to position [368, 0]
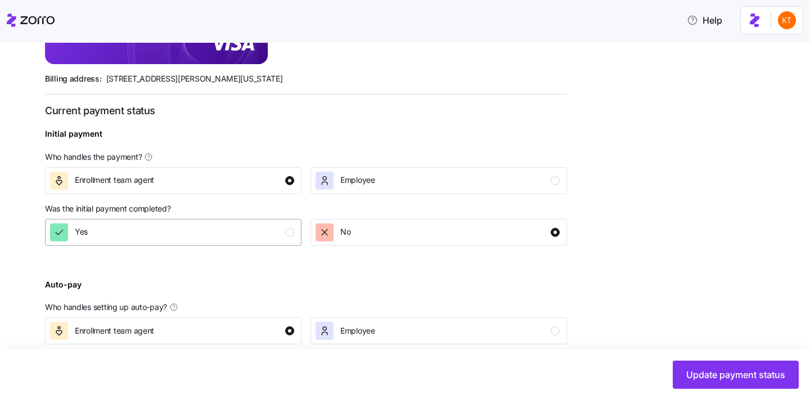
click at [286, 241] on button "Yes" at bounding box center [173, 232] width 256 height 27
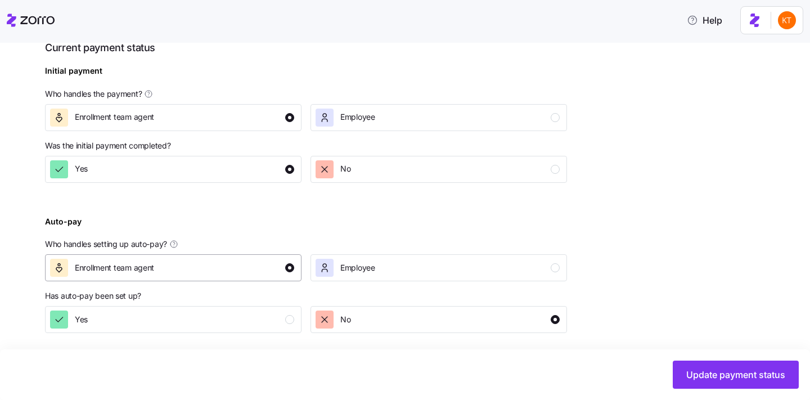
scroll to position [434, 0]
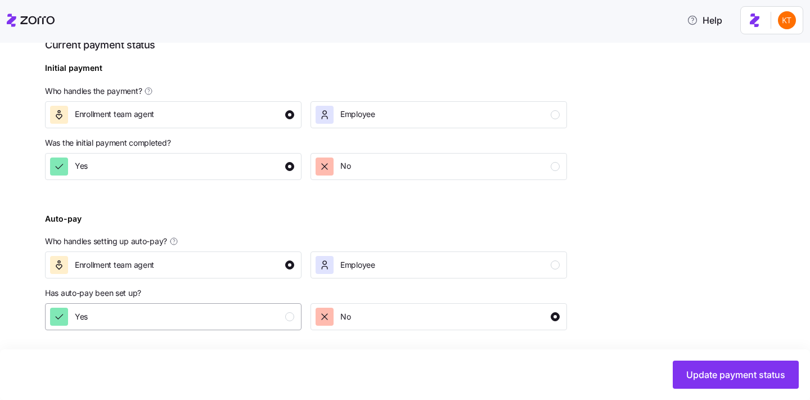
click at [285, 314] on div "Yes" at bounding box center [172, 317] width 244 height 18
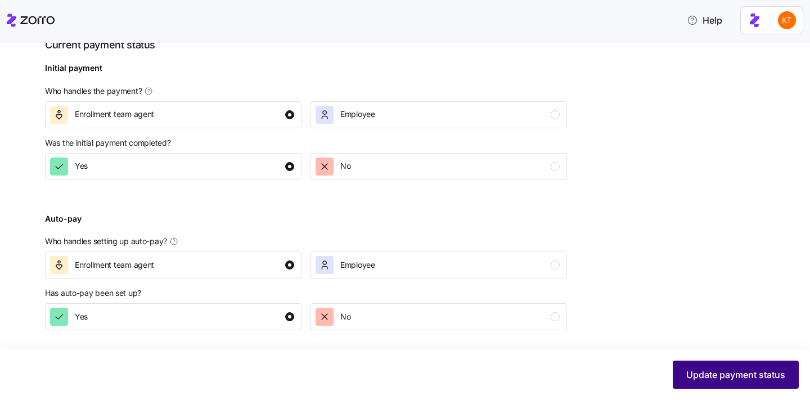
click at [743, 373] on span "Update payment status" at bounding box center [735, 374] width 99 height 13
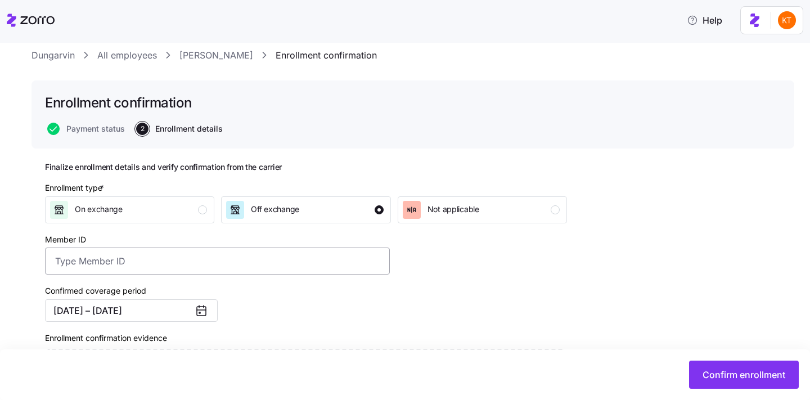
scroll to position [31, 0]
click at [331, 267] on input "Member ID" at bounding box center [217, 259] width 345 height 27
paste input "U73222974"
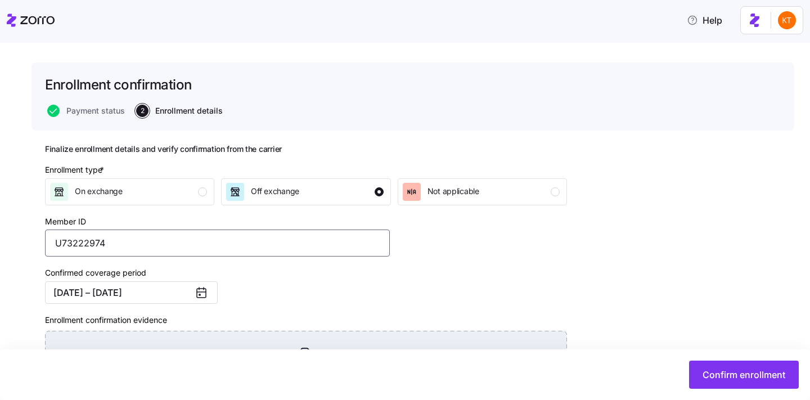
scroll to position [148, 0]
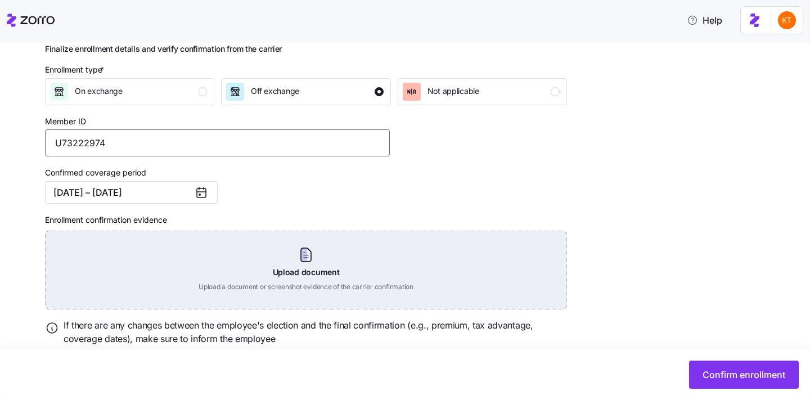
type input "U73222974"
click at [297, 282] on div "Upload document Upload a document or screenshot evidence of the carrier confirm…" at bounding box center [306, 270] width 522 height 79
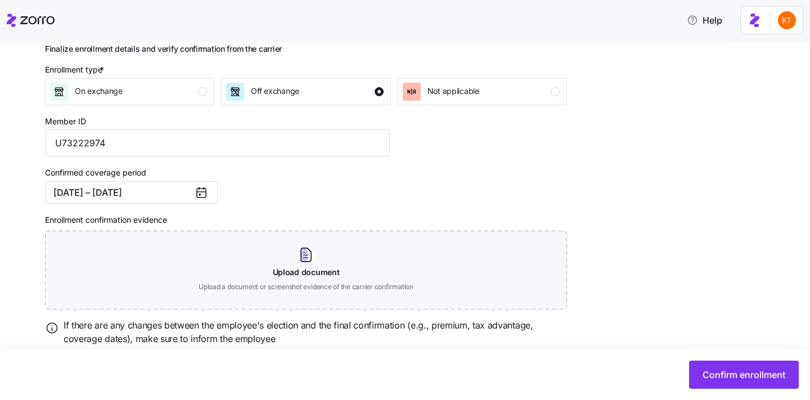
scroll to position [134, 0]
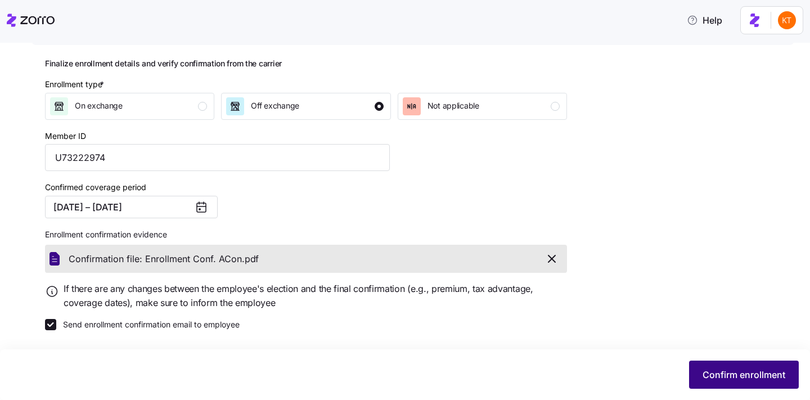
click at [771, 376] on span "Confirm enrollment" at bounding box center [743, 374] width 83 height 13
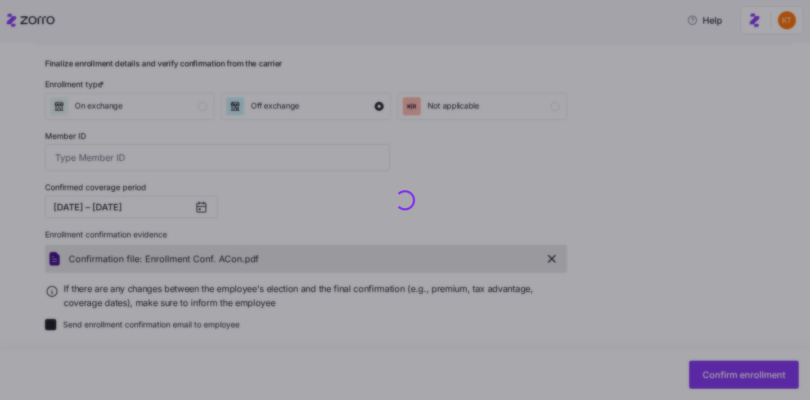
type input "U73222974"
checkbox input "false"
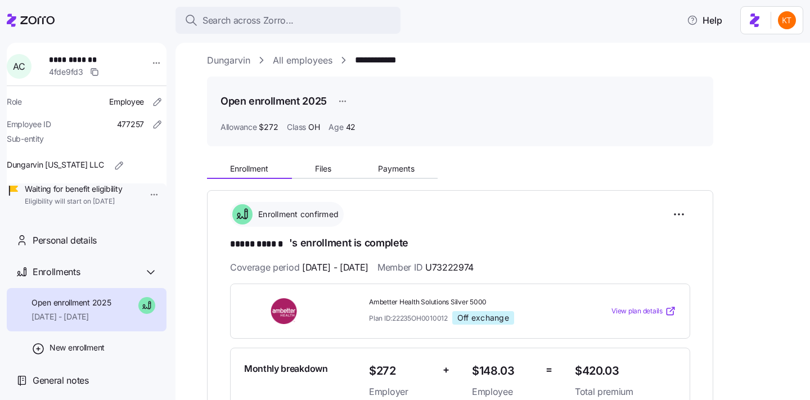
scroll to position [21, 0]
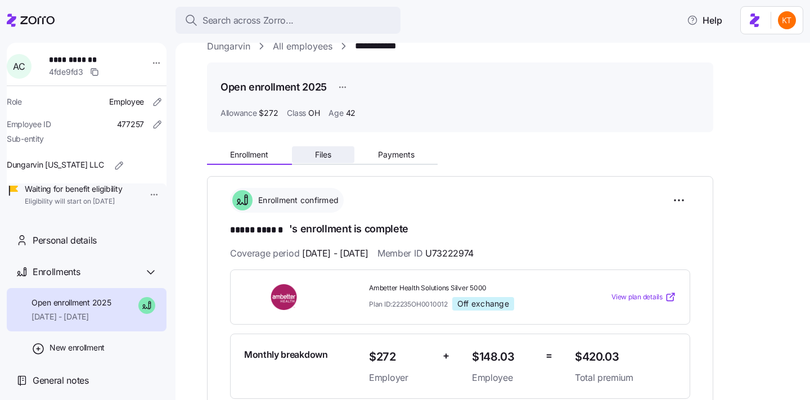
click at [340, 151] on button "Files" at bounding box center [323, 154] width 63 height 17
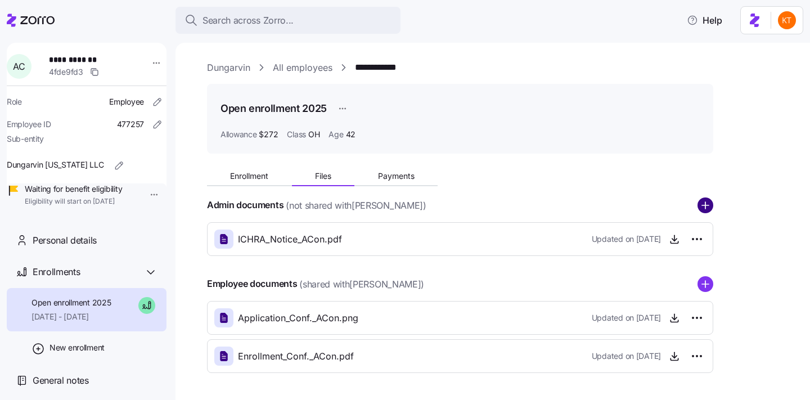
click at [699, 206] on circle "add icon" at bounding box center [705, 205] width 15 height 15
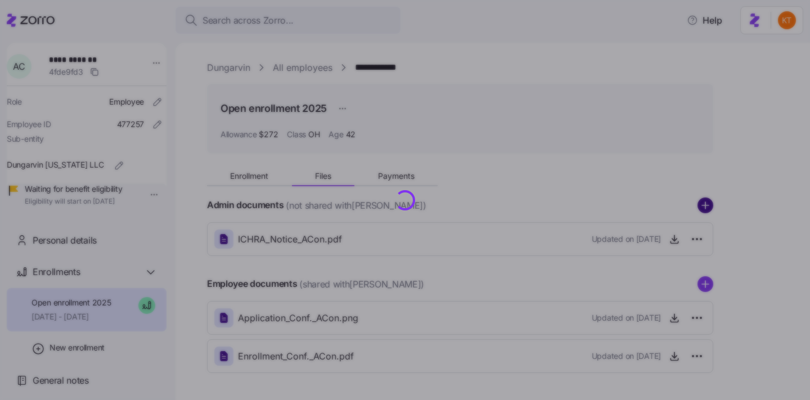
click at [699, 207] on div at bounding box center [405, 200] width 810 height 400
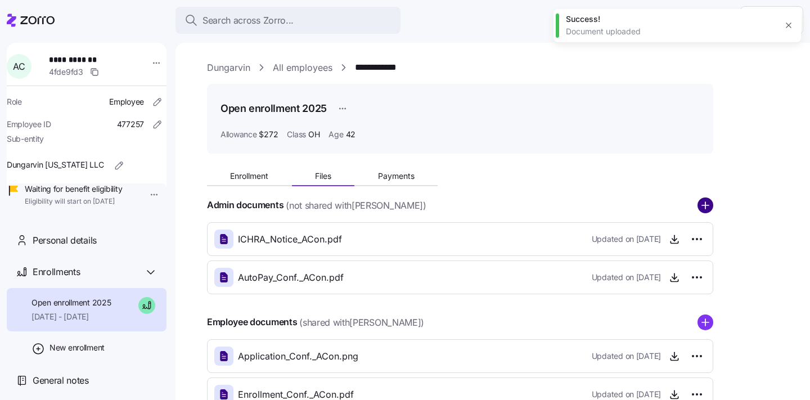
click at [705, 211] on circle "add icon" at bounding box center [705, 205] width 15 height 15
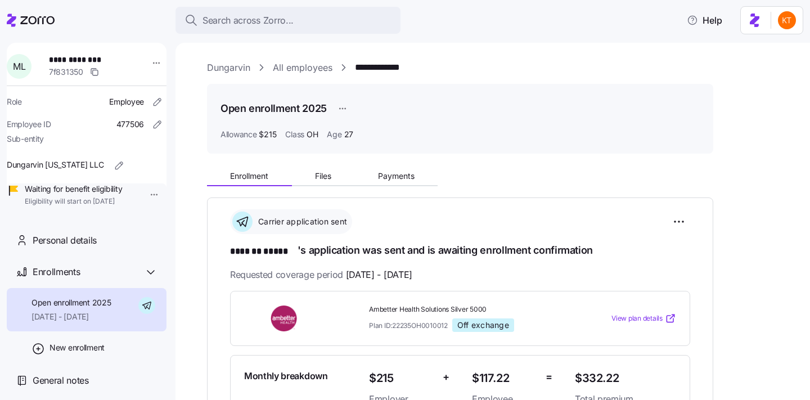
click at [105, 62] on span "**********" at bounding box center [86, 59] width 74 height 11
copy span "*****"
click at [386, 174] on span "Payments" at bounding box center [396, 176] width 37 height 8
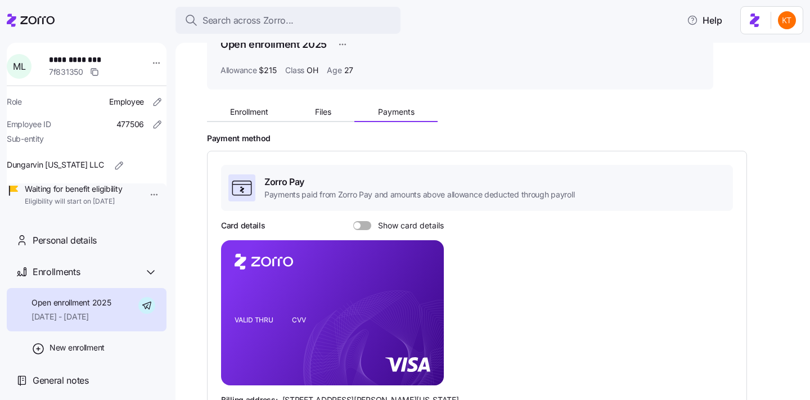
scroll to position [128, 0]
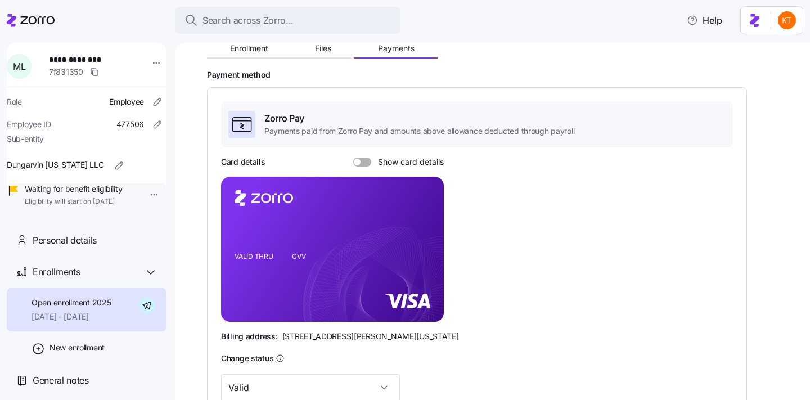
click at [365, 160] on span at bounding box center [365, 161] width 11 height 9
click at [353, 157] on input "Show card details" at bounding box center [353, 157] width 0 height 0
click at [424, 220] on rect at bounding box center [332, 249] width 223 height 145
click at [423, 235] on foreignobject at bounding box center [424, 230] width 13 height 13
click at [423, 232] on icon "copy-to-clipboard" at bounding box center [423, 229] width 10 height 10
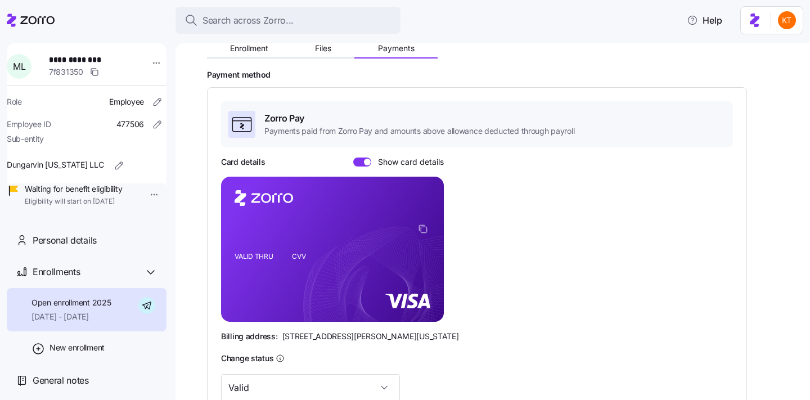
click at [501, 269] on div "Card details Show card details VALID THRU CVV Billing address: 810 Sharon Drive…" at bounding box center [477, 249] width 512 height 186
drag, startPoint x: 65, startPoint y: 258, endPoint x: 71, endPoint y: 258, distance: 6.8
click at [71, 247] on span "Personal details" at bounding box center [65, 240] width 64 height 14
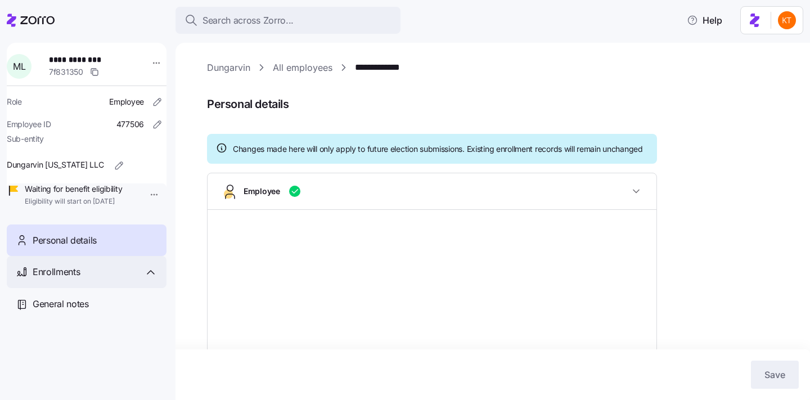
click at [100, 279] on div "Enrollments" at bounding box center [95, 272] width 125 height 14
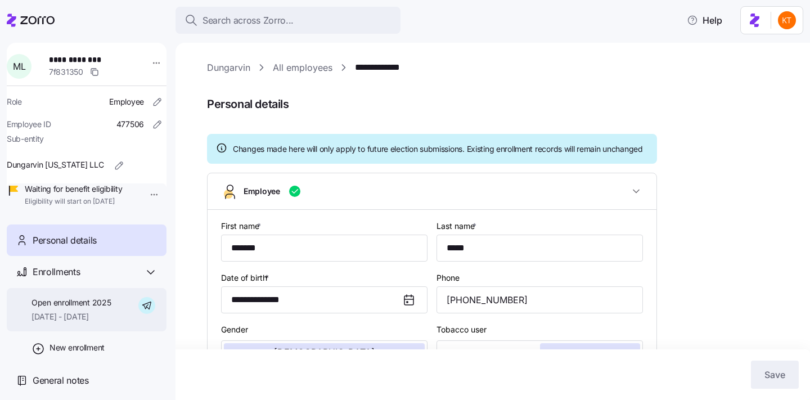
type input "OH"
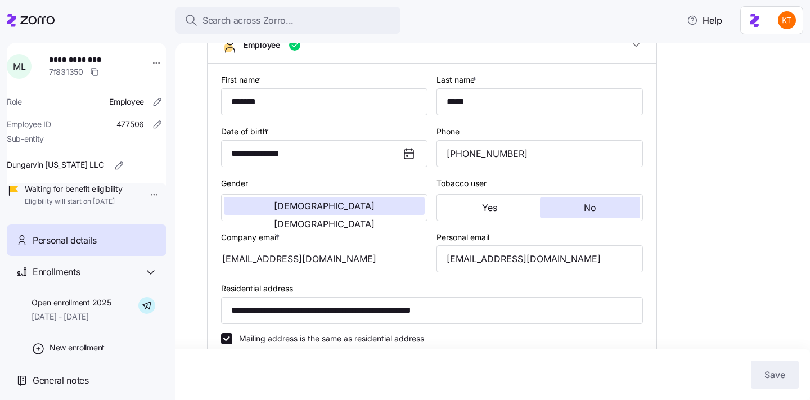
scroll to position [146, 0]
click at [552, 272] on input "mohamedleigh139@gmail.com" at bounding box center [539, 258] width 206 height 27
click at [90, 60] on span "**********" at bounding box center [86, 59] width 74 height 11
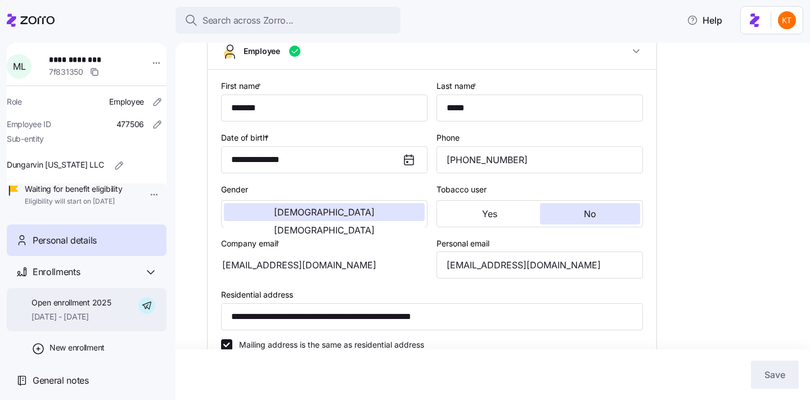
scroll to position [0, 0]
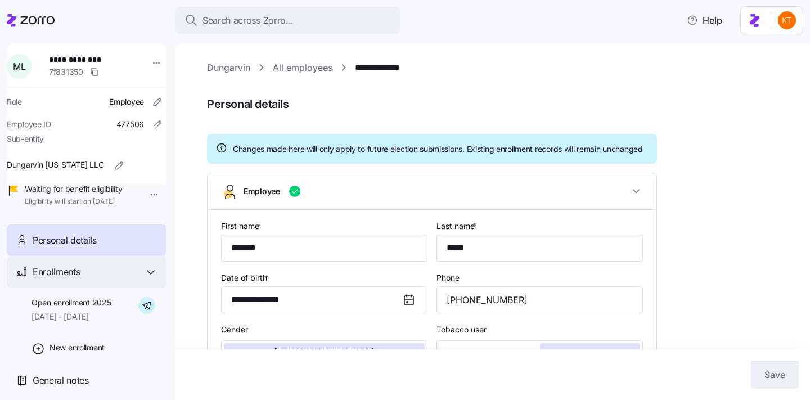
click at [96, 279] on div "Enrollments" at bounding box center [95, 272] width 125 height 14
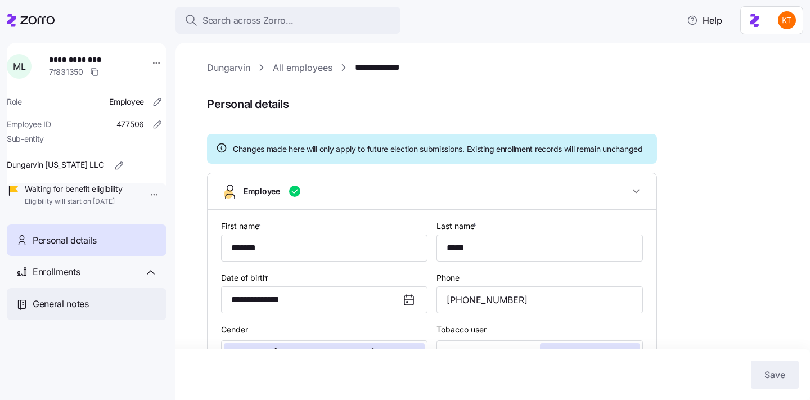
click at [112, 305] on div "General notes" at bounding box center [87, 304] width 160 height 32
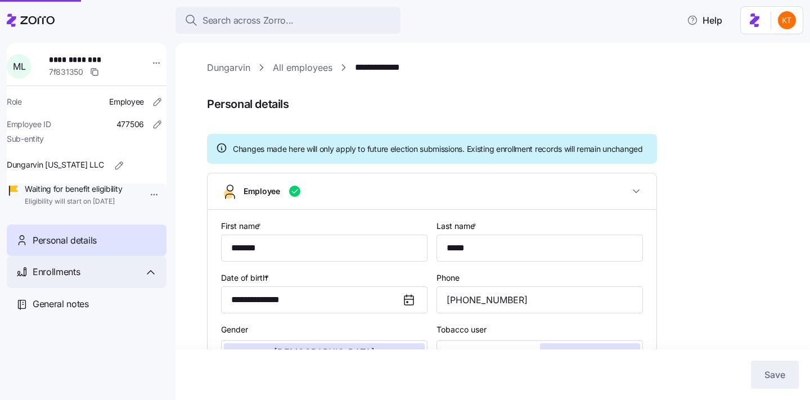
click at [118, 279] on div "Enrollments" at bounding box center [95, 272] width 125 height 14
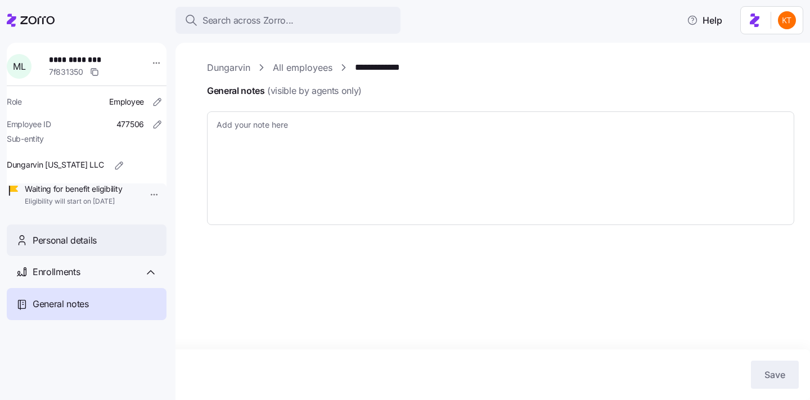
click at [87, 243] on div "Personal details" at bounding box center [87, 240] width 160 height 32
type textarea "x"
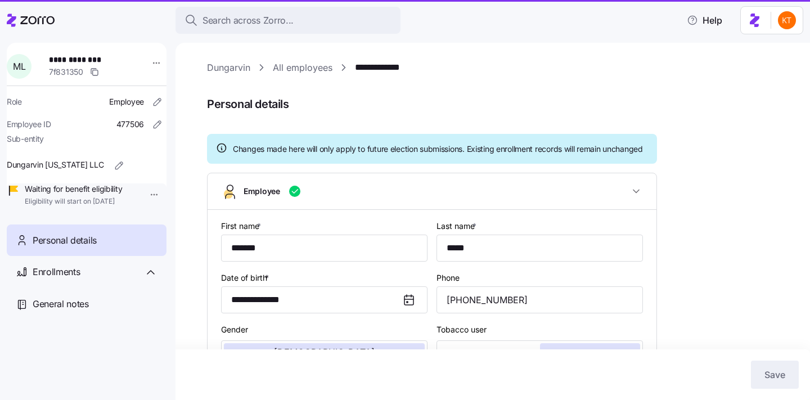
click at [99, 279] on div "Enrollments" at bounding box center [95, 272] width 125 height 14
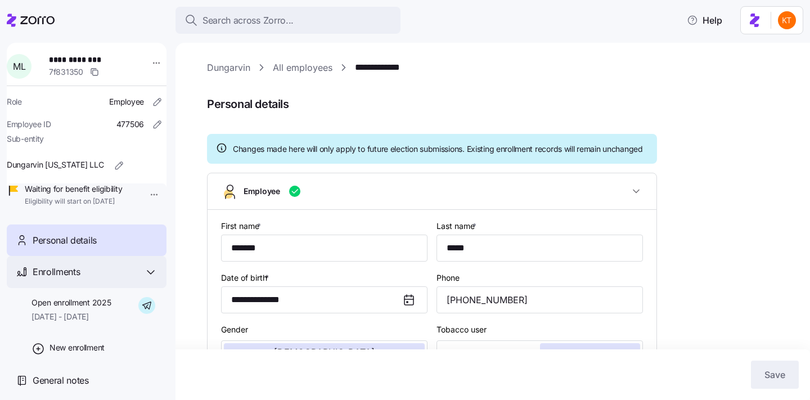
drag, startPoint x: 103, startPoint y: 319, endPoint x: 138, endPoint y: 290, distance: 45.9
click at [103, 308] on span "Open enrollment 2025" at bounding box center [70, 302] width 79 height 11
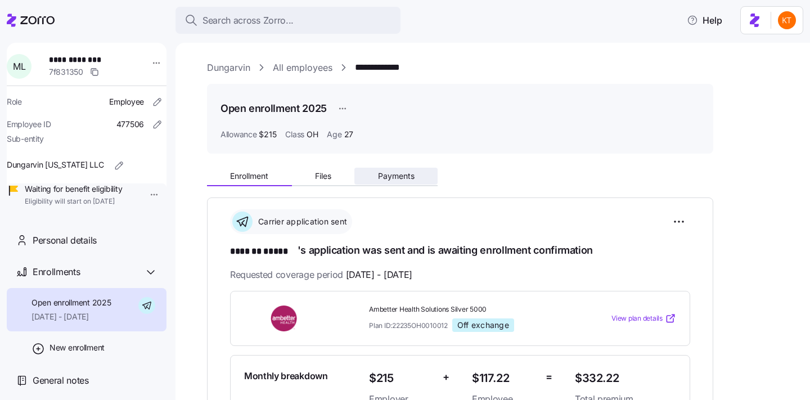
click at [387, 177] on span "Payments" at bounding box center [396, 176] width 37 height 8
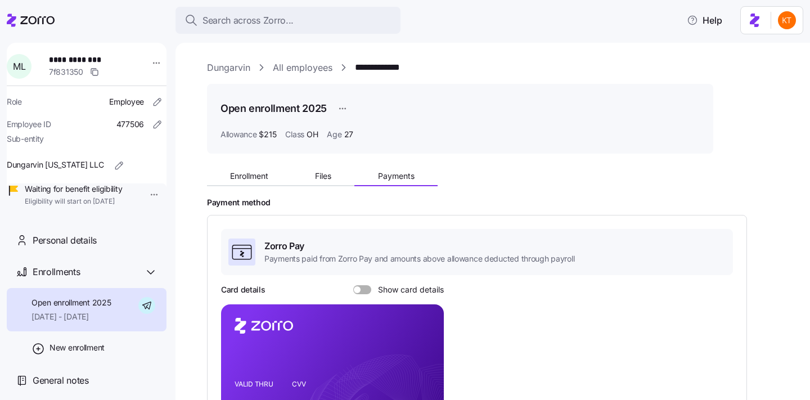
click at [366, 294] on span at bounding box center [365, 289] width 11 height 9
click at [353, 285] on input "Show card details" at bounding box center [353, 285] width 0 height 0
click at [419, 357] on icon "copy-to-clipboard" at bounding box center [422, 356] width 6 height 6
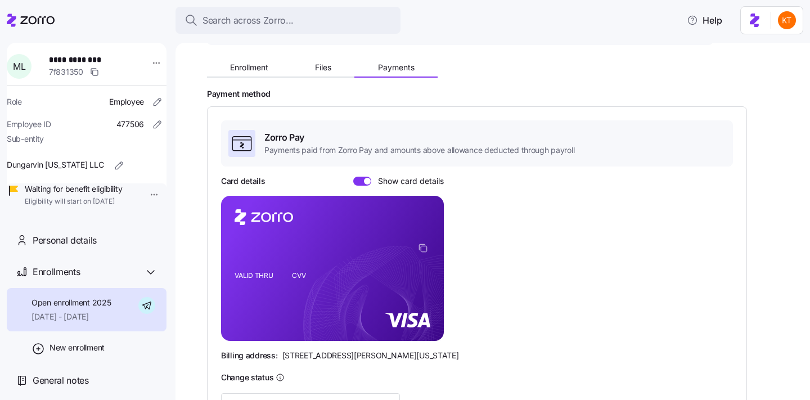
scroll to position [111, 0]
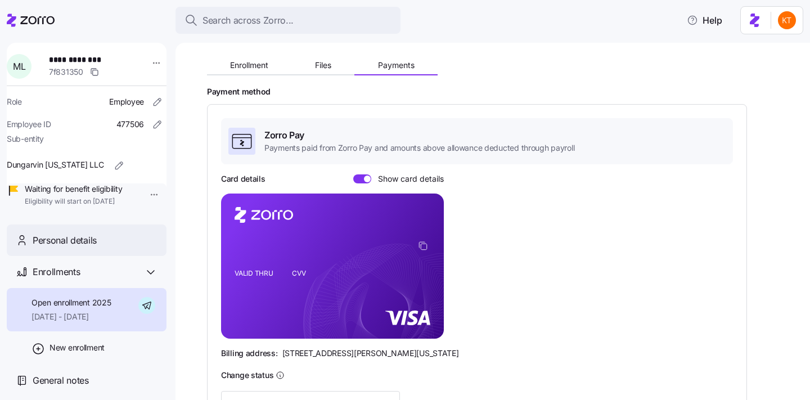
click at [108, 247] on div "Personal details" at bounding box center [95, 240] width 125 height 14
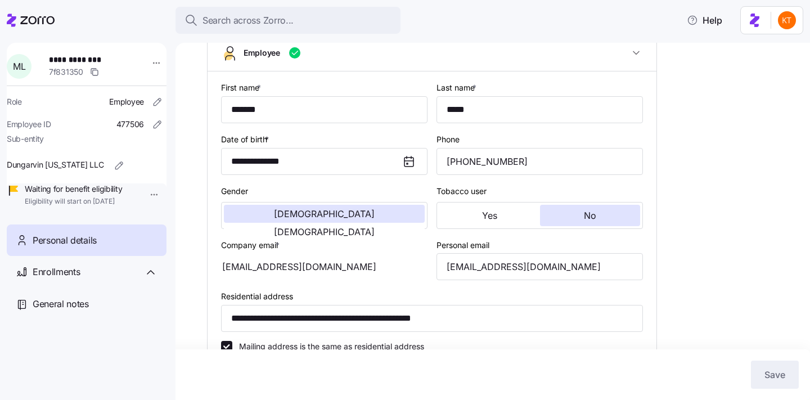
scroll to position [175, 0]
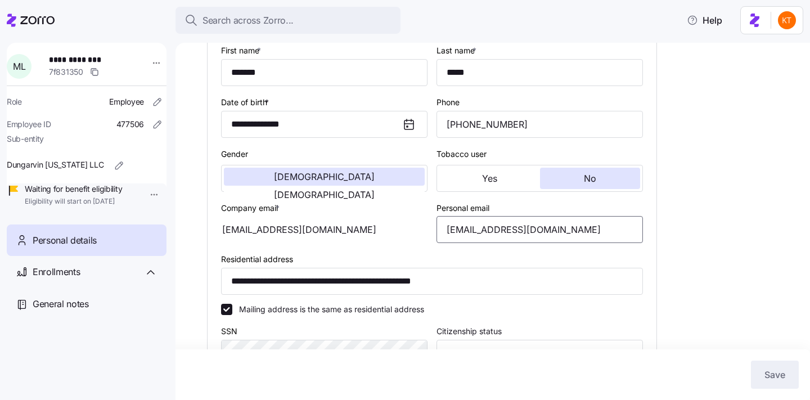
click at [489, 243] on input "mohamedleigh139@gmail.com" at bounding box center [539, 229] width 206 height 27
click at [507, 243] on input "mohamedleigh139@gmail.com" at bounding box center [539, 229] width 206 height 27
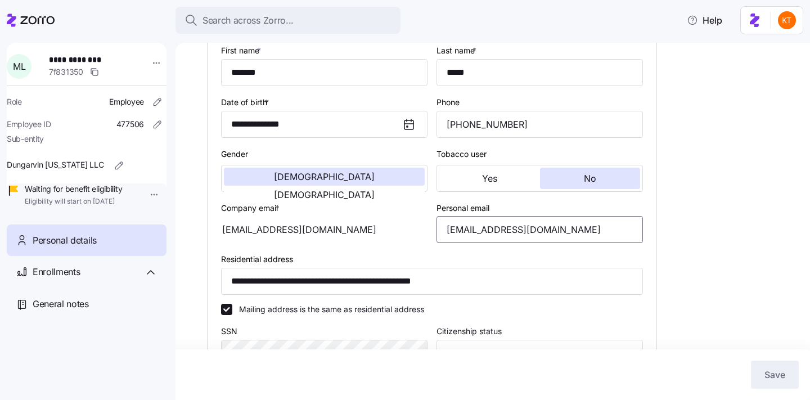
click at [507, 243] on input "mohamedleigh139@gmail.com" at bounding box center [539, 229] width 206 height 27
click at [107, 288] on div "Enrollments" at bounding box center [87, 272] width 160 height 32
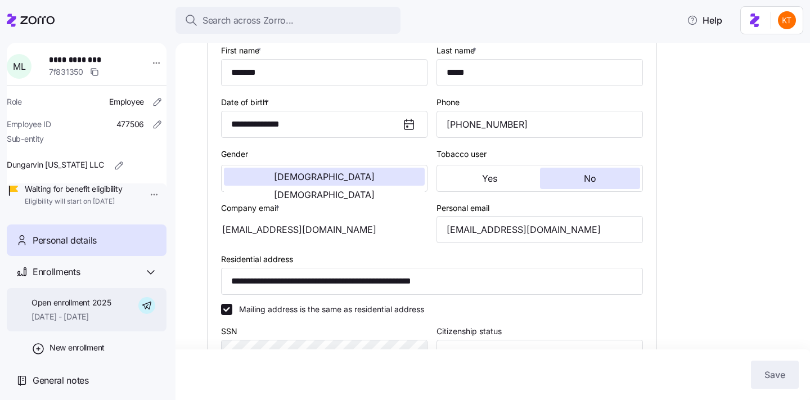
click at [109, 308] on span "Open enrollment 2025" at bounding box center [70, 302] width 79 height 11
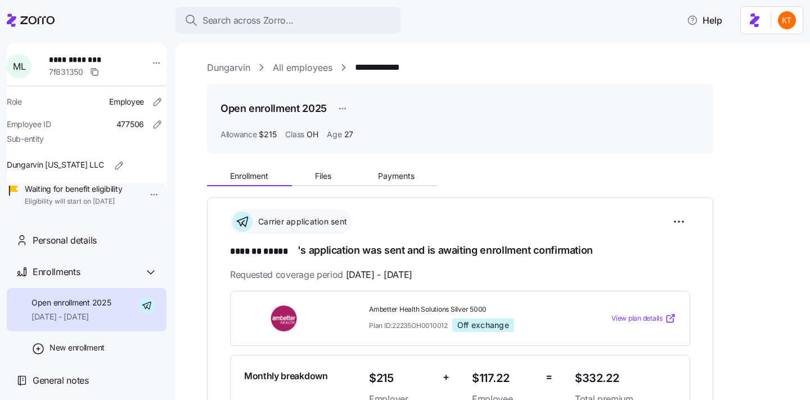
scroll to position [195, 0]
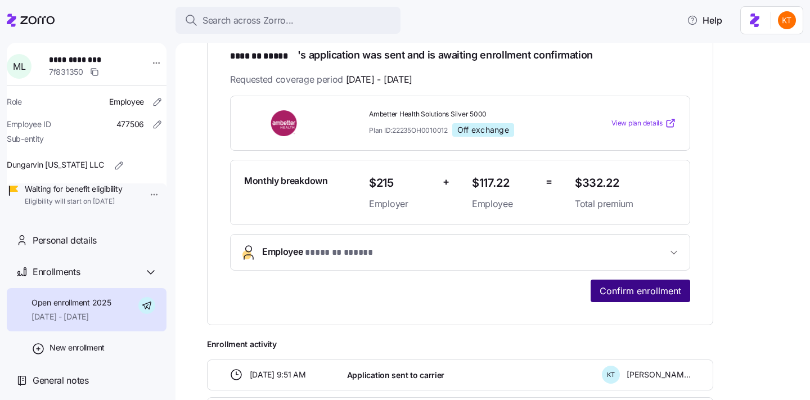
click at [640, 297] on button "Confirm enrollment" at bounding box center [640, 290] width 100 height 22
click at [641, 295] on span "Confirm enrollment" at bounding box center [640, 290] width 82 height 13
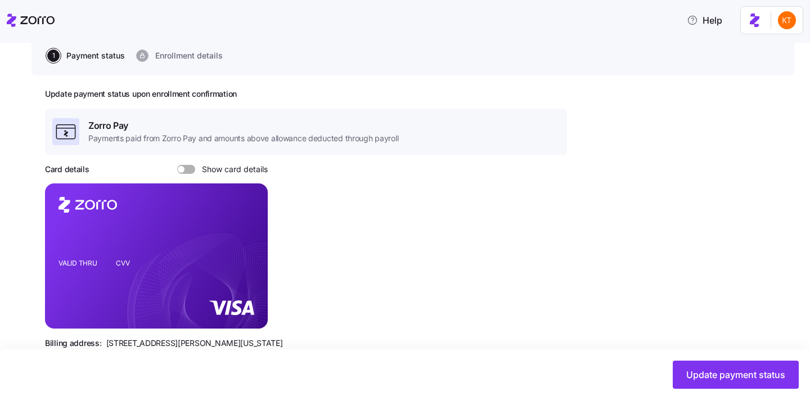
scroll to position [330, 0]
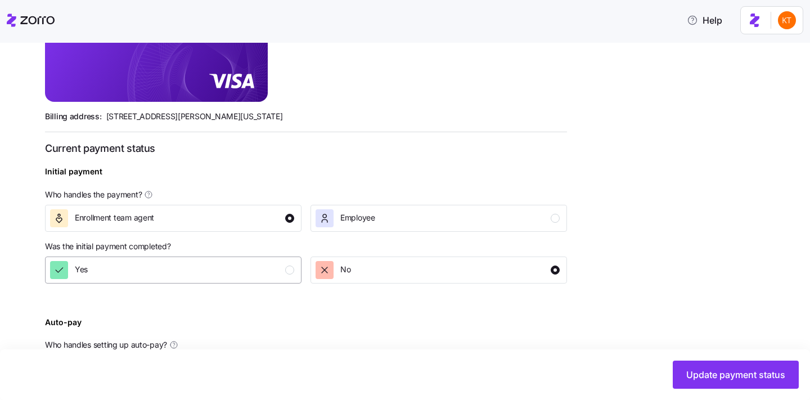
click at [222, 274] on div "Yes" at bounding box center [172, 270] width 244 height 18
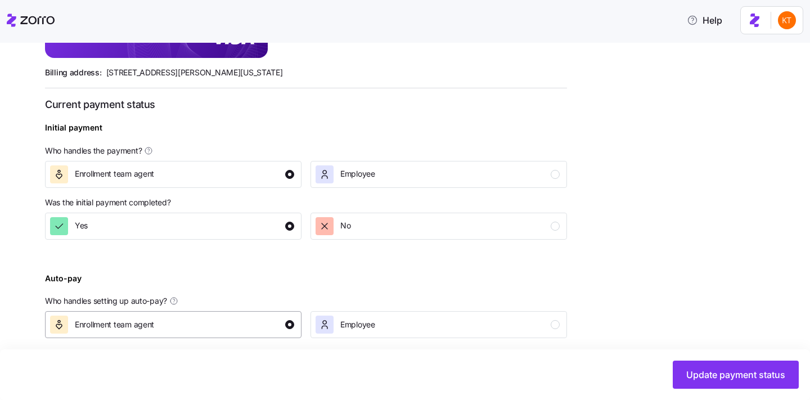
scroll to position [434, 0]
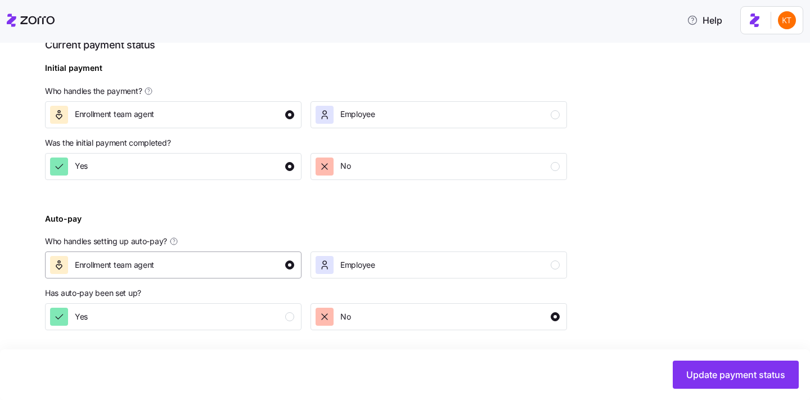
click at [235, 269] on div "Enrollment team agent" at bounding box center [172, 265] width 244 height 18
click at [258, 310] on div "Yes" at bounding box center [172, 317] width 244 height 18
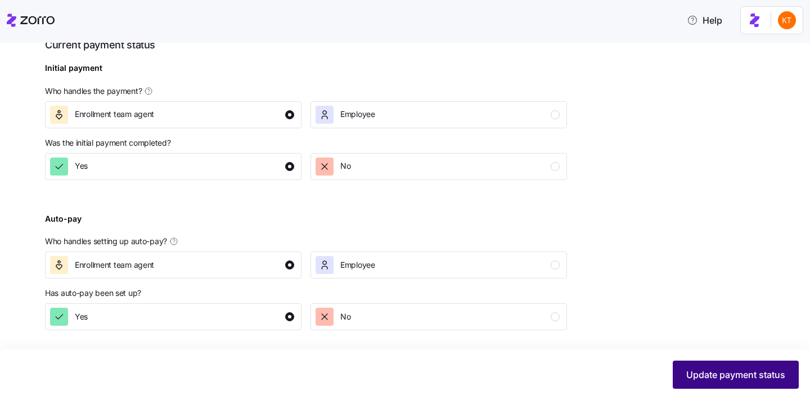
click at [753, 373] on span "Update payment status" at bounding box center [735, 374] width 99 height 13
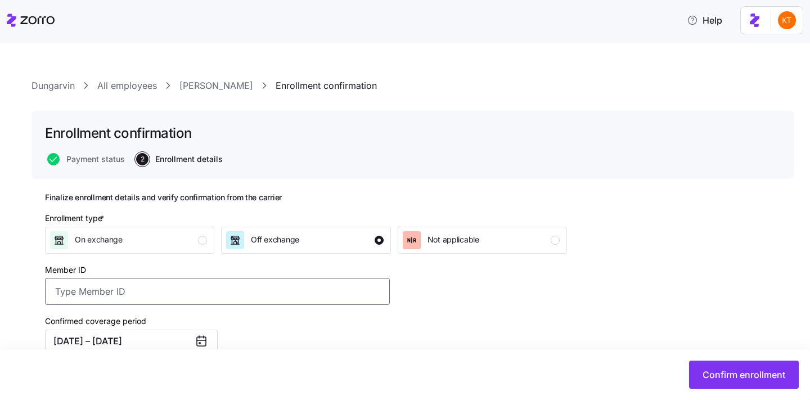
click at [351, 295] on input "Member ID" at bounding box center [217, 291] width 345 height 27
paste input "U73222972"
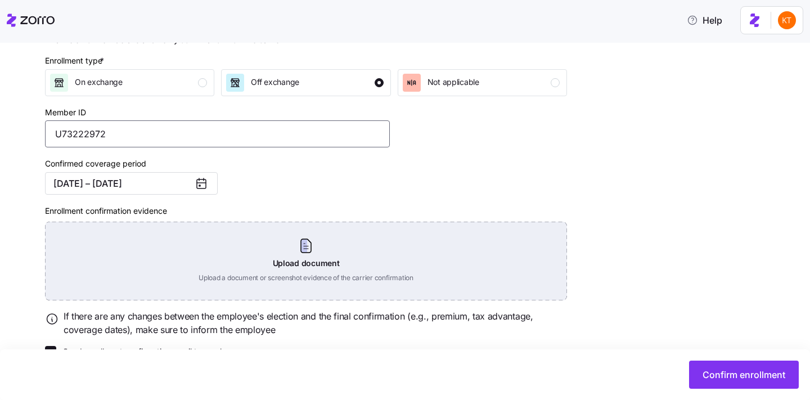
type input "U73222972"
click at [327, 271] on div "Upload document Upload a document or screenshot evidence of the carrier confirm…" at bounding box center [306, 261] width 522 height 79
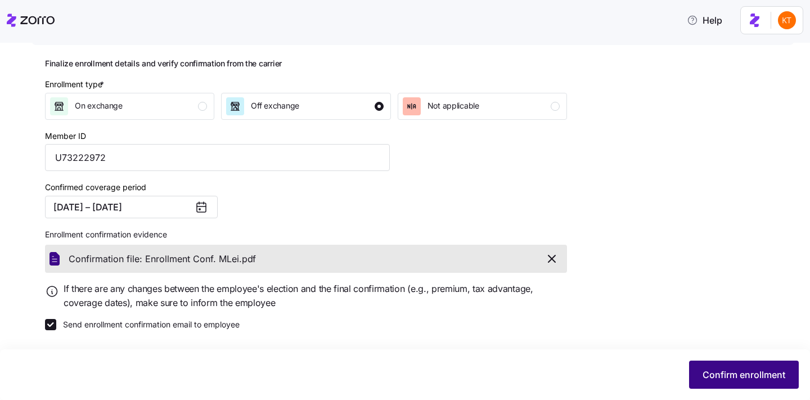
scroll to position [134, 0]
click at [734, 378] on span "Confirm enrollment" at bounding box center [743, 374] width 83 height 13
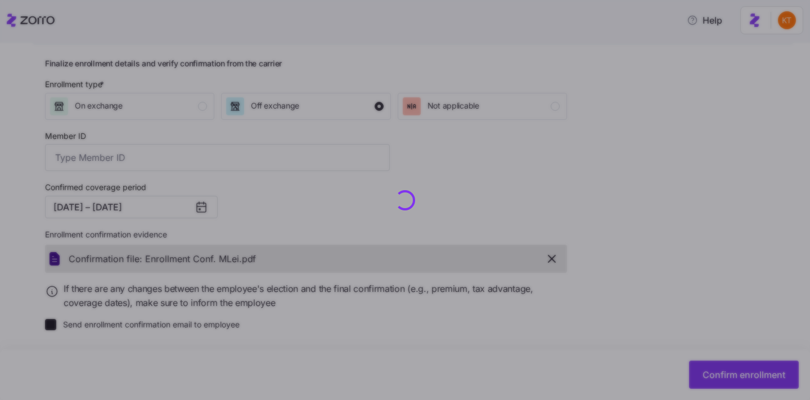
type input "U73222972"
checkbox input "false"
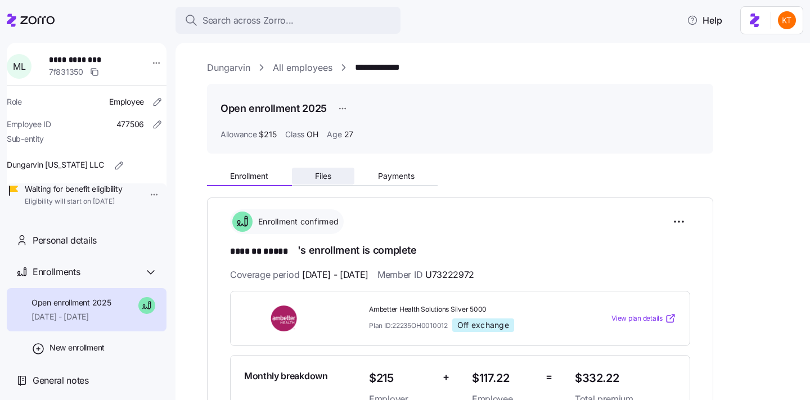
click at [344, 180] on button "Files" at bounding box center [323, 176] width 63 height 17
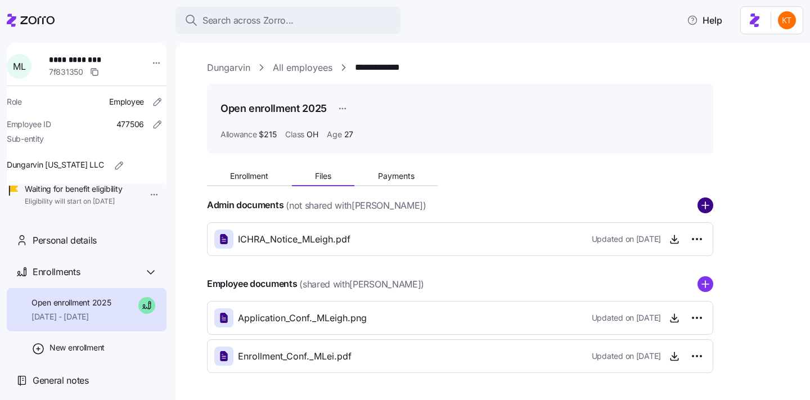
click at [701, 207] on circle "add icon" at bounding box center [705, 205] width 15 height 15
click at [708, 207] on circle "add icon" at bounding box center [705, 205] width 15 height 15
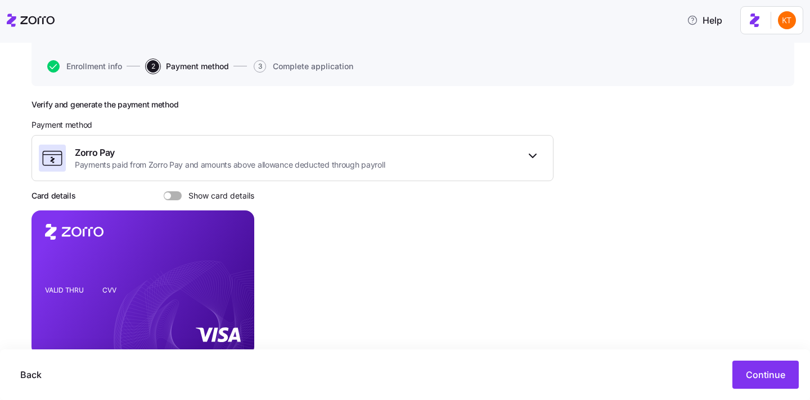
scroll to position [150, 0]
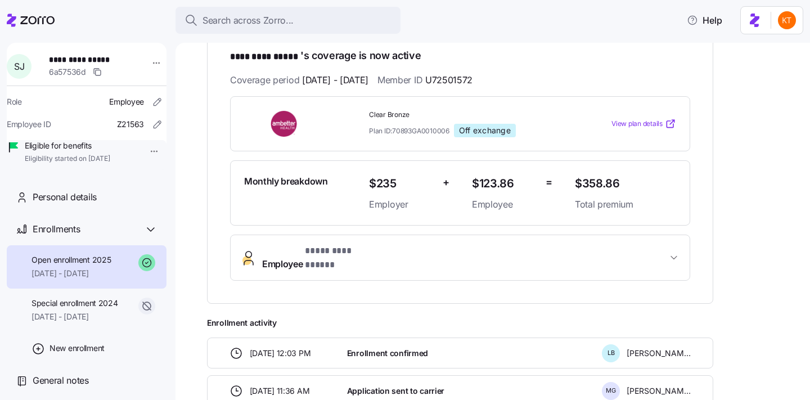
scroll to position [224, 0]
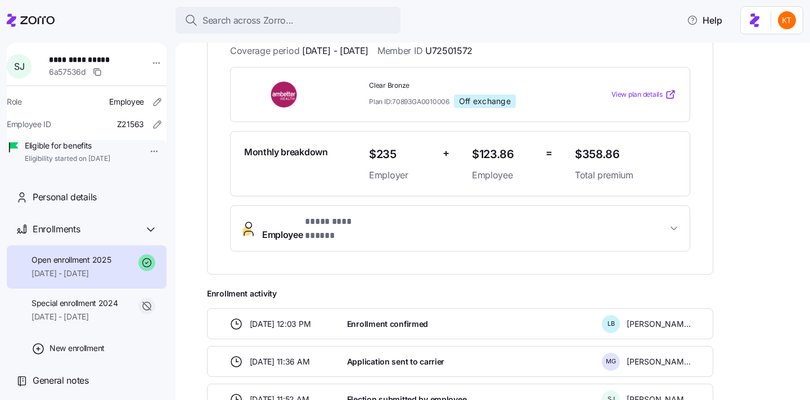
click at [306, 240] on div "**********" at bounding box center [460, 228] width 460 height 46
click at [306, 228] on span "* ********* ***** *" at bounding box center [342, 222] width 75 height 14
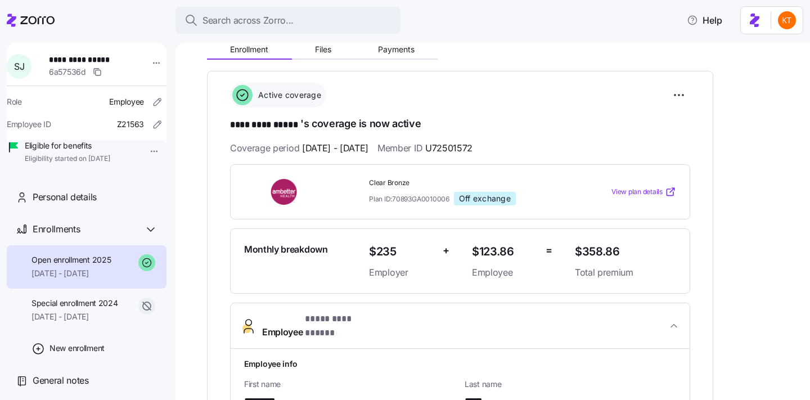
scroll to position [66, 0]
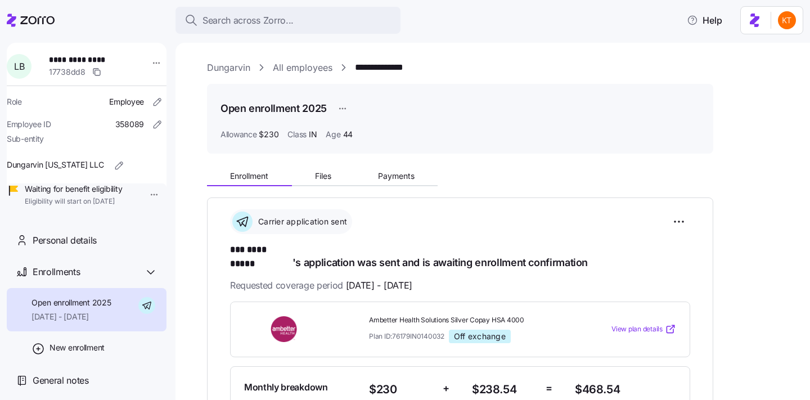
click at [92, 60] on span "**********" at bounding box center [86, 59] width 74 height 11
copy span "**********"
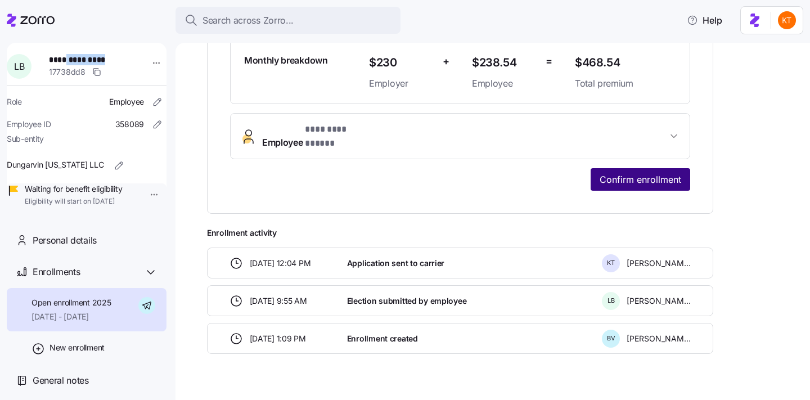
click at [629, 173] on span "Confirm enrollment" at bounding box center [640, 179] width 82 height 13
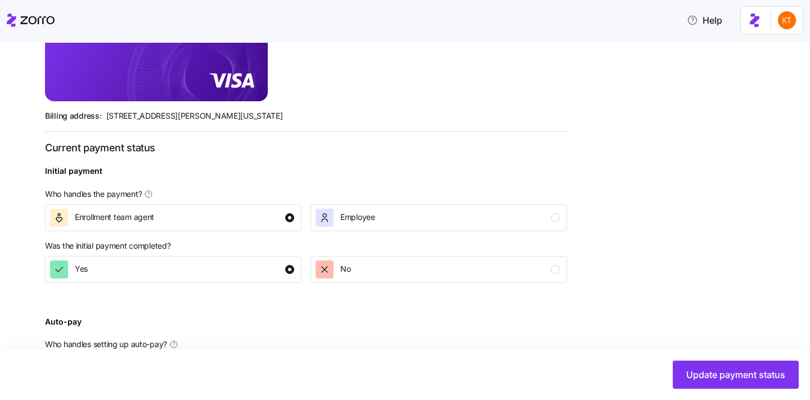
scroll to position [434, 0]
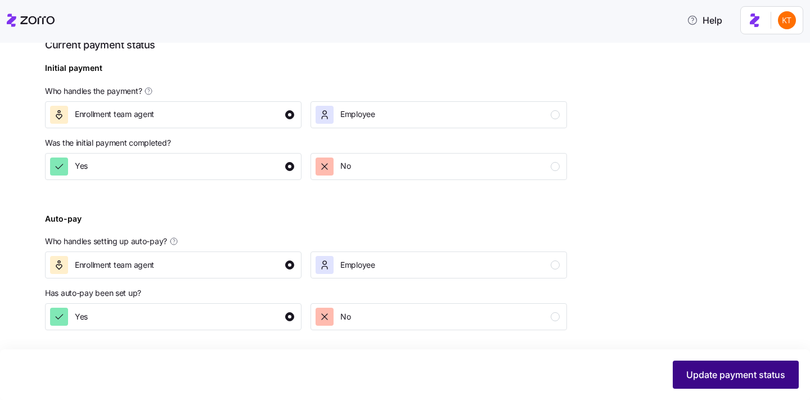
click at [735, 364] on button "Update payment status" at bounding box center [736, 374] width 126 height 28
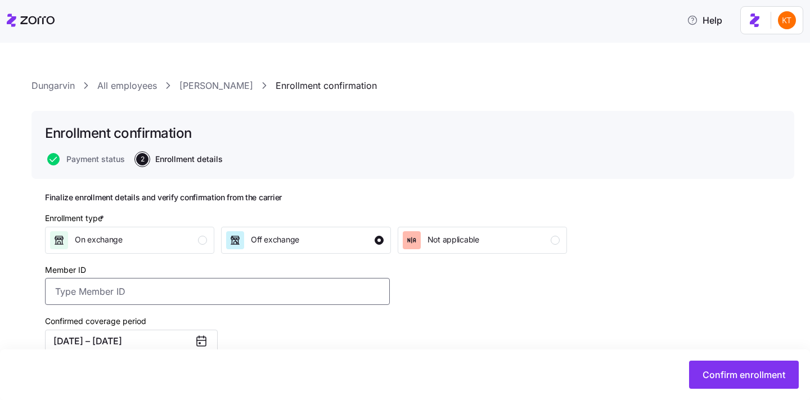
click at [274, 291] on input "Member ID" at bounding box center [217, 291] width 345 height 27
paste input "UZ1321778"
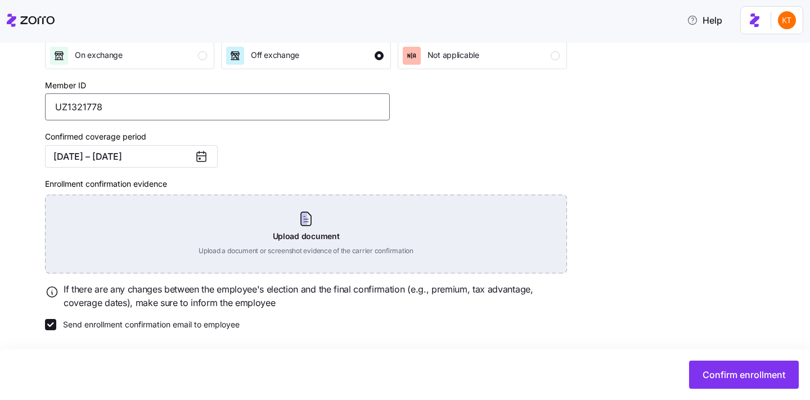
type input "UZ1321778"
click at [277, 240] on div "Upload document Upload a document or screenshot evidence of the carrier confirm…" at bounding box center [306, 234] width 522 height 79
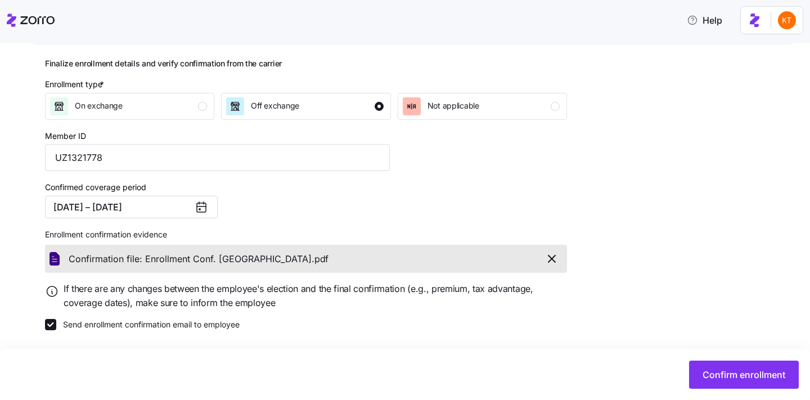
scroll to position [134, 0]
click at [723, 378] on span "Confirm enrollment" at bounding box center [743, 374] width 83 height 13
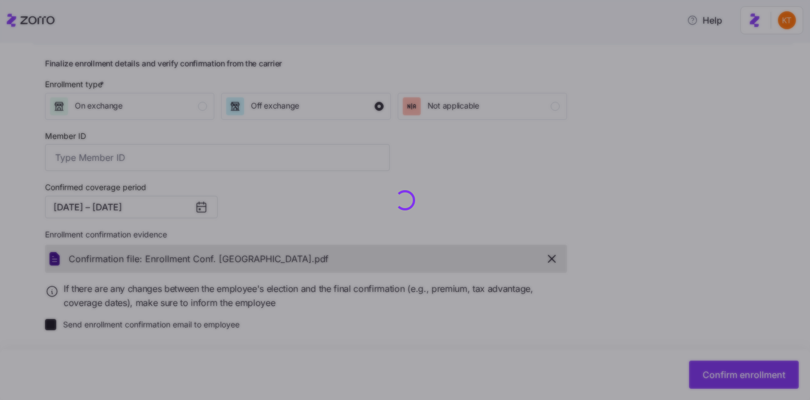
type input "UZ1321778"
checkbox input "false"
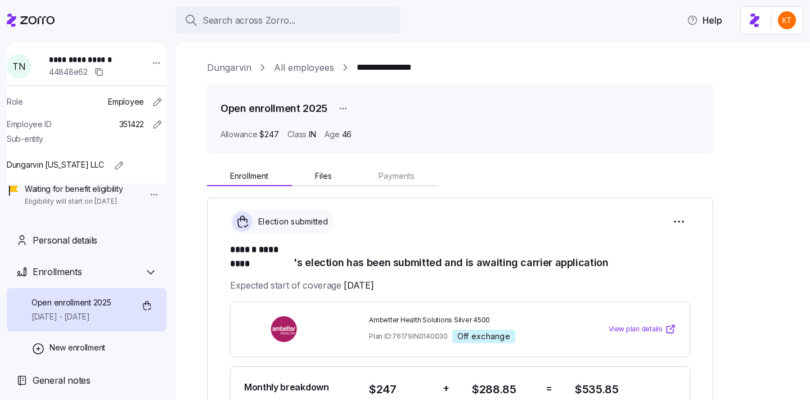
click at [100, 61] on span "**********" at bounding box center [86, 59] width 74 height 11
copy span "*********"
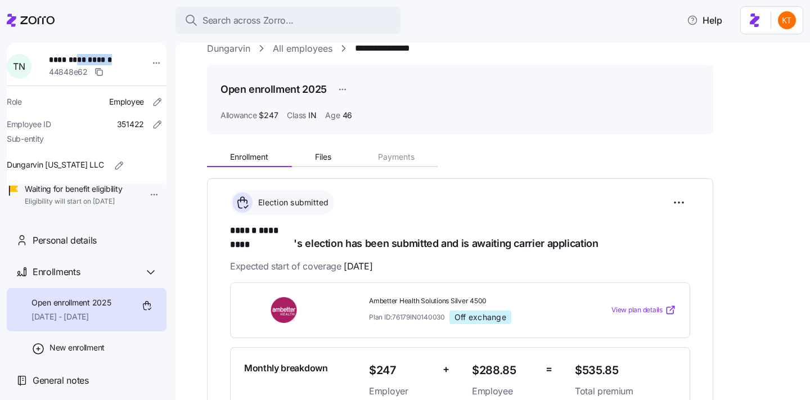
scroll to position [33, 0]
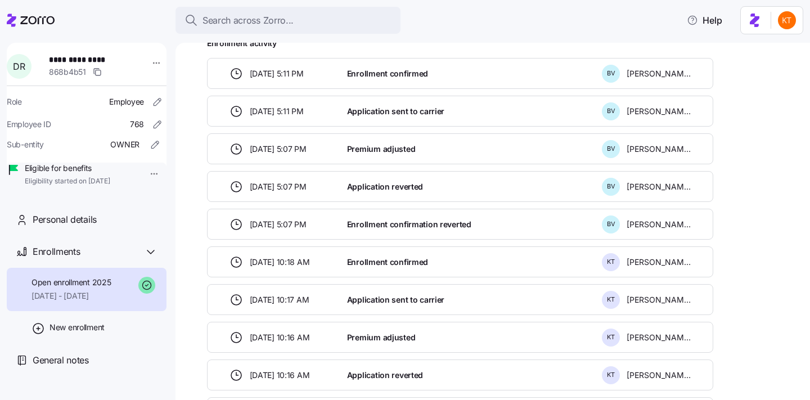
scroll to position [463, 0]
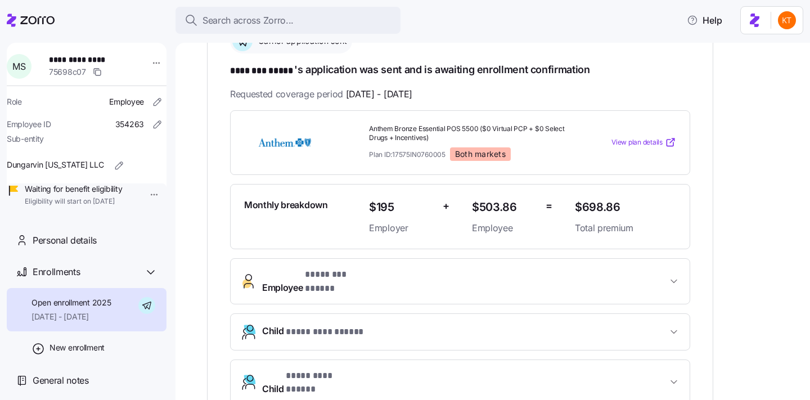
scroll to position [296, 0]
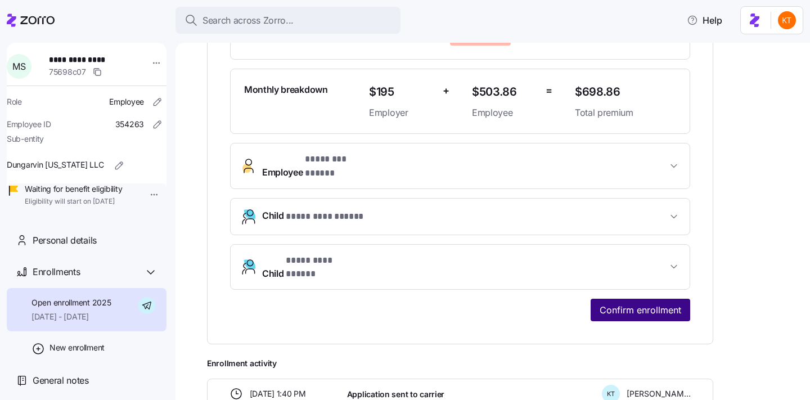
click at [619, 303] on span "Confirm enrollment" at bounding box center [640, 309] width 82 height 13
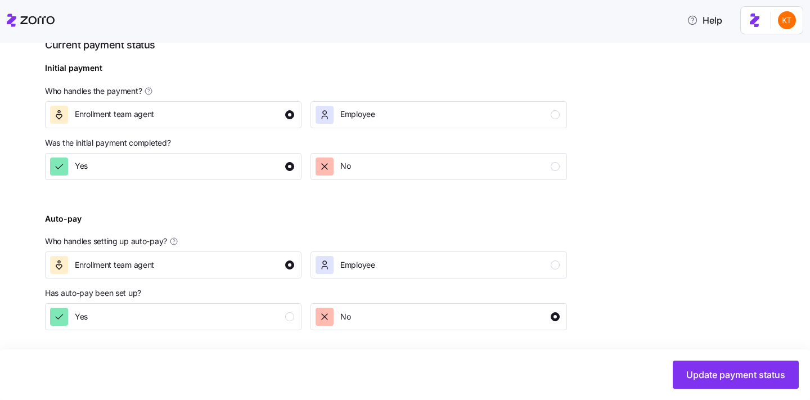
scroll to position [434, 0]
click at [775, 368] on button "Update payment status" at bounding box center [736, 374] width 126 height 28
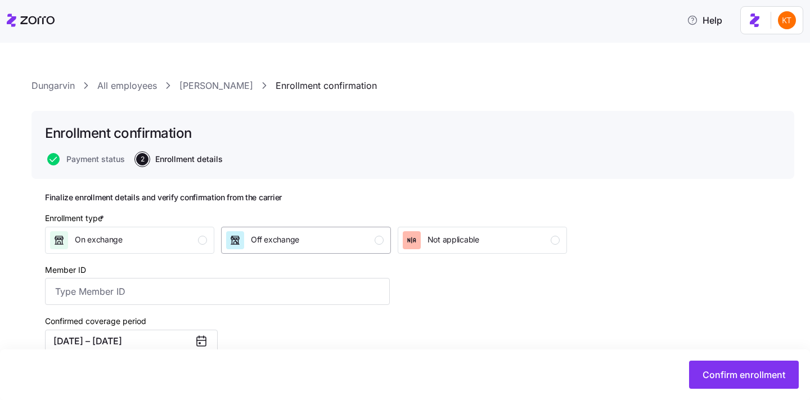
click at [310, 245] on div "Off exchange" at bounding box center [304, 240] width 157 height 18
click at [312, 287] on input "Member ID" at bounding box center [217, 291] width 345 height 27
type input "X6K166W24434"
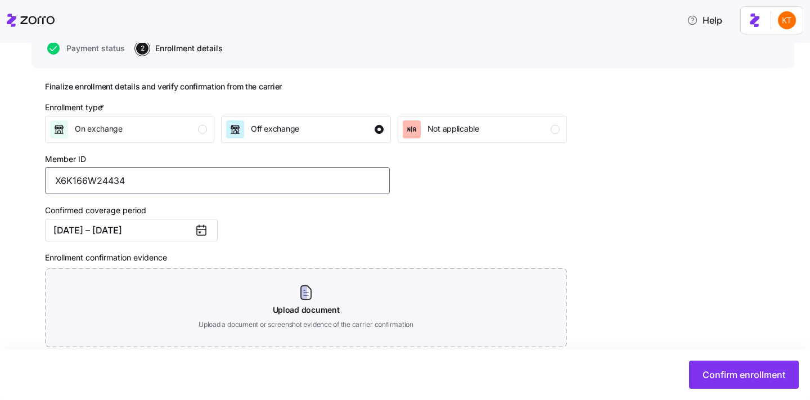
scroll to position [186, 0]
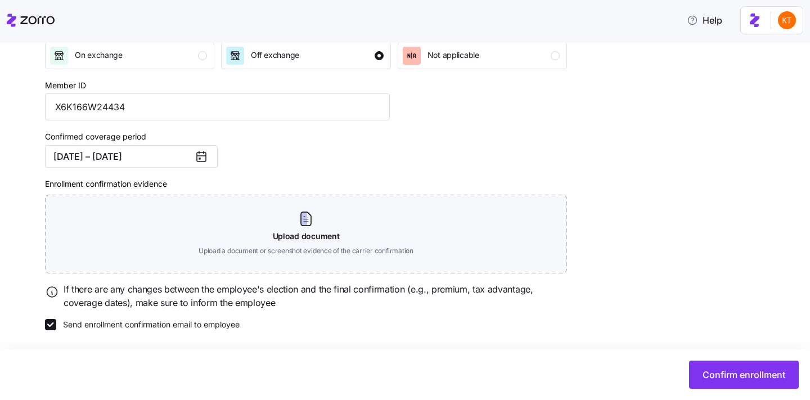
click at [306, 278] on div "If there are any changes between the employee's election and the final confirma…" at bounding box center [305, 296] width 531 height 37
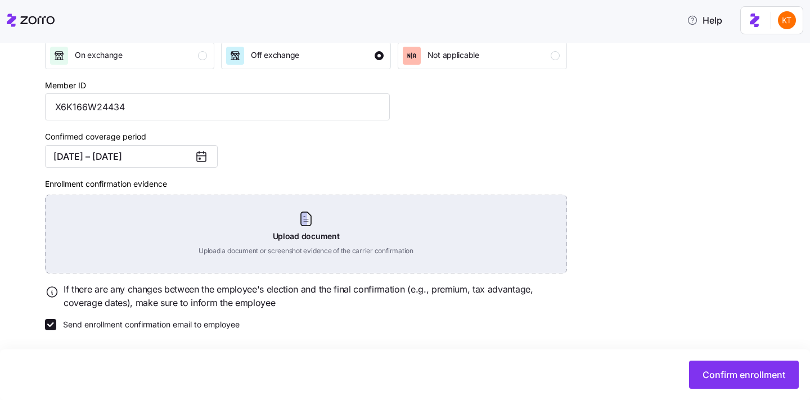
click at [304, 236] on div "Upload document Upload a document or screenshot evidence of the carrier confirm…" at bounding box center [306, 234] width 522 height 79
click at [300, 220] on div "Upload document Upload a document or screenshot evidence of the carrier confirm…" at bounding box center [306, 234] width 522 height 79
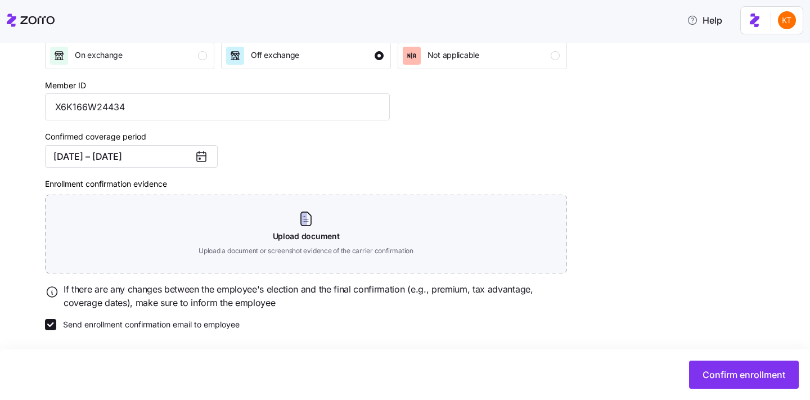
scroll to position [134, 0]
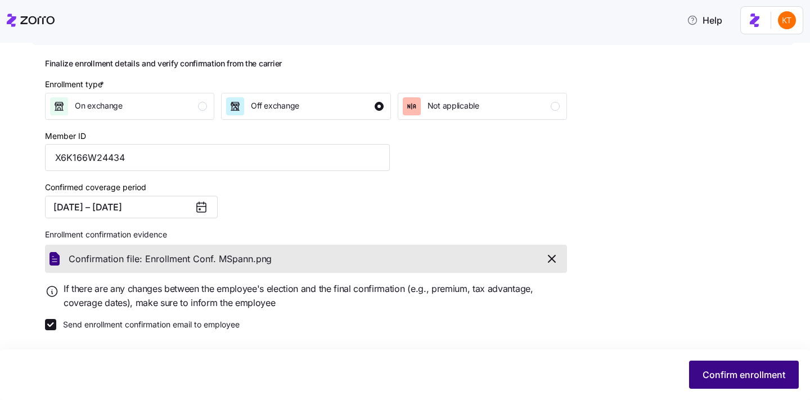
drag, startPoint x: 803, startPoint y: 373, endPoint x: 769, endPoint y: 378, distance: 34.2
click at [802, 373] on div "Confirm enrollment" at bounding box center [405, 374] width 810 height 51
click at [749, 381] on span "Confirm enrollment" at bounding box center [743, 374] width 83 height 13
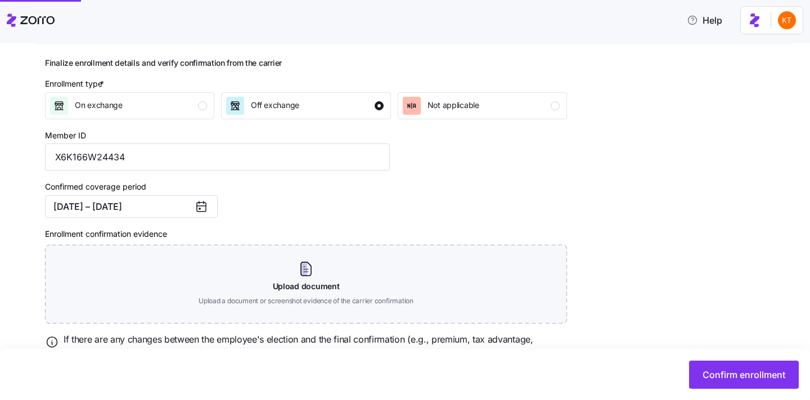
checkbox input "false"
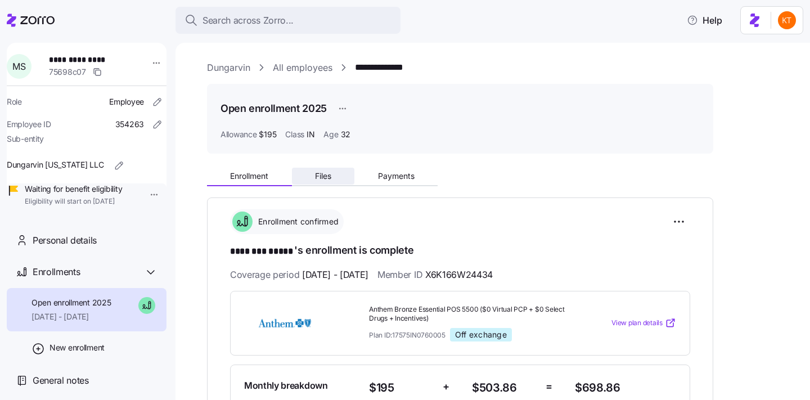
click at [315, 180] on span "Files" at bounding box center [323, 176] width 16 height 8
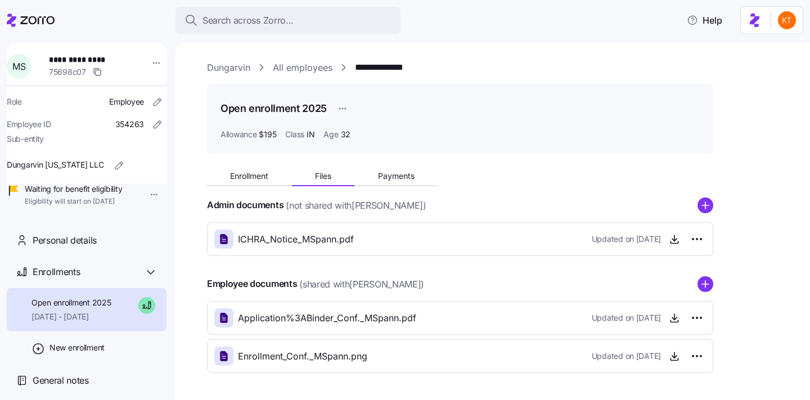
scroll to position [40, 0]
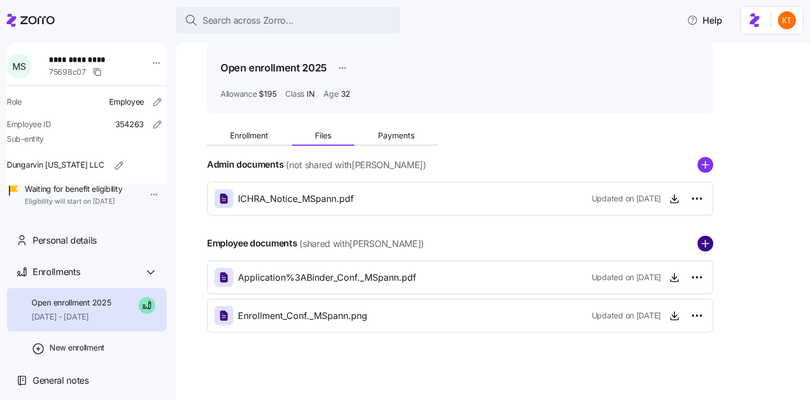
click at [698, 242] on circle "add icon" at bounding box center [705, 243] width 15 height 15
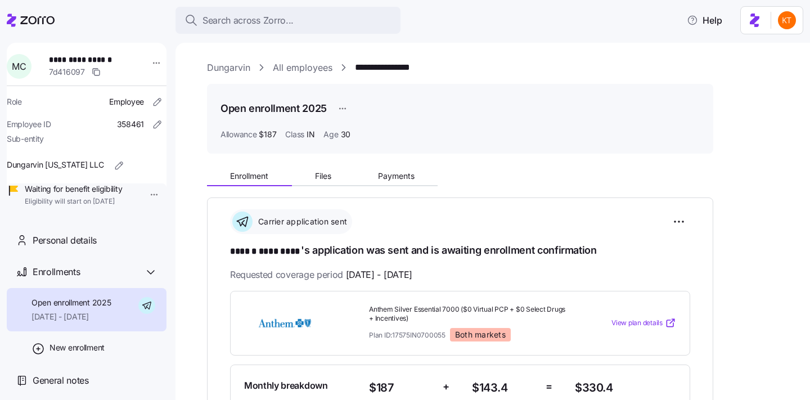
click at [108, 61] on span "**********" at bounding box center [86, 59] width 74 height 11
copy span "*********"
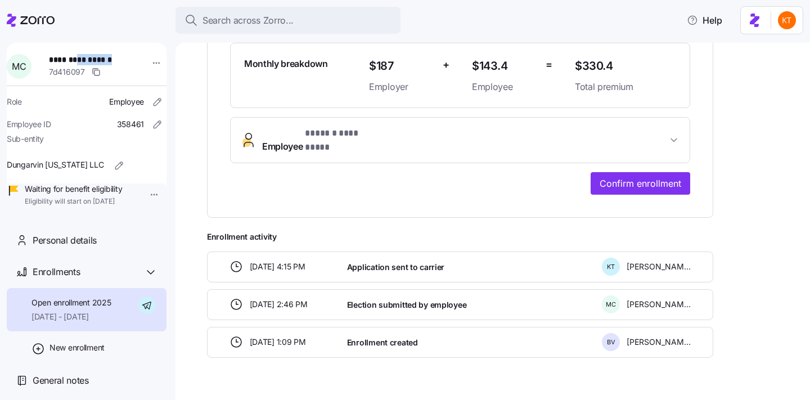
scroll to position [336, 0]
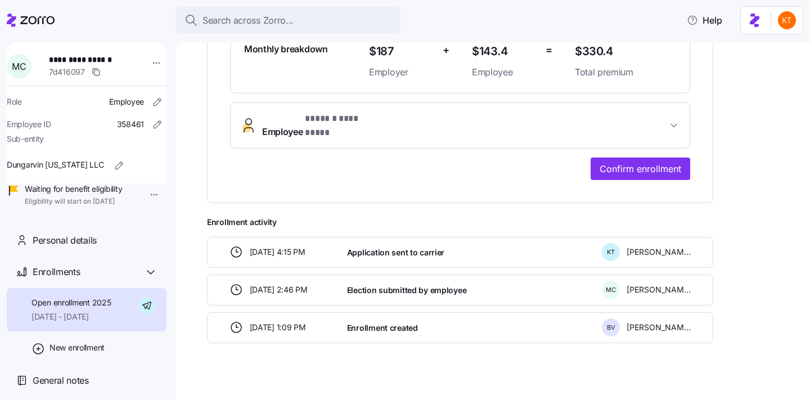
click at [653, 145] on div "**********" at bounding box center [460, 66] width 460 height 225
click at [654, 162] on span "Confirm enrollment" at bounding box center [640, 168] width 82 height 13
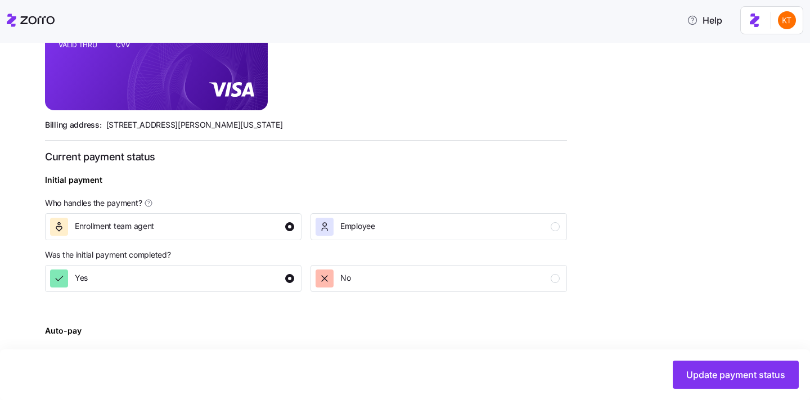
scroll to position [434, 0]
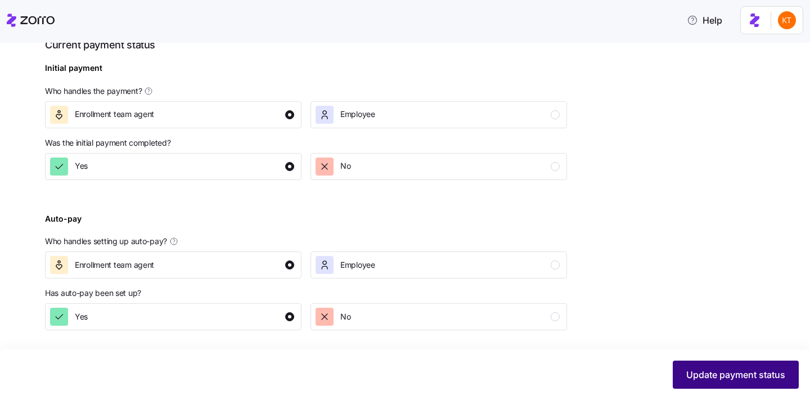
click at [699, 373] on span "Update payment status" at bounding box center [735, 374] width 99 height 13
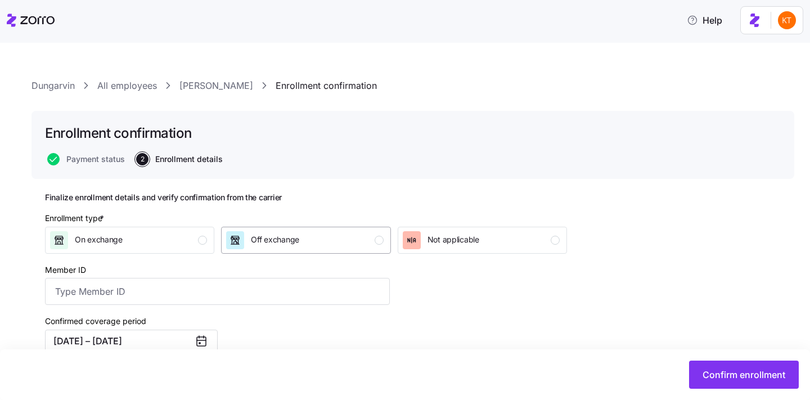
click at [359, 235] on div "Off exchange" at bounding box center [304, 240] width 157 height 18
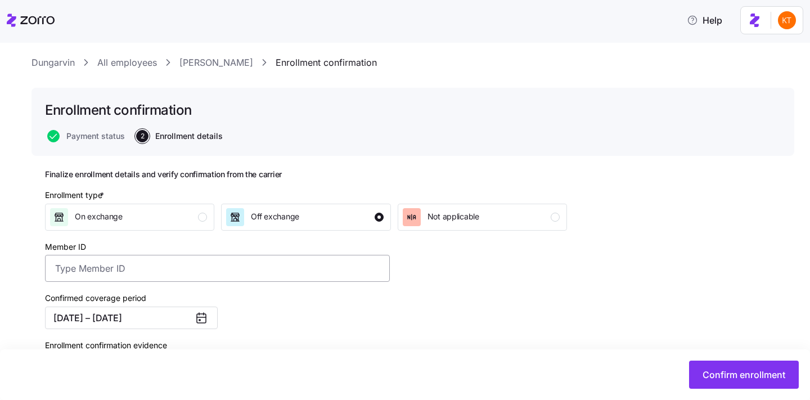
scroll to position [24, 0]
click at [91, 271] on input "Member ID" at bounding box center [217, 267] width 345 height 27
type input "K5N167W24434"
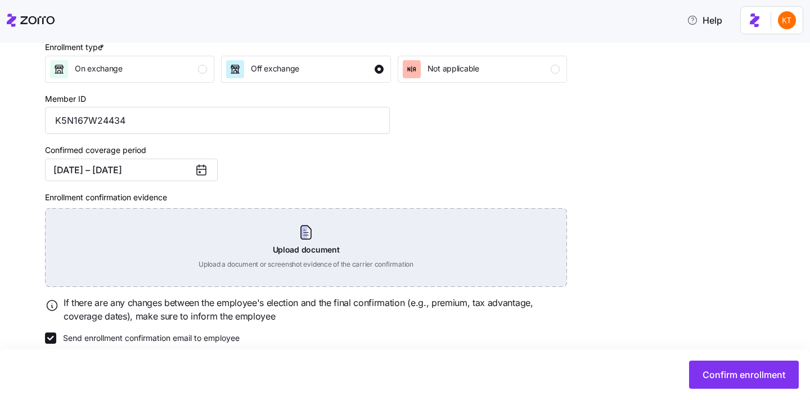
click at [304, 249] on div "Upload document Upload a document or screenshot evidence of the carrier confirm…" at bounding box center [306, 247] width 522 height 79
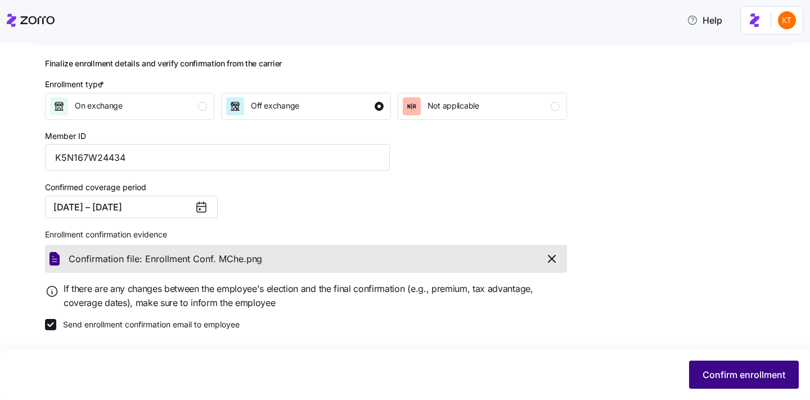
scroll to position [134, 0]
click at [741, 376] on span "Confirm enrollment" at bounding box center [743, 374] width 83 height 13
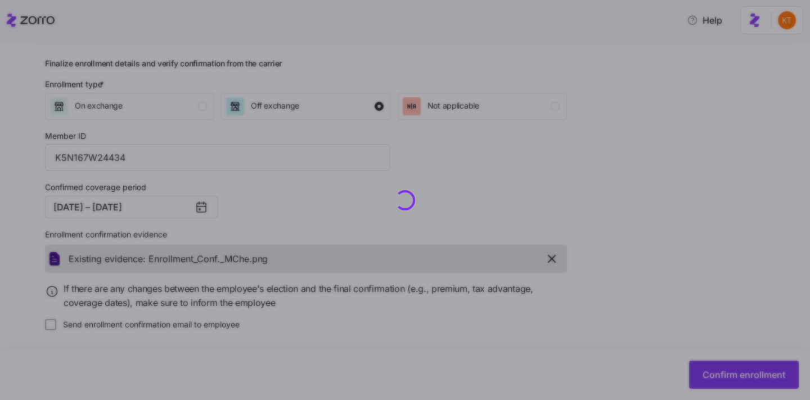
checkbox input "false"
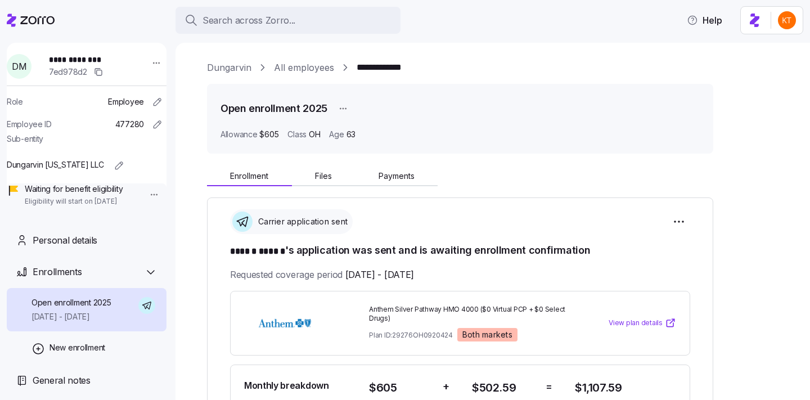
click at [93, 62] on span "**********" at bounding box center [93, 59] width 89 height 11
click at [93, 62] on span "**********" at bounding box center [86, 59] width 74 height 11
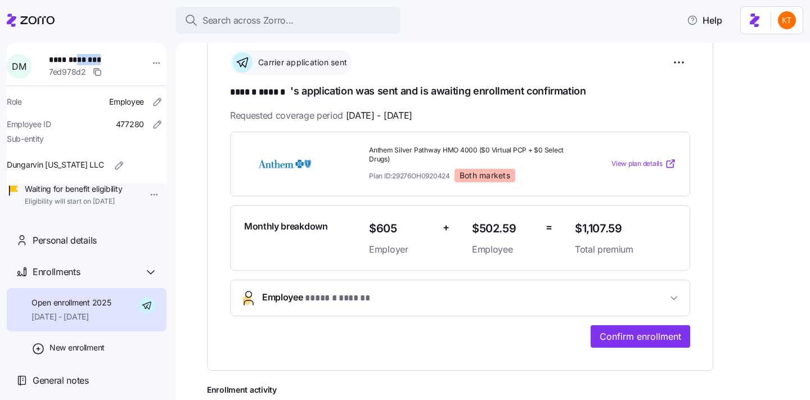
scroll to position [336, 0]
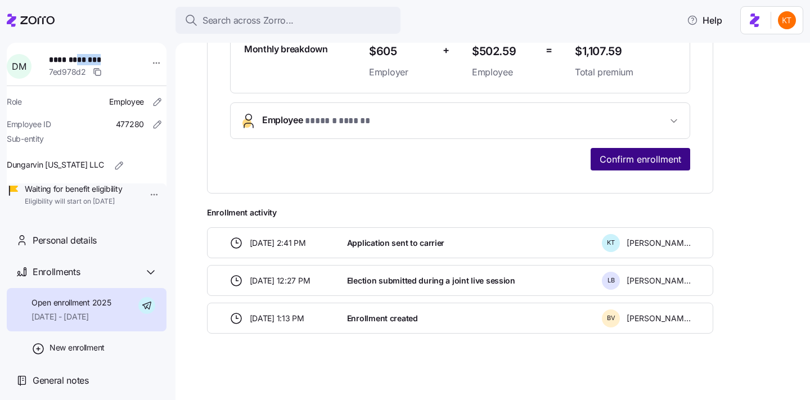
click at [675, 158] on span "Confirm enrollment" at bounding box center [640, 158] width 82 height 13
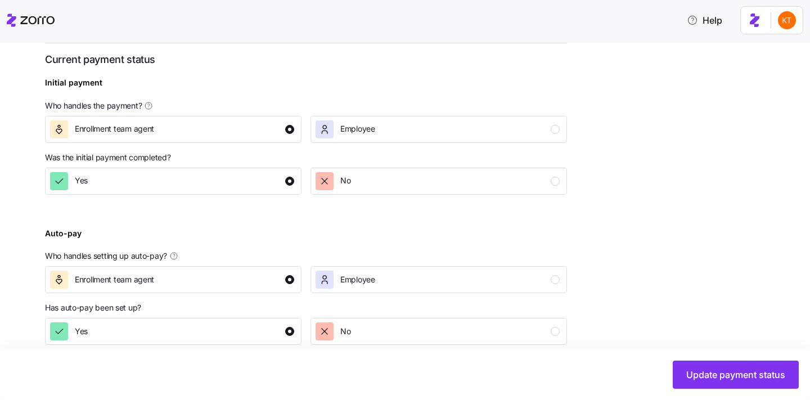
scroll to position [434, 0]
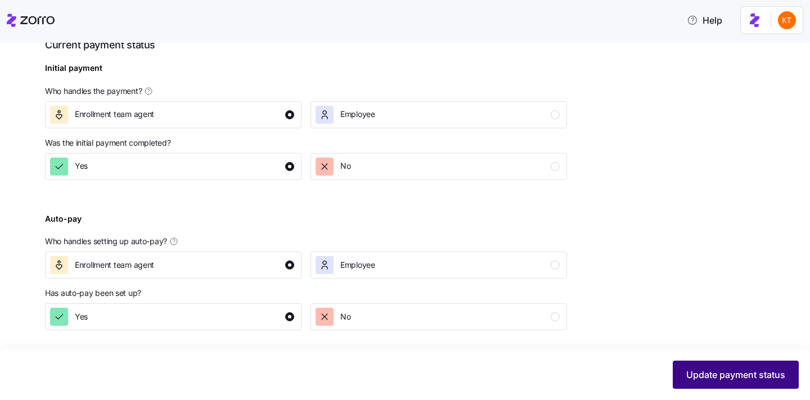
click at [730, 369] on span "Update payment status" at bounding box center [735, 374] width 99 height 13
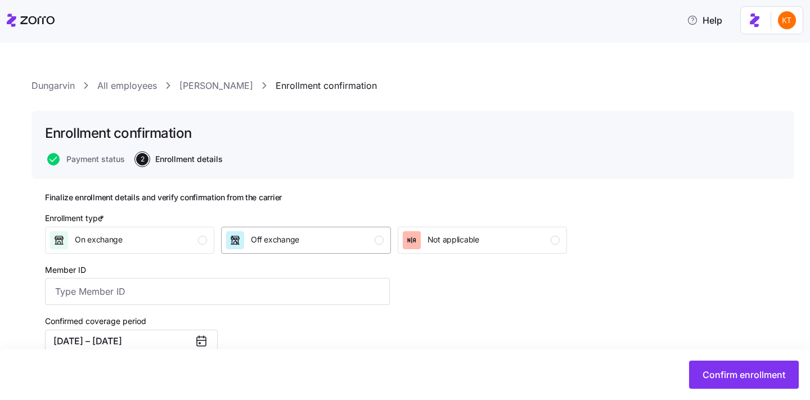
click at [296, 234] on span "Off exchange" at bounding box center [275, 239] width 48 height 11
click at [262, 290] on input "Member ID" at bounding box center [217, 291] width 345 height 27
type input "YFS254W24434"
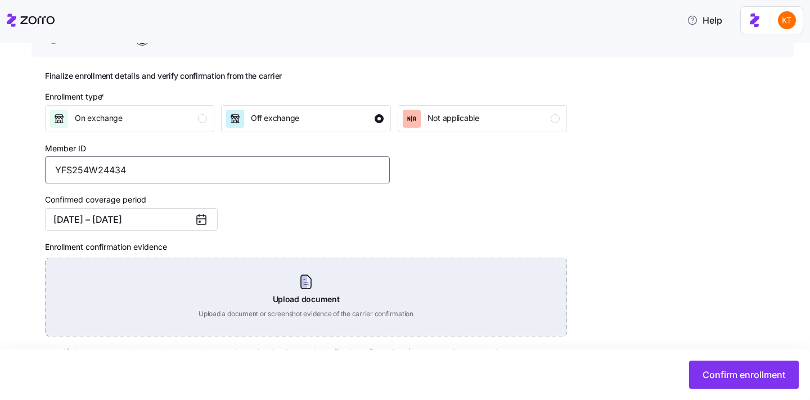
scroll to position [124, 0]
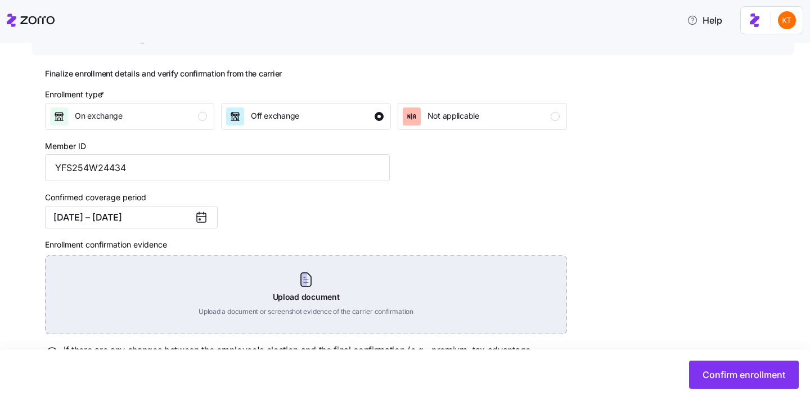
click at [309, 290] on div "Upload document Upload a document or screenshot evidence of the carrier confirm…" at bounding box center [306, 294] width 522 height 79
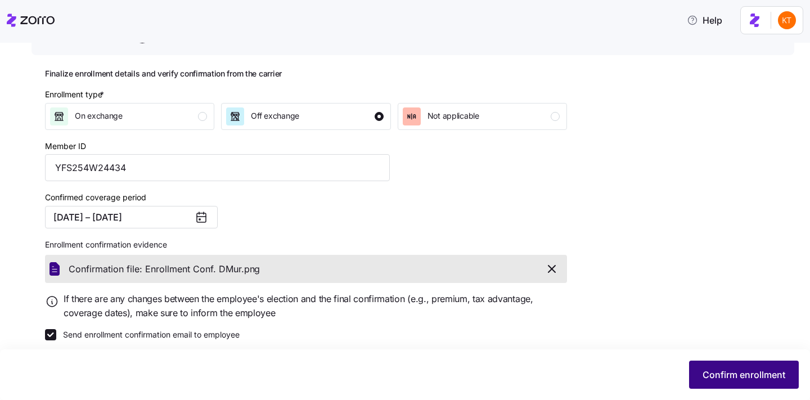
click at [741, 367] on button "Confirm enrollment" at bounding box center [744, 374] width 110 height 28
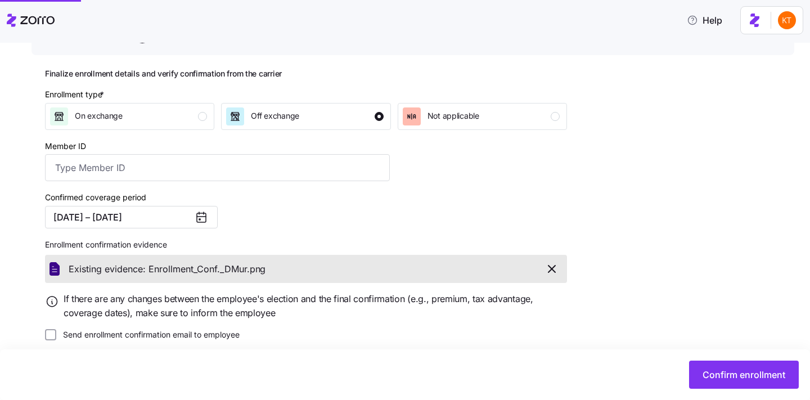
type input "YFS254W24434"
checkbox input "false"
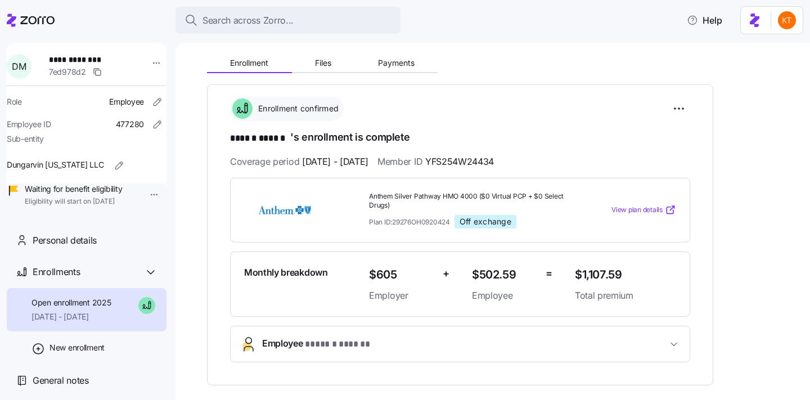
scroll to position [112, 0]
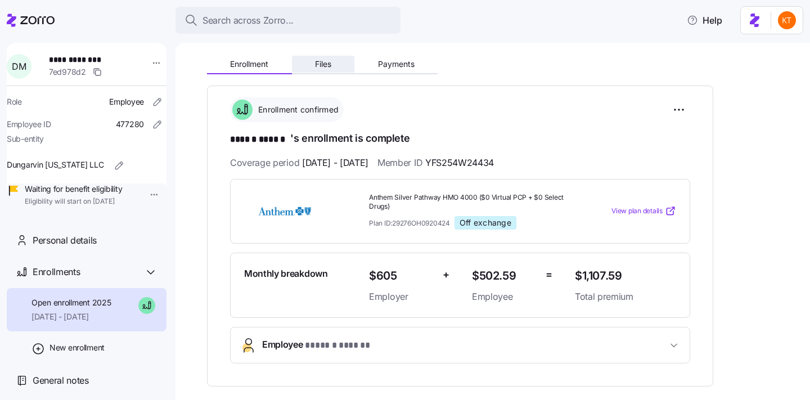
click at [325, 68] on span "Files" at bounding box center [323, 64] width 16 height 8
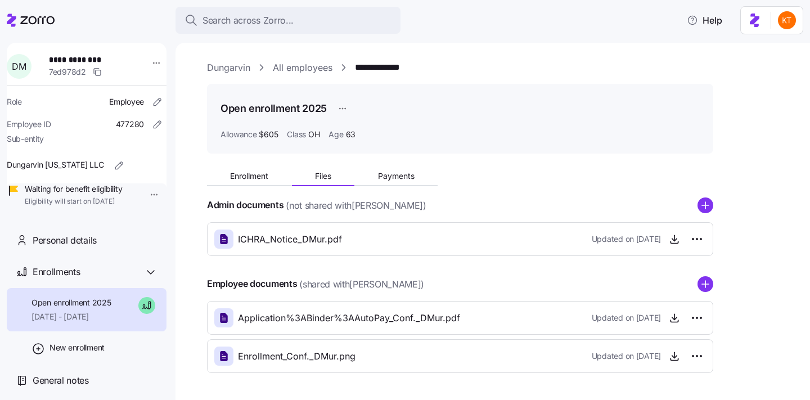
scroll to position [40, 0]
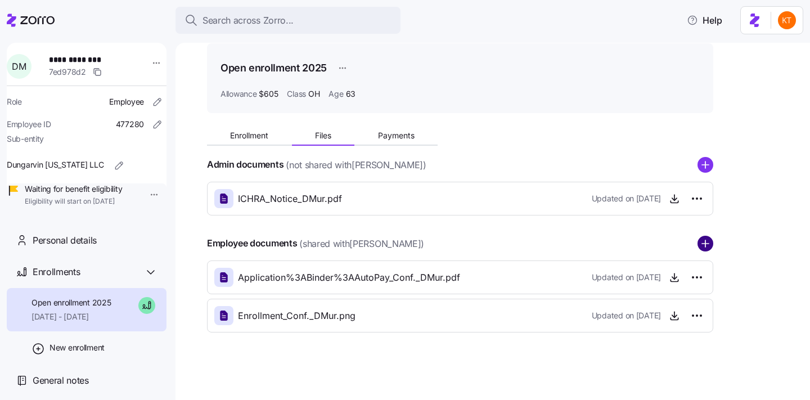
click at [714, 247] on div "Enrollment Files Payments Admin documents (not shared with Darryl Murphy ) ICHR…" at bounding box center [500, 227] width 587 height 210
click at [693, 243] on div "Employee documents (shared with Darryl Murphy )" at bounding box center [460, 244] width 506 height 16
click at [702, 245] on circle "add icon" at bounding box center [705, 243] width 15 height 15
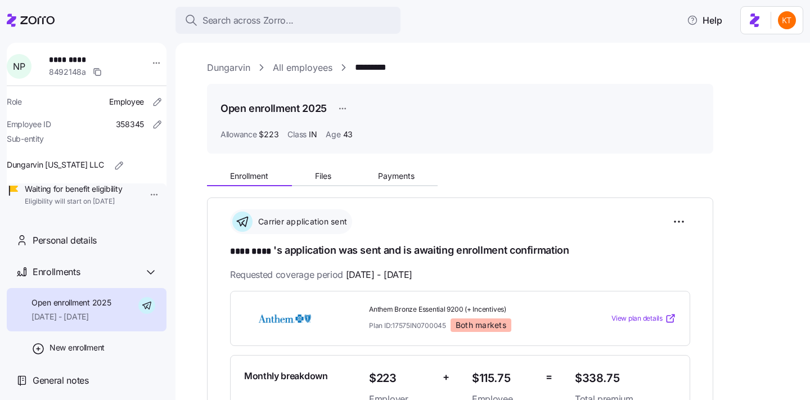
click at [77, 61] on span "*********" at bounding box center [86, 59] width 74 height 11
copy span "****"
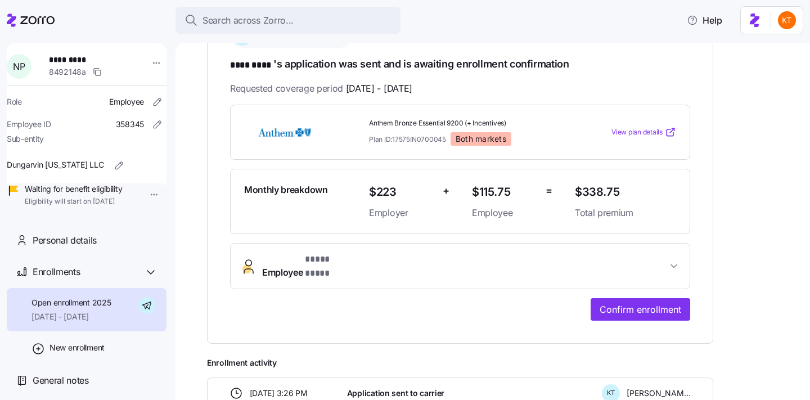
click at [630, 313] on div "**********" at bounding box center [460, 177] width 506 height 332
click at [633, 303] on span "Confirm enrollment" at bounding box center [640, 309] width 82 height 13
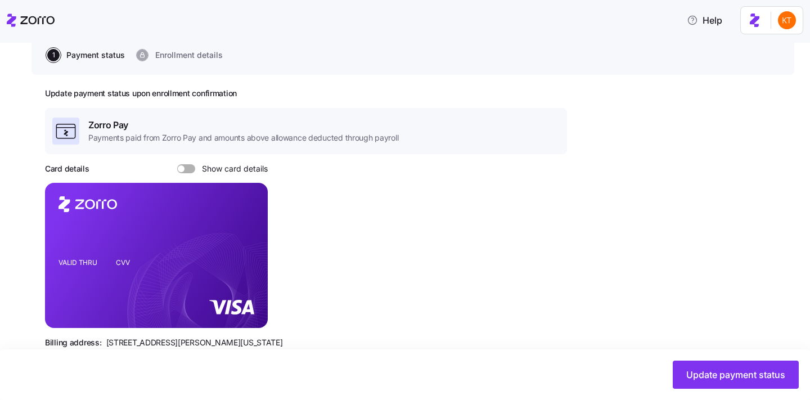
scroll to position [156, 0]
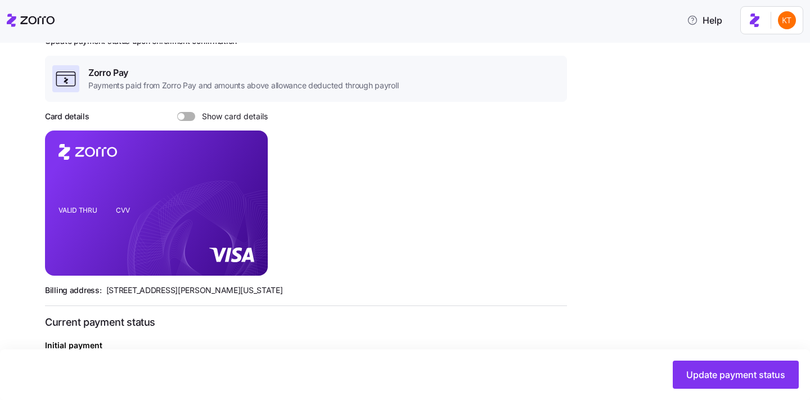
click at [187, 108] on div "Update payment status upon enrollment confirmation Zorro Pay Payments paid from…" at bounding box center [306, 321] width 522 height 571
click at [189, 112] on span at bounding box center [189, 116] width 11 height 9
click at [177, 112] on input "Show card details" at bounding box center [177, 112] width 0 height 0
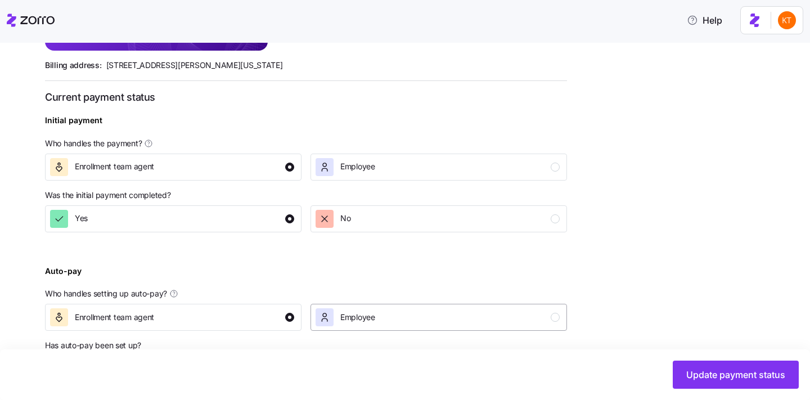
scroll to position [434, 0]
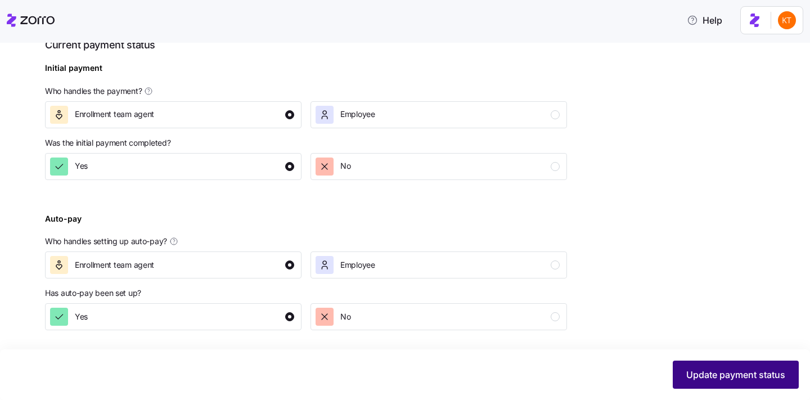
click at [706, 377] on span "Update payment status" at bounding box center [735, 374] width 99 height 13
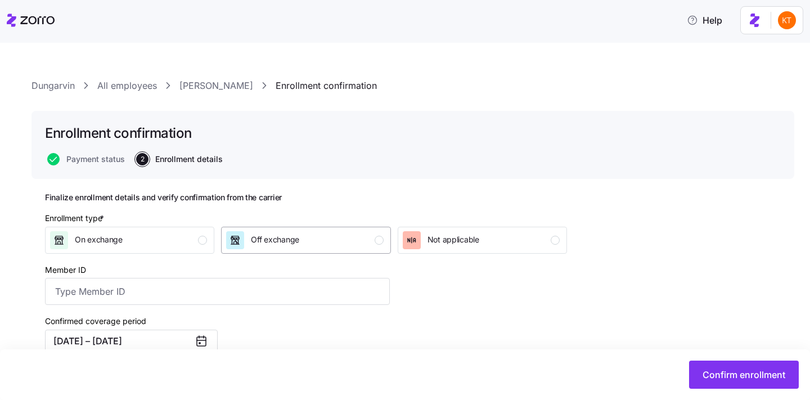
click at [319, 247] on div "Off exchange" at bounding box center [304, 240] width 157 height 18
click at [313, 301] on input "Member ID" at bounding box center [217, 291] width 345 height 27
type input "K5N553W24434"
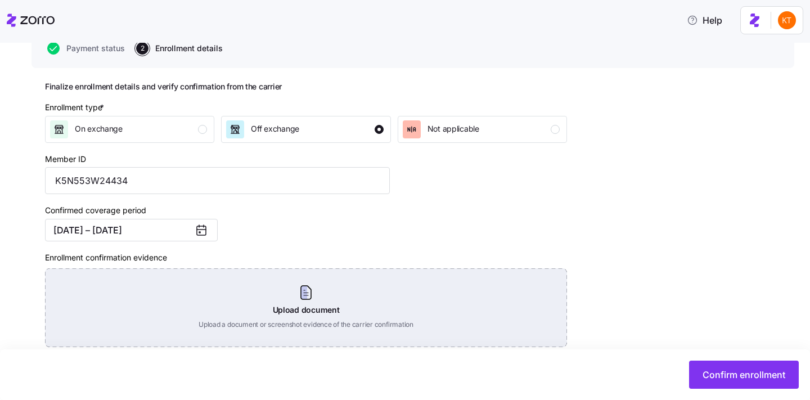
click at [296, 310] on div "Upload document Upload a document or screenshot evidence of the carrier confirm…" at bounding box center [306, 307] width 522 height 79
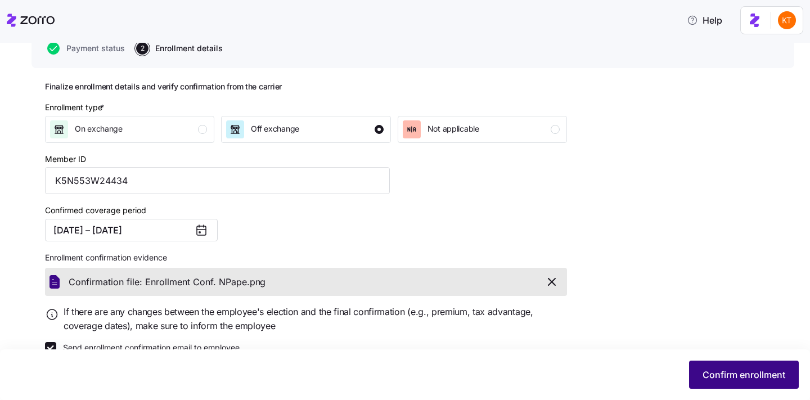
click at [714, 374] on span "Confirm enrollment" at bounding box center [743, 374] width 83 height 13
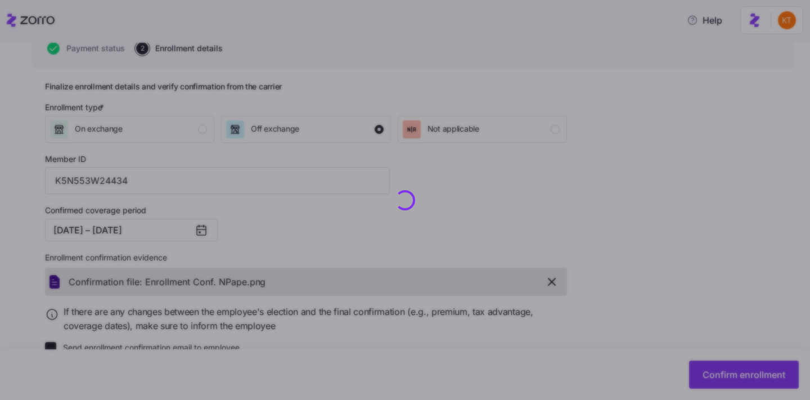
checkbox input "false"
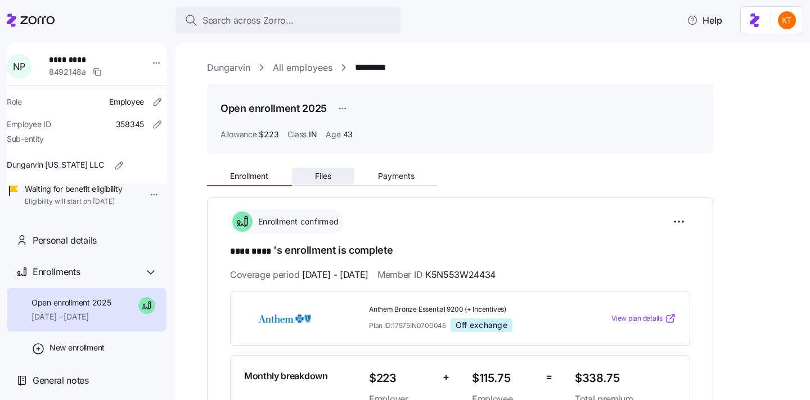
click at [331, 172] on span "Files" at bounding box center [323, 176] width 16 height 8
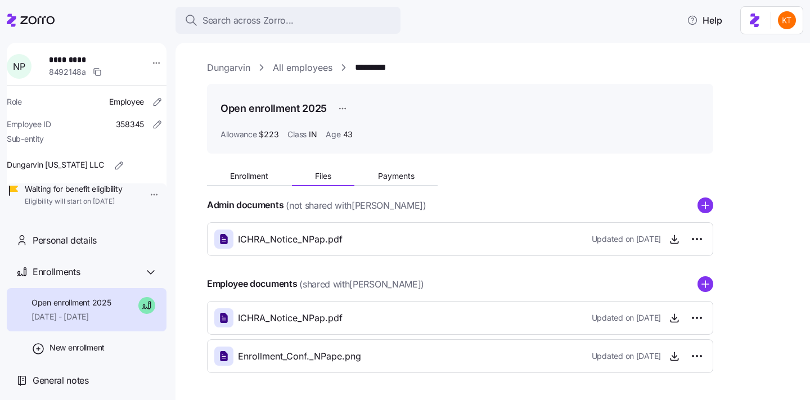
scroll to position [37, 0]
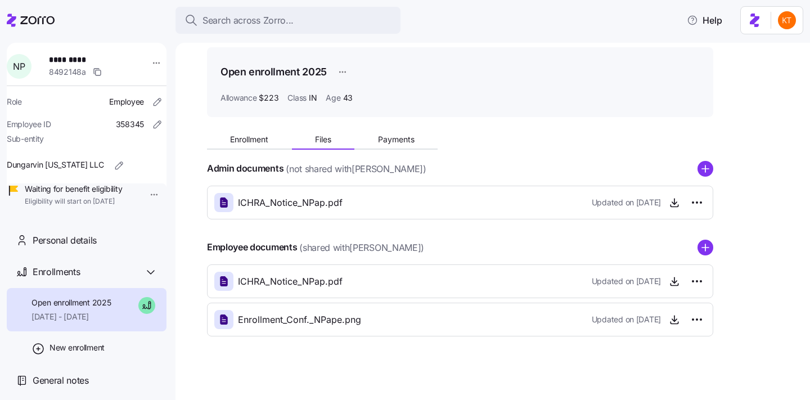
click at [703, 234] on div "Admin documents (not shared with Nora Pape ) ICHRA_Notice_NPap.pdf Updated on 0…" at bounding box center [460, 248] width 506 height 175
click at [704, 247] on icon "add icon" at bounding box center [705, 248] width 16 height 16
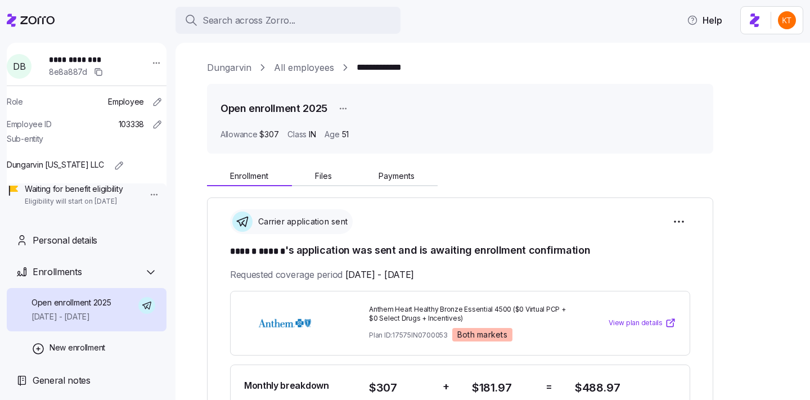
click at [94, 61] on span "**********" at bounding box center [93, 59] width 89 height 11
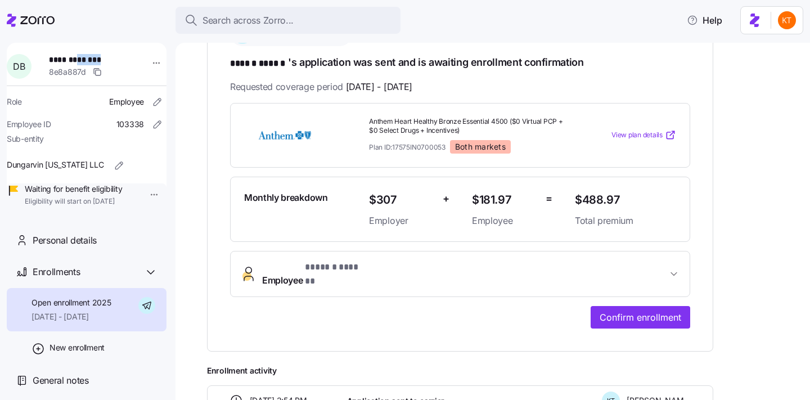
drag, startPoint x: 651, startPoint y: 309, endPoint x: 523, endPoint y: 287, distance: 129.4
click at [651, 310] on span "Confirm enrollment" at bounding box center [640, 316] width 82 height 13
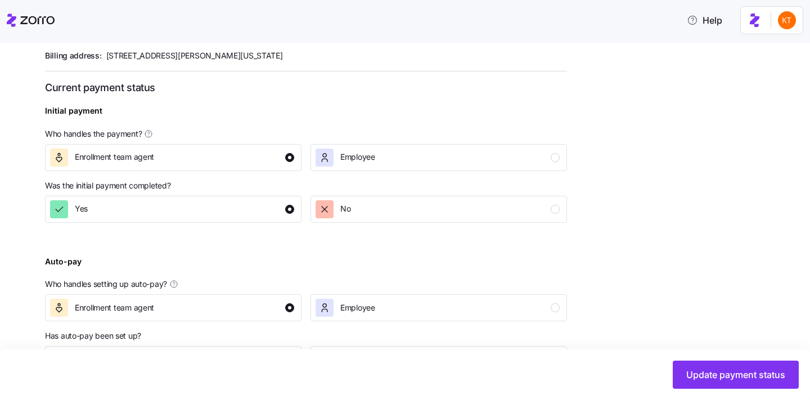
scroll to position [434, 0]
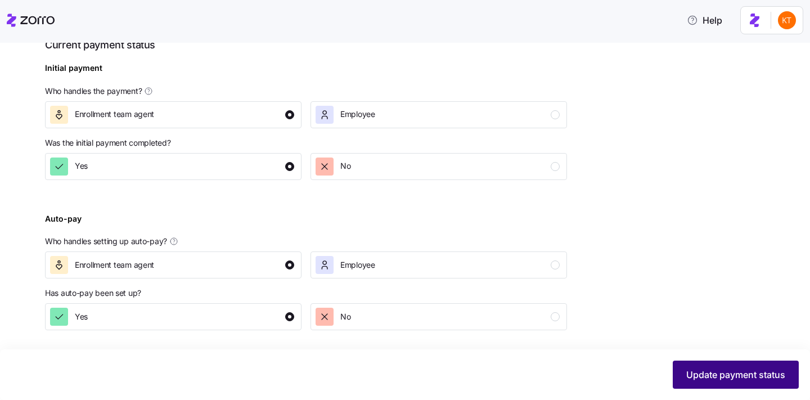
click at [697, 376] on span "Update payment status" at bounding box center [735, 374] width 99 height 13
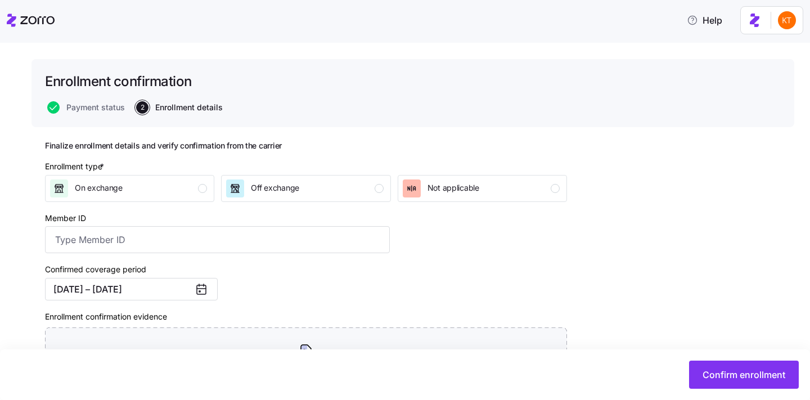
scroll to position [83, 0]
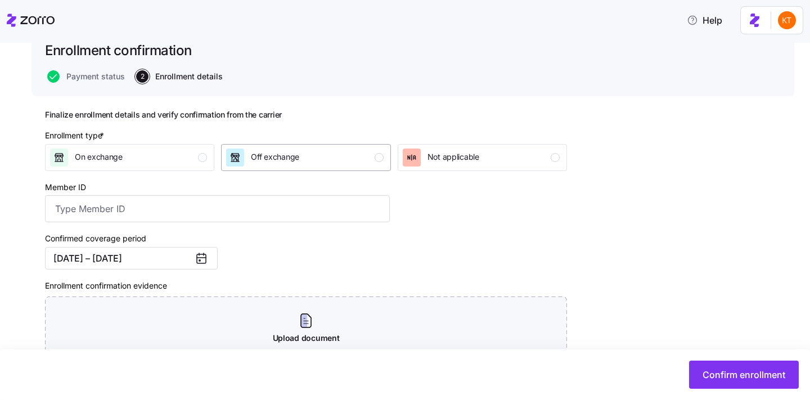
click at [371, 159] on div "Off exchange" at bounding box center [304, 157] width 157 height 18
click at [221, 197] on input "Member ID" at bounding box center [217, 208] width 345 height 27
click at [112, 214] on input "Member ID" at bounding box center [217, 208] width 345 height 27
type input "K5N637W24434"
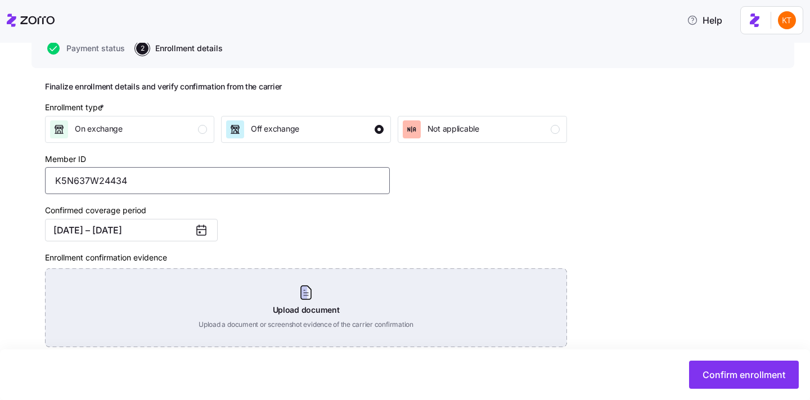
scroll to position [111, 0]
click at [313, 291] on div "Upload document Upload a document or screenshot evidence of the carrier confirm…" at bounding box center [306, 307] width 522 height 79
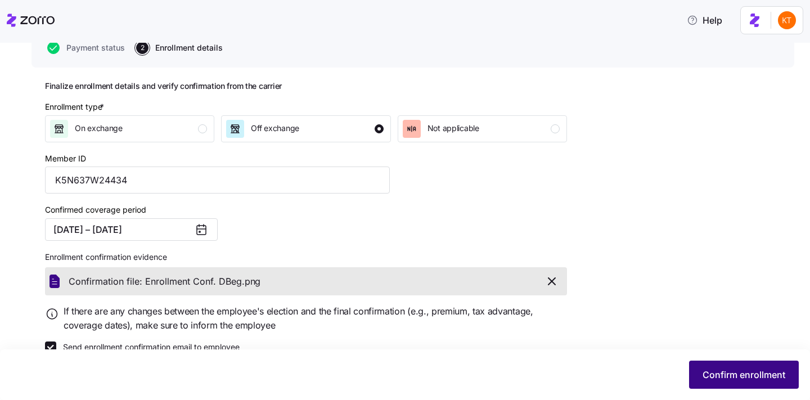
click at [753, 366] on button "Confirm enrollment" at bounding box center [744, 374] width 110 height 28
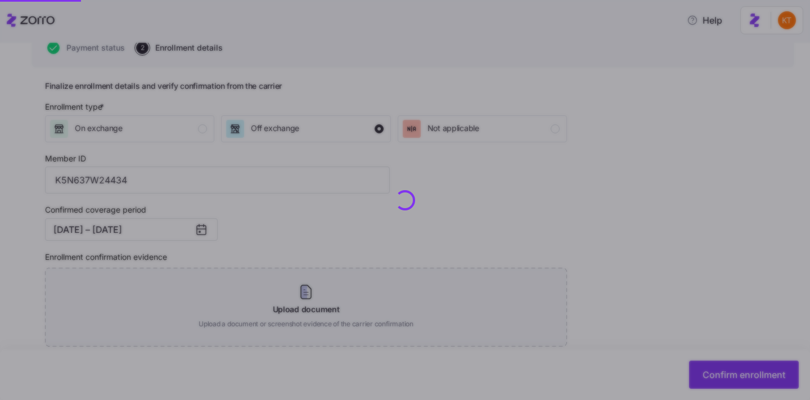
checkbox input "false"
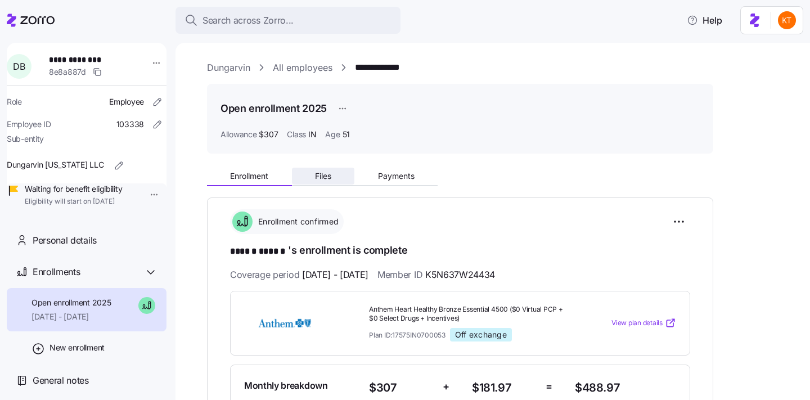
click at [340, 182] on button "Files" at bounding box center [323, 176] width 63 height 17
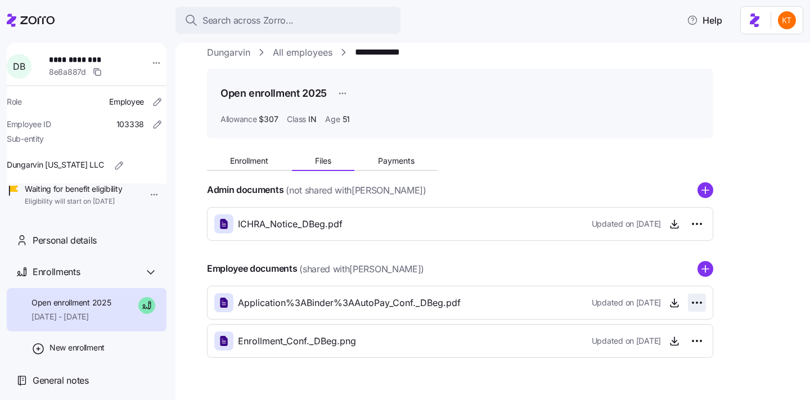
scroll to position [29, 0]
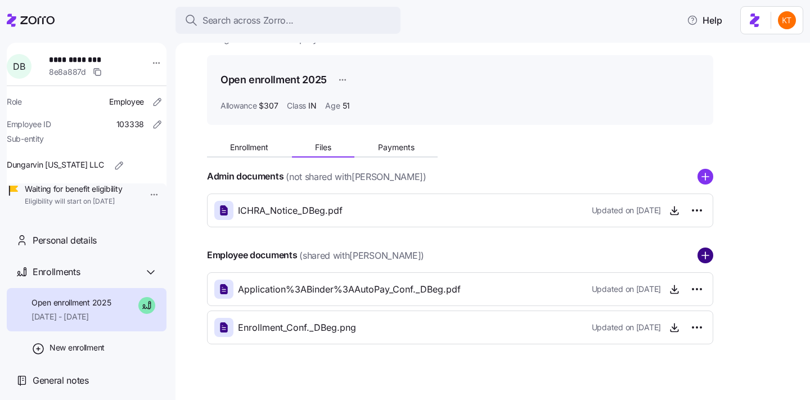
click at [704, 257] on circle "add icon" at bounding box center [705, 255] width 15 height 15
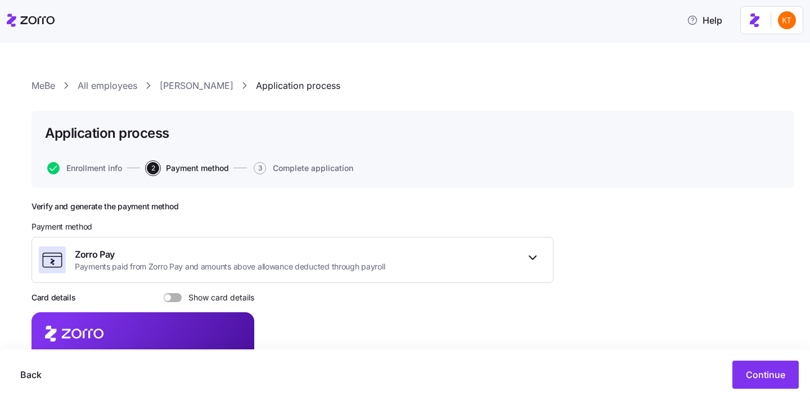
scroll to position [150, 0]
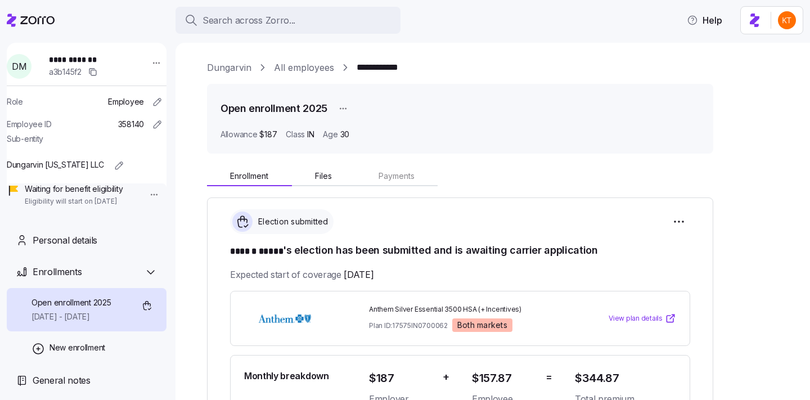
click at [89, 62] on span "**********" at bounding box center [93, 59] width 89 height 11
click at [89, 62] on span "**********" at bounding box center [86, 59] width 74 height 11
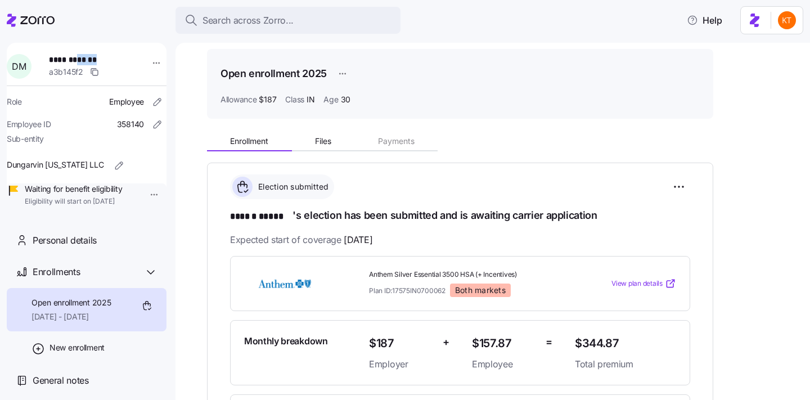
scroll to position [289, 0]
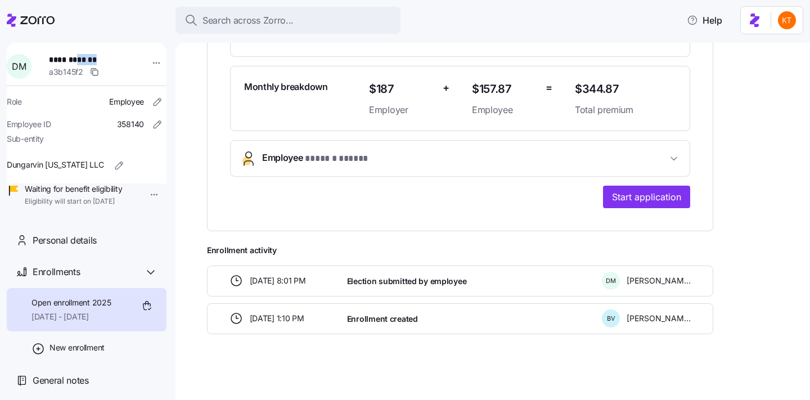
click at [396, 157] on span "Employee * ****** ***** *" at bounding box center [464, 158] width 405 height 15
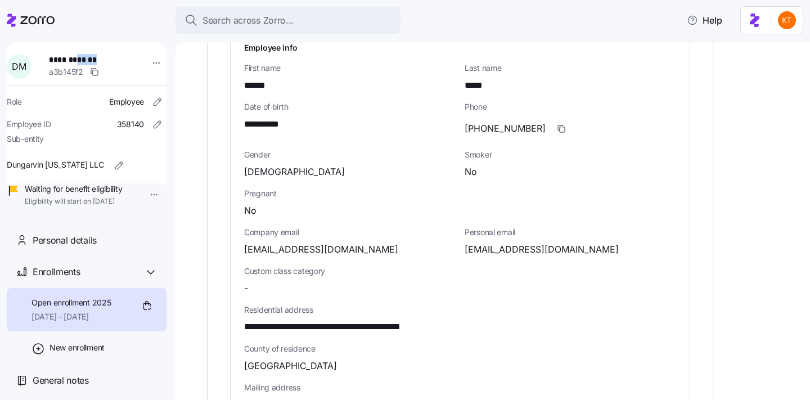
scroll to position [434, 0]
click at [256, 122] on span "**********" at bounding box center [267, 124] width 47 height 14
click at [388, 327] on span "**********" at bounding box center [348, 326] width 208 height 14
copy span "*****"
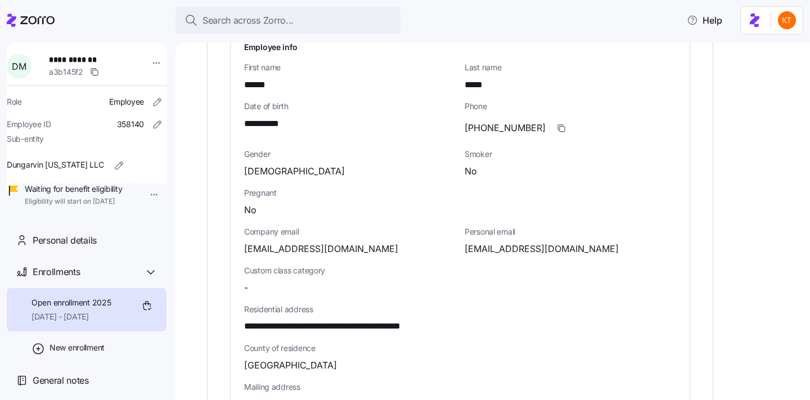
click at [67, 62] on span "**********" at bounding box center [86, 59] width 74 height 11
copy span "******"
click at [103, 60] on span "**********" at bounding box center [86, 59] width 74 height 11
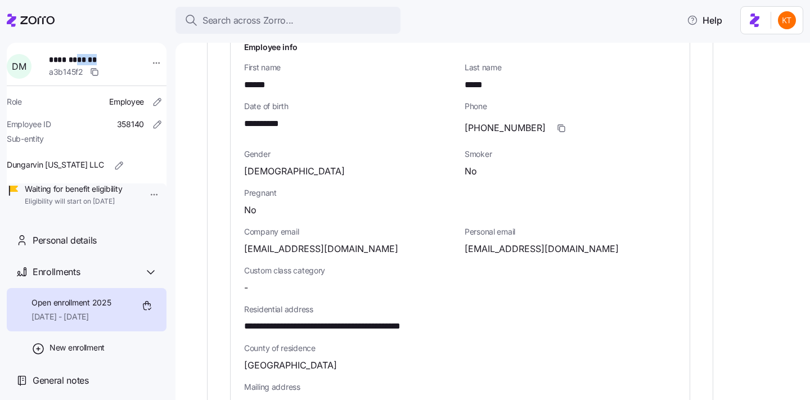
copy span "*****"
click at [524, 250] on span "deshaymjr@gmail.com" at bounding box center [541, 249] width 154 height 14
click at [525, 249] on span "deshaymjr@gmail.com" at bounding box center [541, 249] width 154 height 14
copy span "gmail"
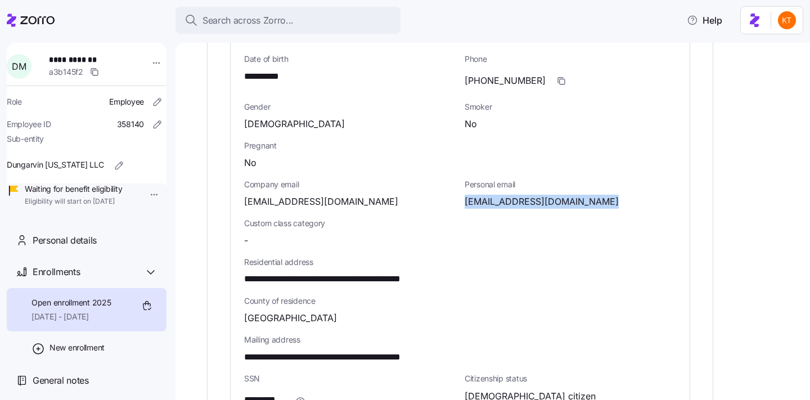
scroll to position [495, 0]
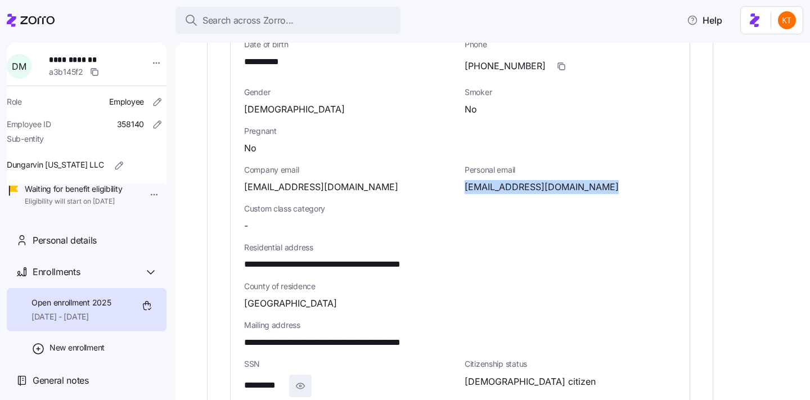
click at [297, 386] on icon "button" at bounding box center [300, 385] width 11 height 13
click at [266, 383] on span "**********" at bounding box center [272, 385] width 56 height 14
copy span "**"
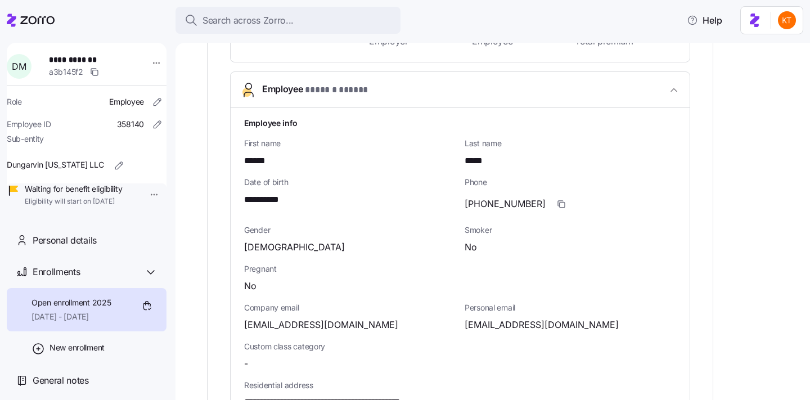
scroll to position [345, 0]
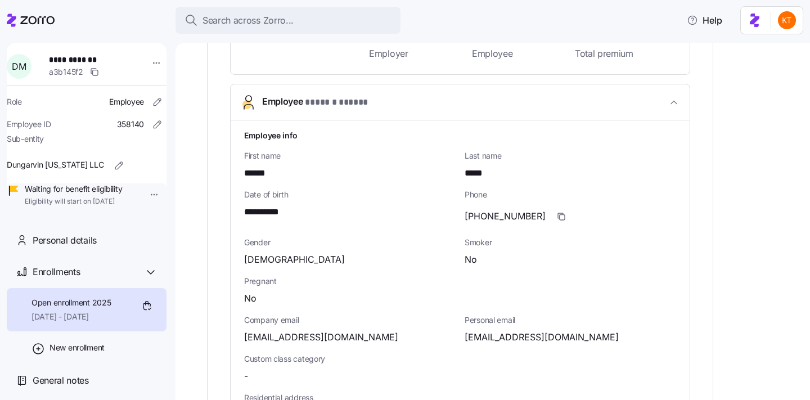
click at [523, 222] on div "(219)433-9462" at bounding box center [569, 216] width 211 height 22
click at [522, 217] on span "(219)433-9462" at bounding box center [504, 216] width 81 height 14
copy span "9462"
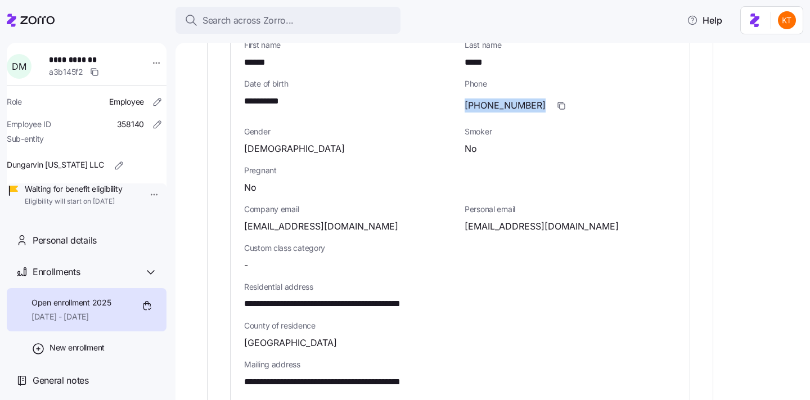
scroll to position [523, 0]
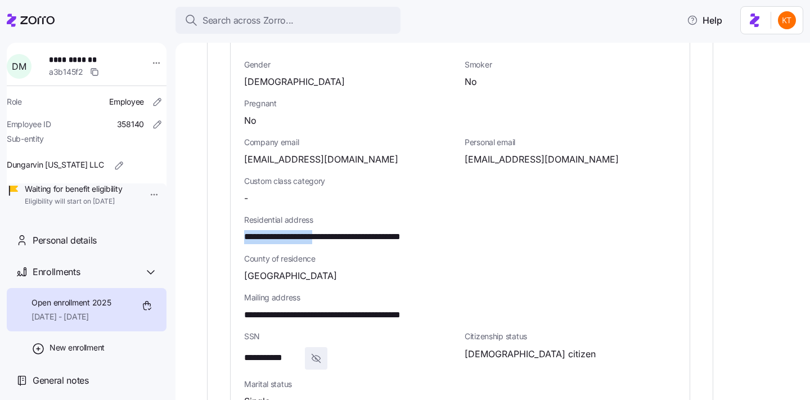
drag, startPoint x: 332, startPoint y: 236, endPoint x: 238, endPoint y: 240, distance: 94.6
click at [238, 240] on div "**********" at bounding box center [460, 229] width 459 height 573
copy span "**********"
drag, startPoint x: 356, startPoint y: 234, endPoint x: 340, endPoint y: 233, distance: 16.9
click at [340, 233] on span "**********" at bounding box center [348, 237] width 208 height 14
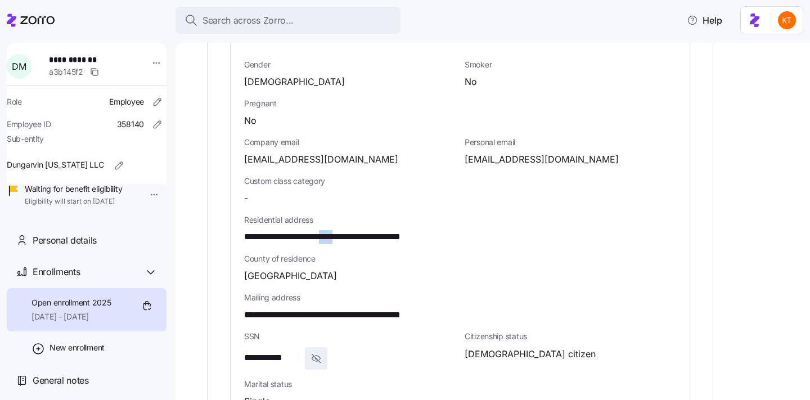
copy span "****"
click at [91, 62] on span "**********" at bounding box center [86, 59] width 74 height 11
copy span "**********"
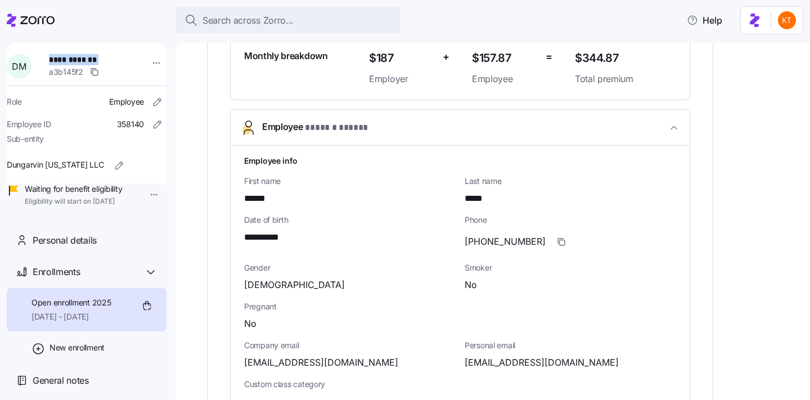
scroll to position [630, 0]
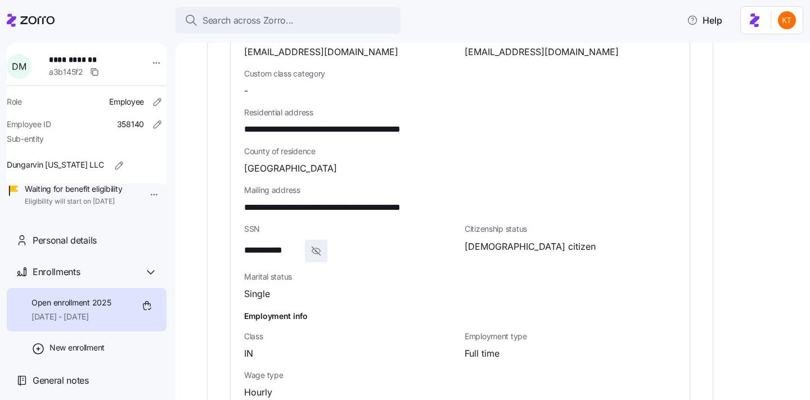
click at [348, 206] on span "**********" at bounding box center [348, 208] width 208 height 14
copy span "****"
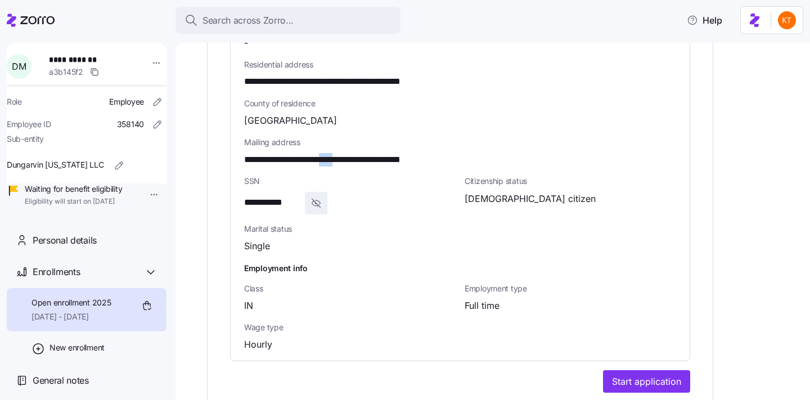
scroll to position [863, 0]
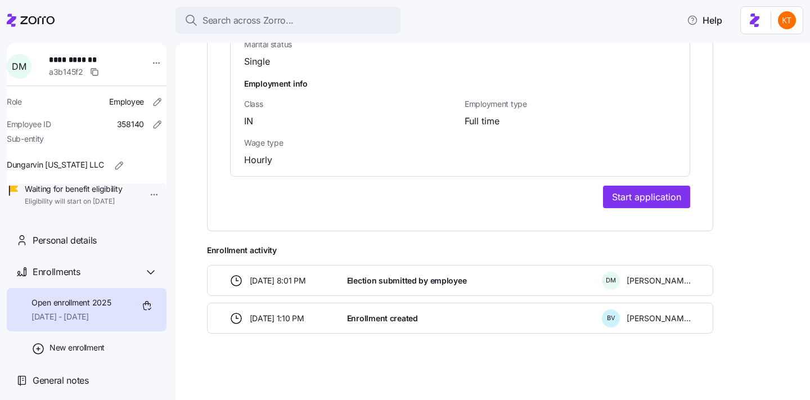
click at [617, 197] on span "Start application" at bounding box center [646, 196] width 69 height 13
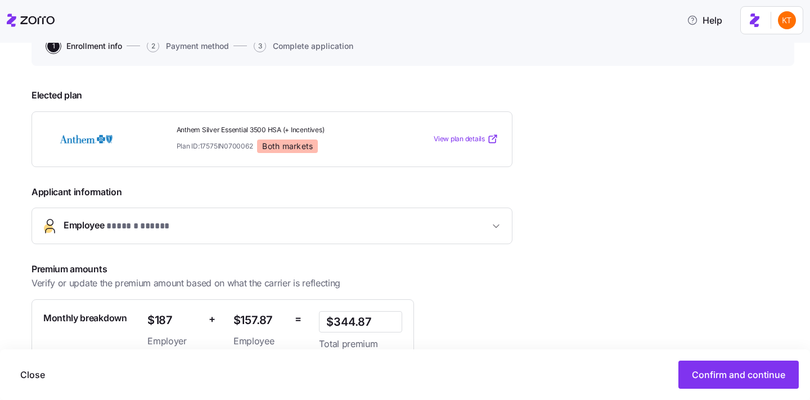
scroll to position [232, 0]
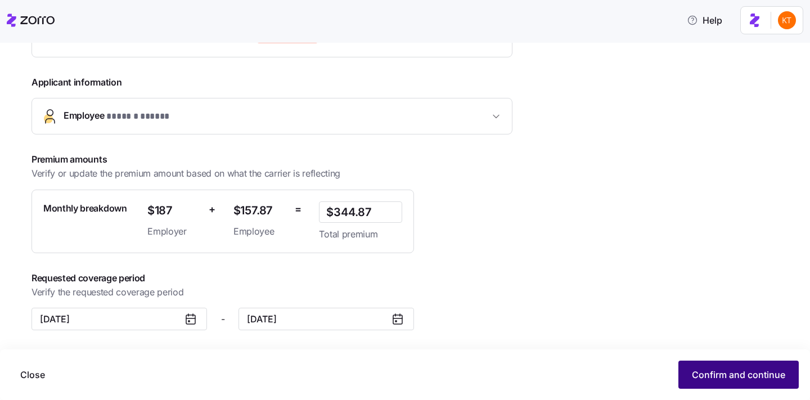
click at [709, 373] on span "Confirm and continue" at bounding box center [738, 374] width 93 height 13
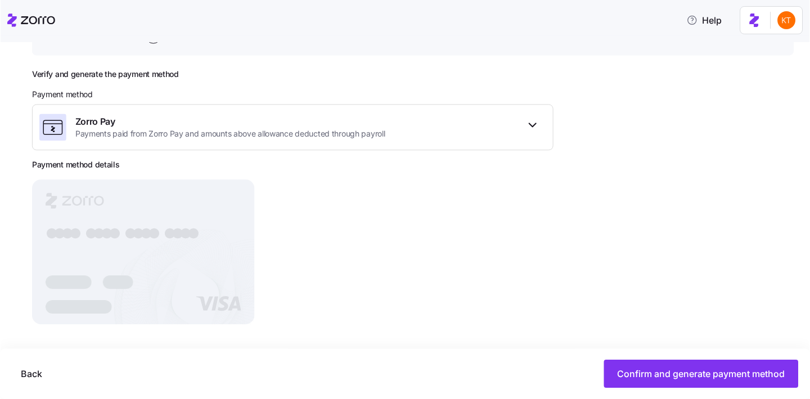
scroll to position [136, 0]
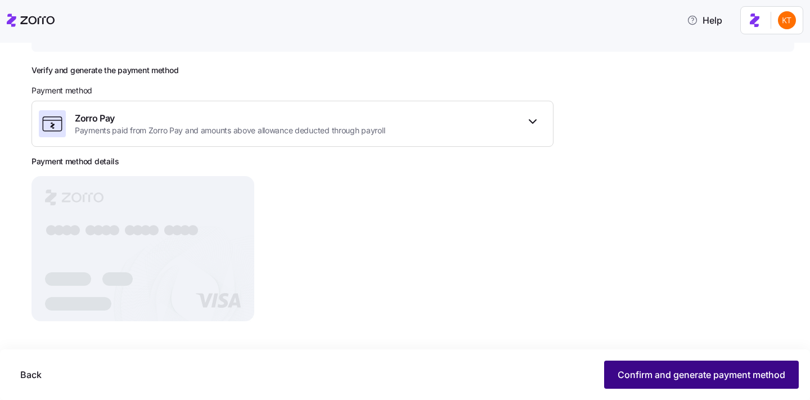
click at [666, 368] on span "Confirm and generate payment method" at bounding box center [701, 374] width 168 height 13
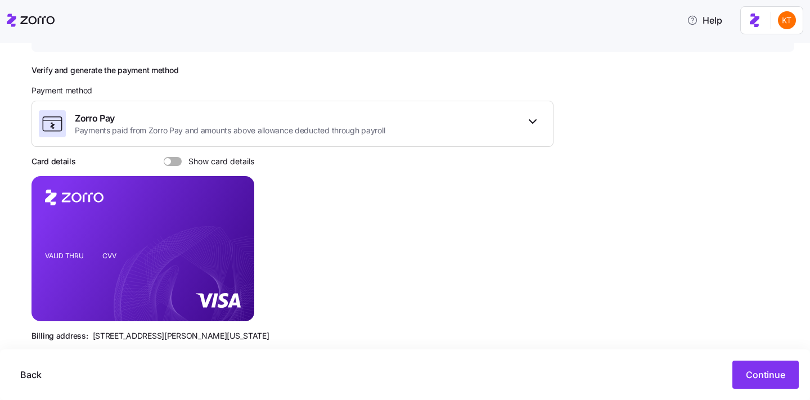
click at [176, 163] on span at bounding box center [176, 161] width 11 height 9
click at [164, 157] on input "Show card details" at bounding box center [164, 157] width 0 height 0
click at [235, 229] on icon "copy-to-clipboard" at bounding box center [233, 228] width 10 height 10
drag, startPoint x: 97, startPoint y: 288, endPoint x: 94, endPoint y: 294, distance: 6.6
click at [97, 288] on rect at bounding box center [142, 248] width 223 height 145
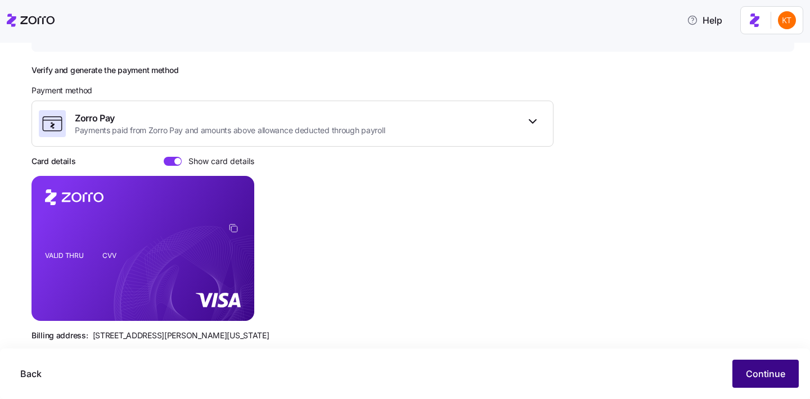
click at [769, 368] on span "Continue" at bounding box center [765, 373] width 39 height 13
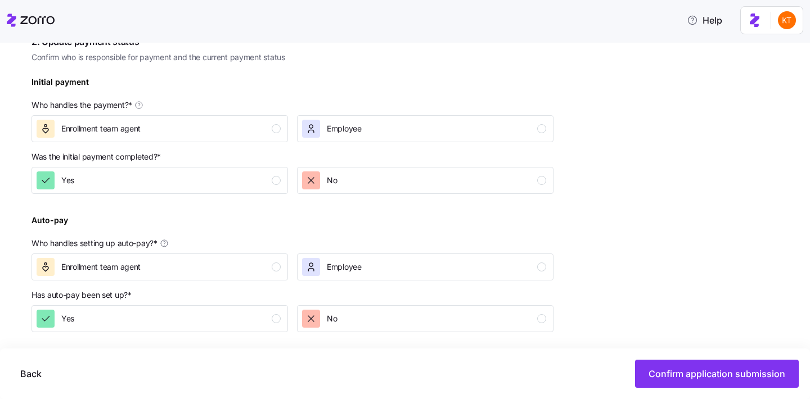
scroll to position [341, 0]
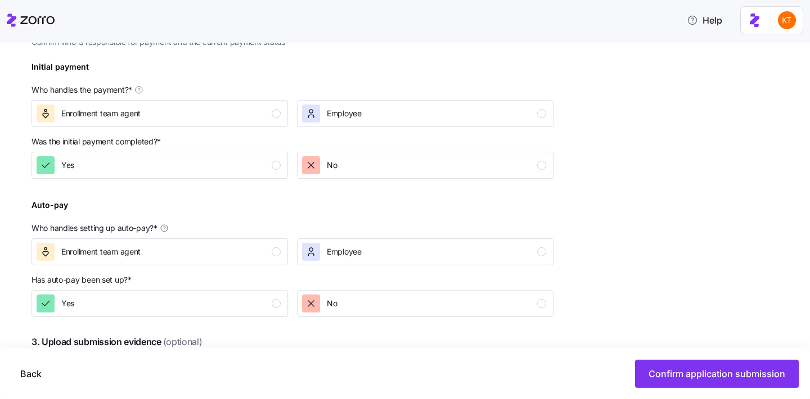
click at [284, 98] on p "Who handles the payment? *" at bounding box center [292, 92] width 522 height 16
click at [278, 105] on div "Enrollment team agent" at bounding box center [159, 114] width 244 height 18
click at [271, 168] on div "Yes" at bounding box center [159, 165] width 244 height 18
click at [273, 250] on div "button" at bounding box center [276, 251] width 9 height 9
click at [278, 292] on button "Yes" at bounding box center [159, 303] width 256 height 27
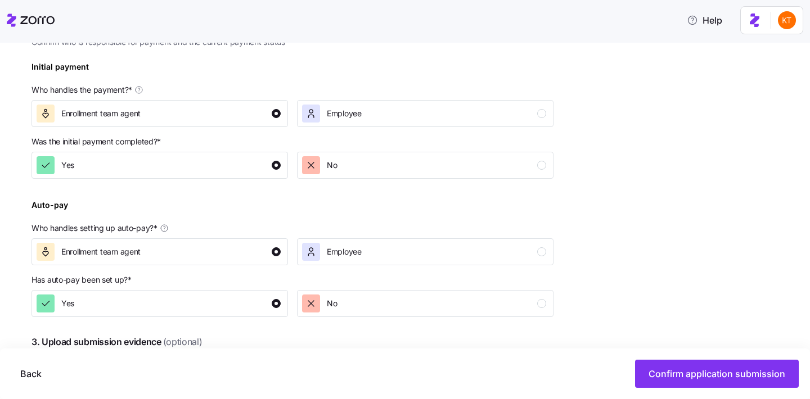
scroll to position [502, 0]
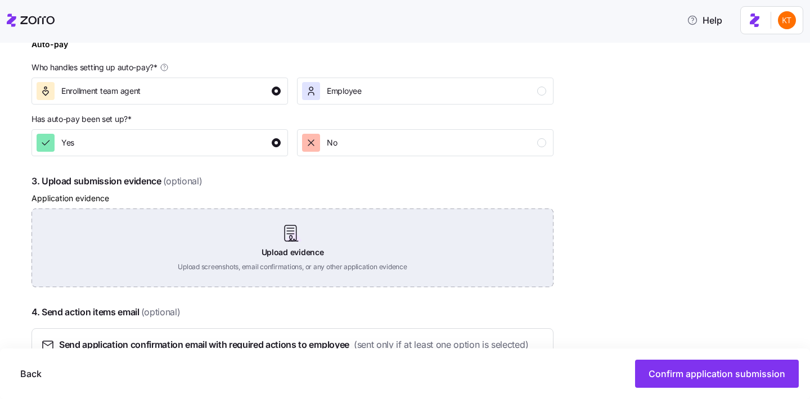
click at [283, 281] on div "Upload evidence Upload screenshots, email confirmations, or any other applicati…" at bounding box center [292, 248] width 522 height 79
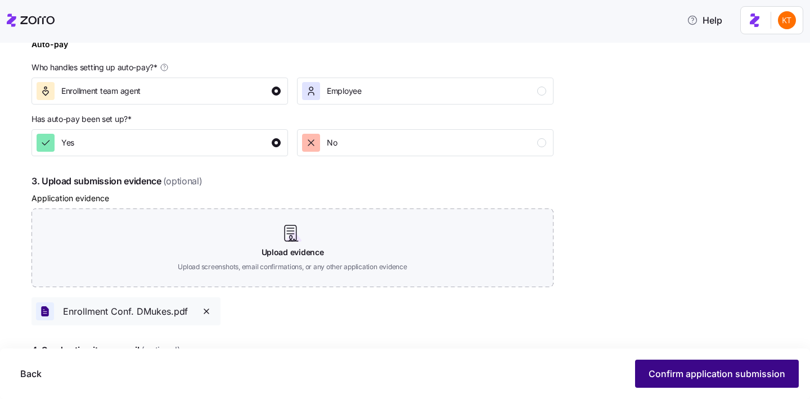
click at [670, 367] on button "Confirm application submission" at bounding box center [717, 374] width 164 height 28
